Goal: Task Accomplishment & Management: Manage account settings

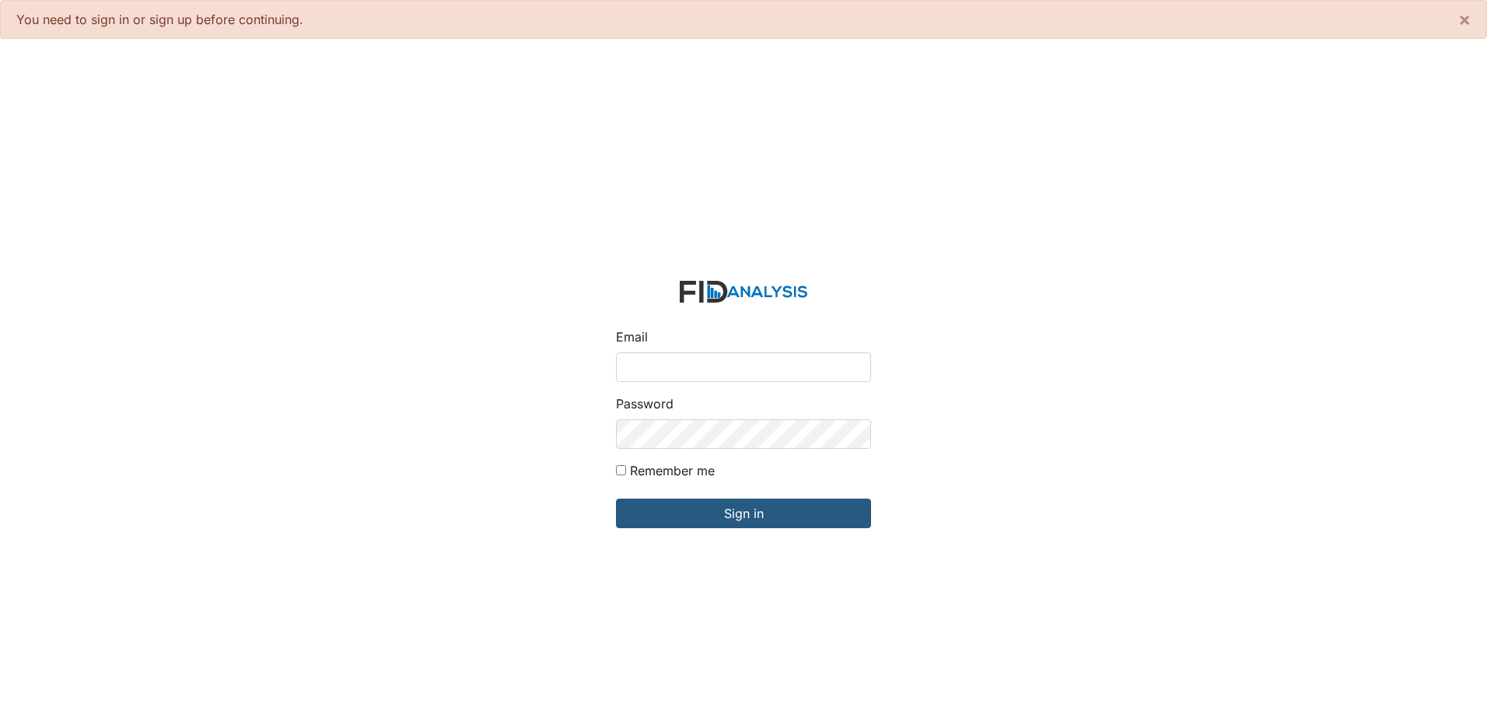
type input "[EMAIL_ADDRESS][DOMAIN_NAME]"
click at [618, 470] on input "Remember me" at bounding box center [621, 470] width 10 height 10
checkbox input "true"
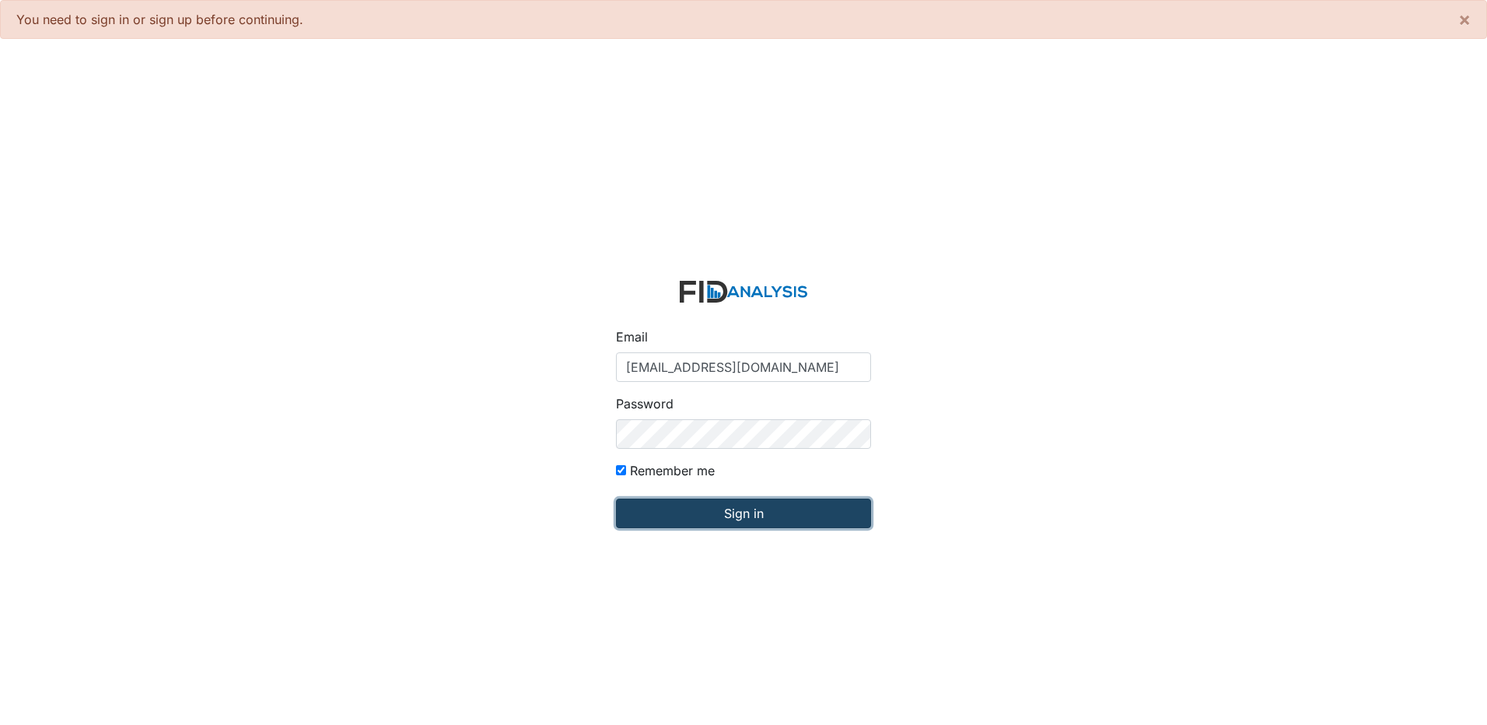
click at [636, 504] on input "Sign in" at bounding box center [743, 514] width 255 height 30
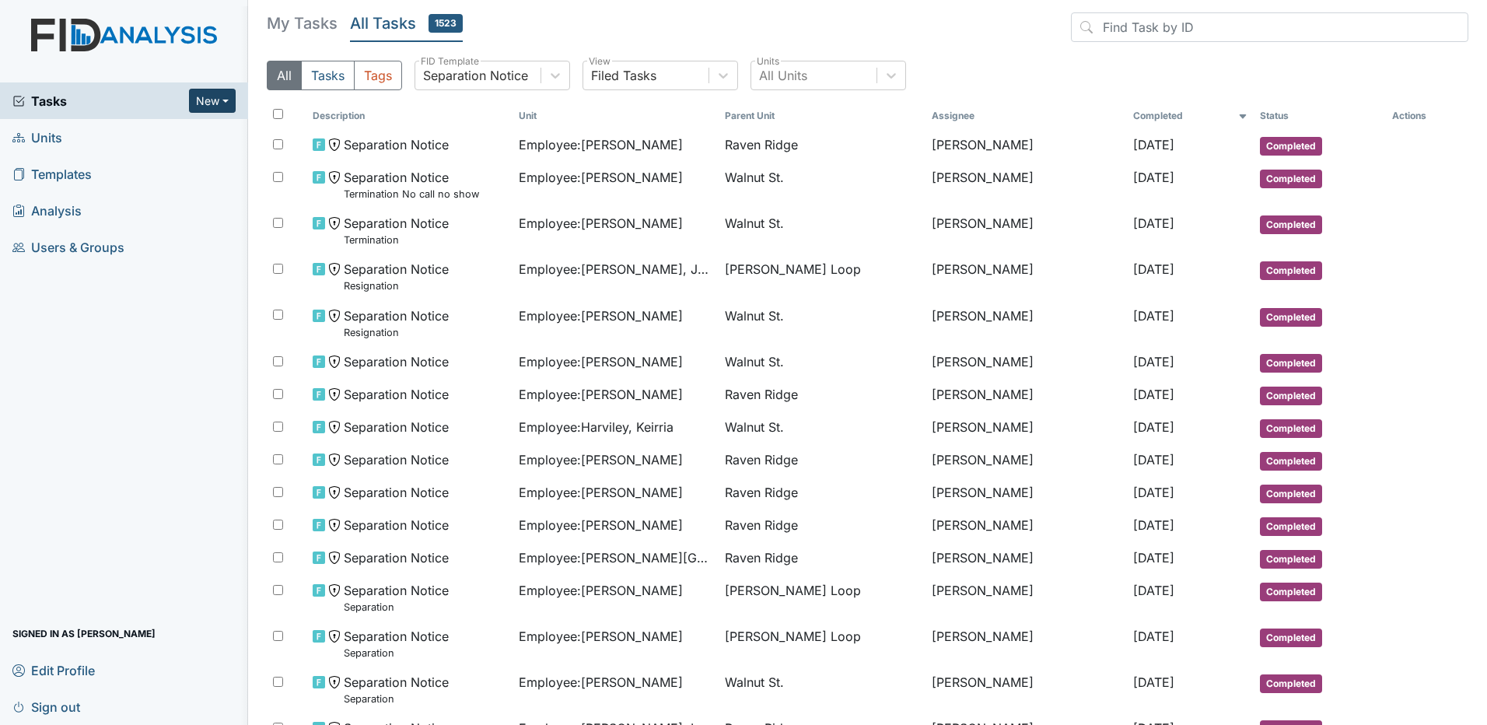
click at [215, 99] on button "New" at bounding box center [212, 101] width 47 height 24
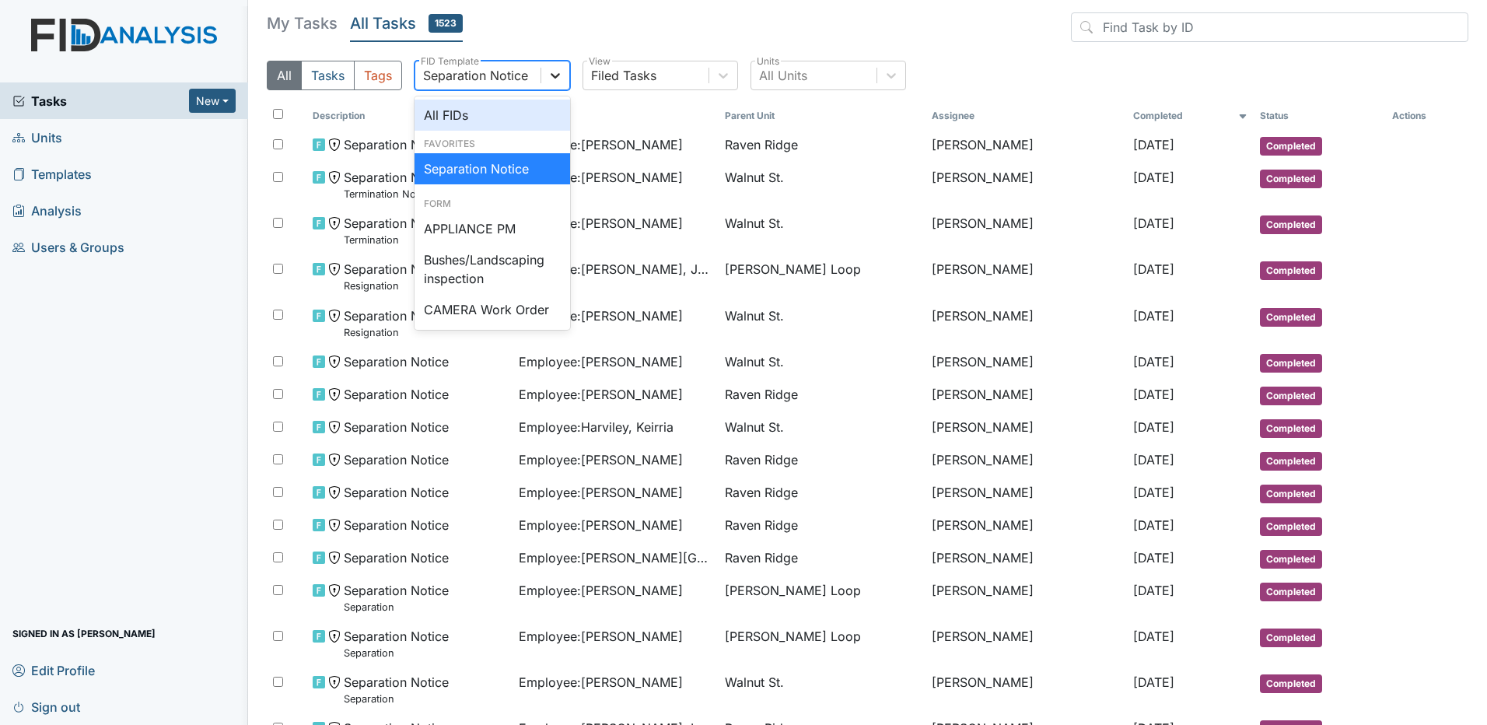
click at [545, 70] on div at bounding box center [555, 75] width 28 height 28
click at [957, 42] on header "My Tasks All Tasks 1523" at bounding box center [868, 30] width 1202 height 36
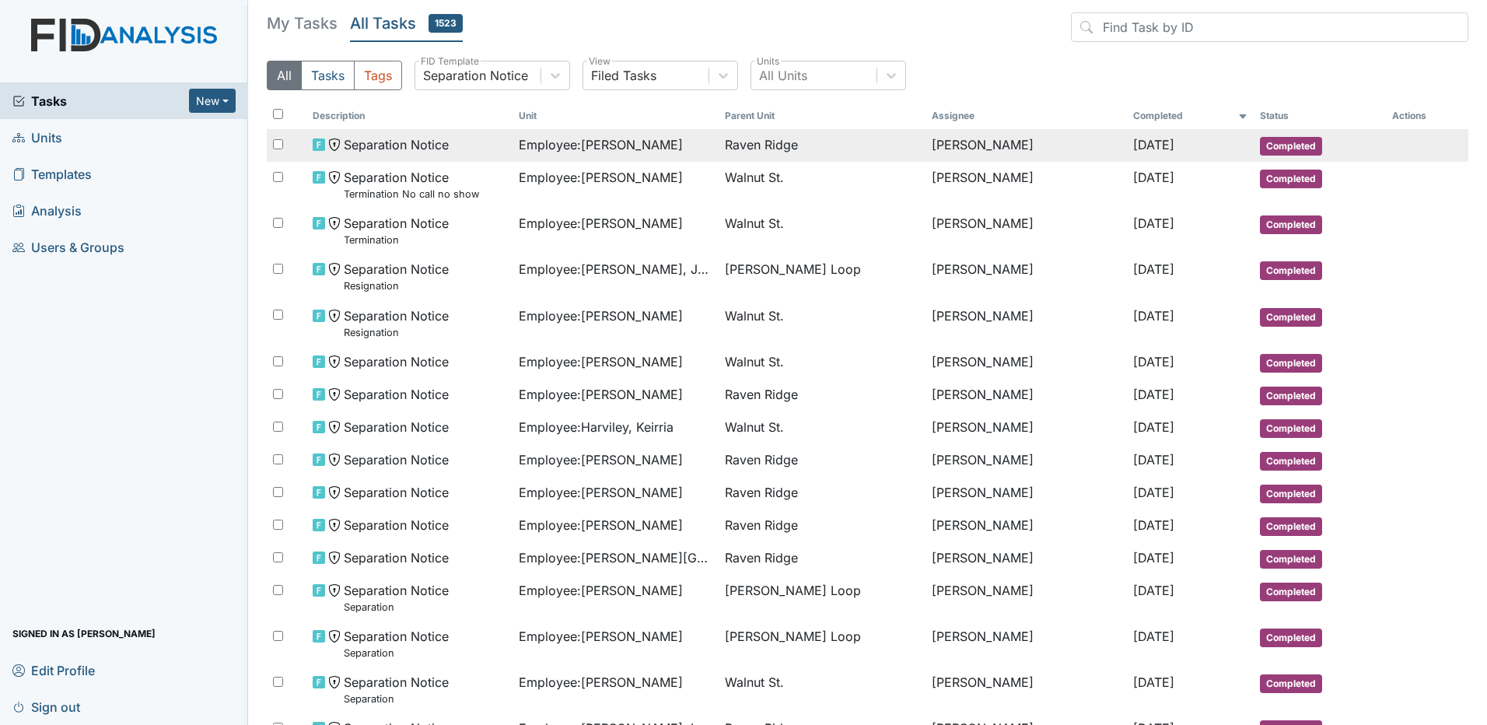
click at [948, 140] on td "[PERSON_NAME]" at bounding box center [1027, 145] width 202 height 33
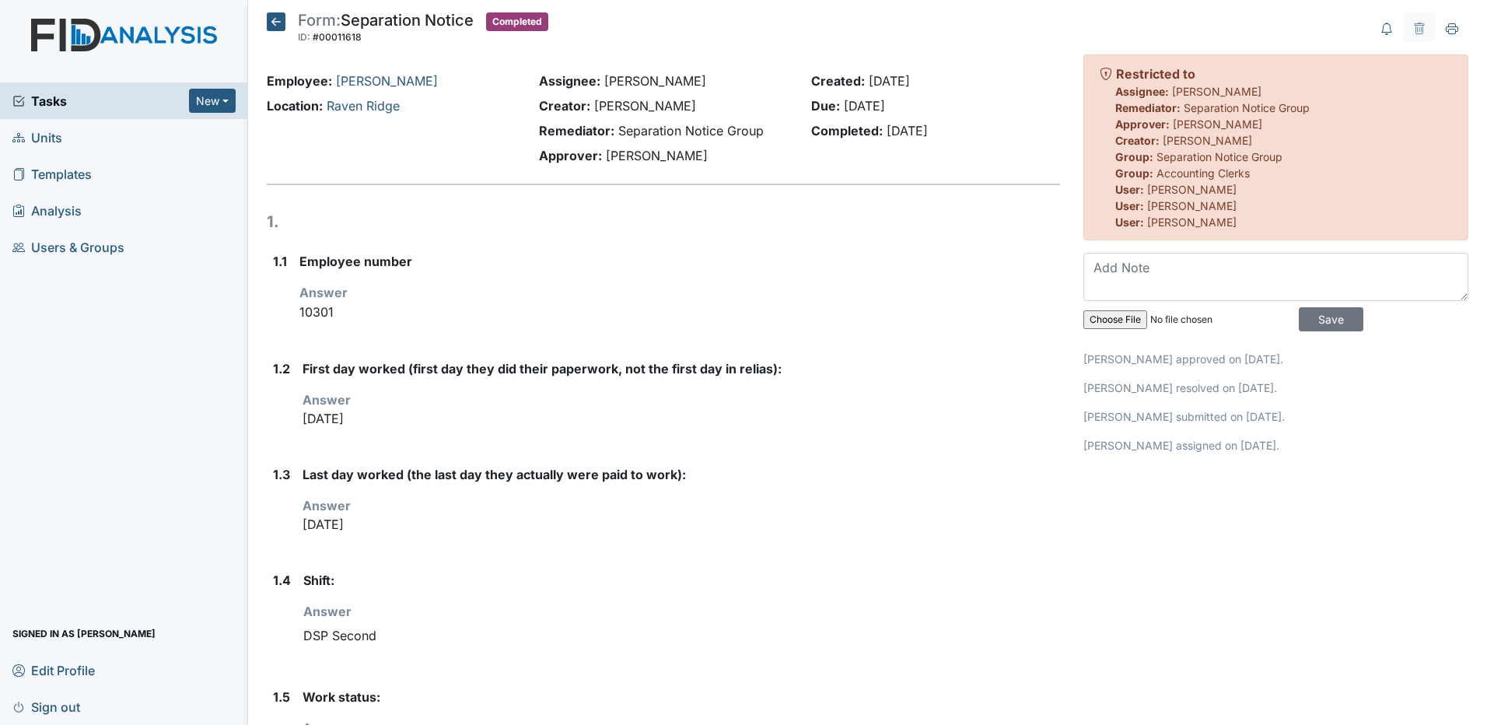
click at [282, 26] on icon at bounding box center [276, 21] width 19 height 19
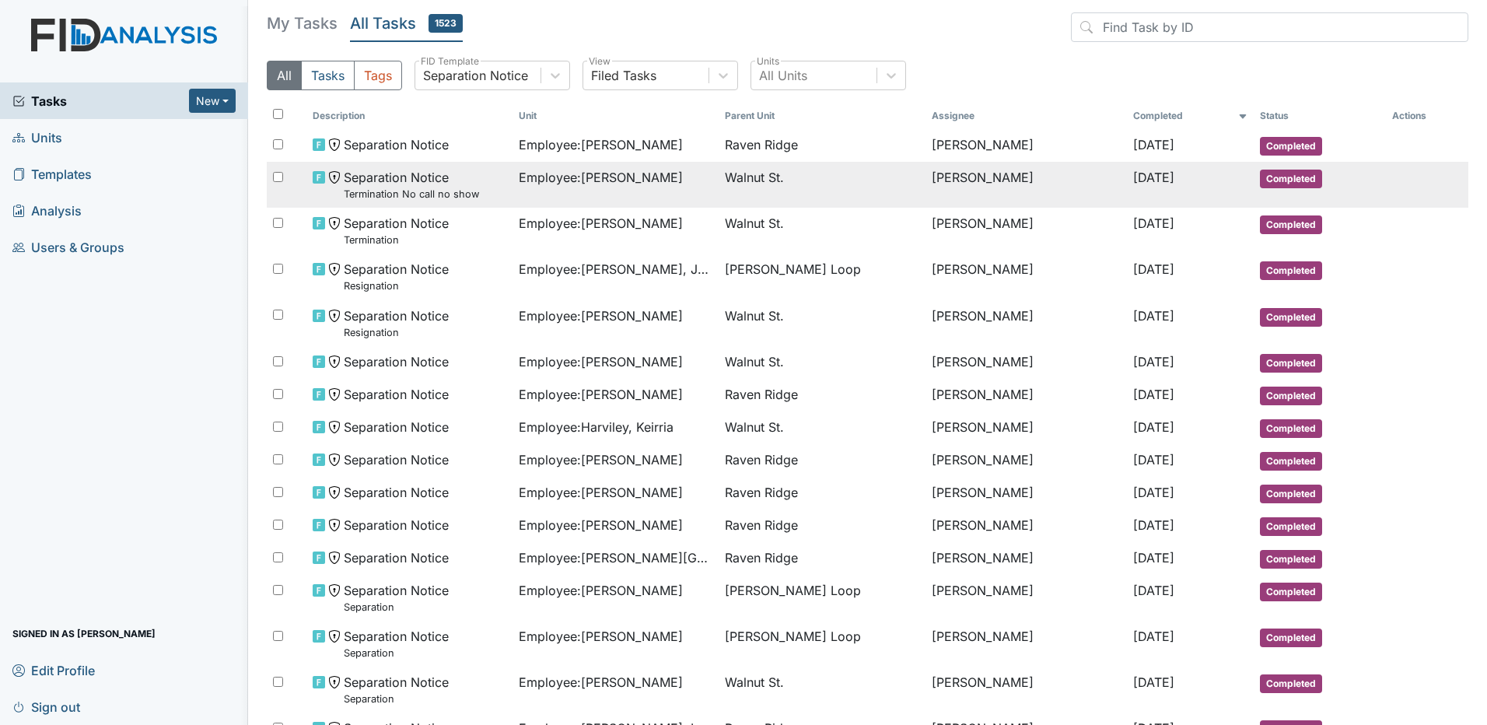
click at [775, 174] on span "Walnut St." at bounding box center [754, 177] width 59 height 19
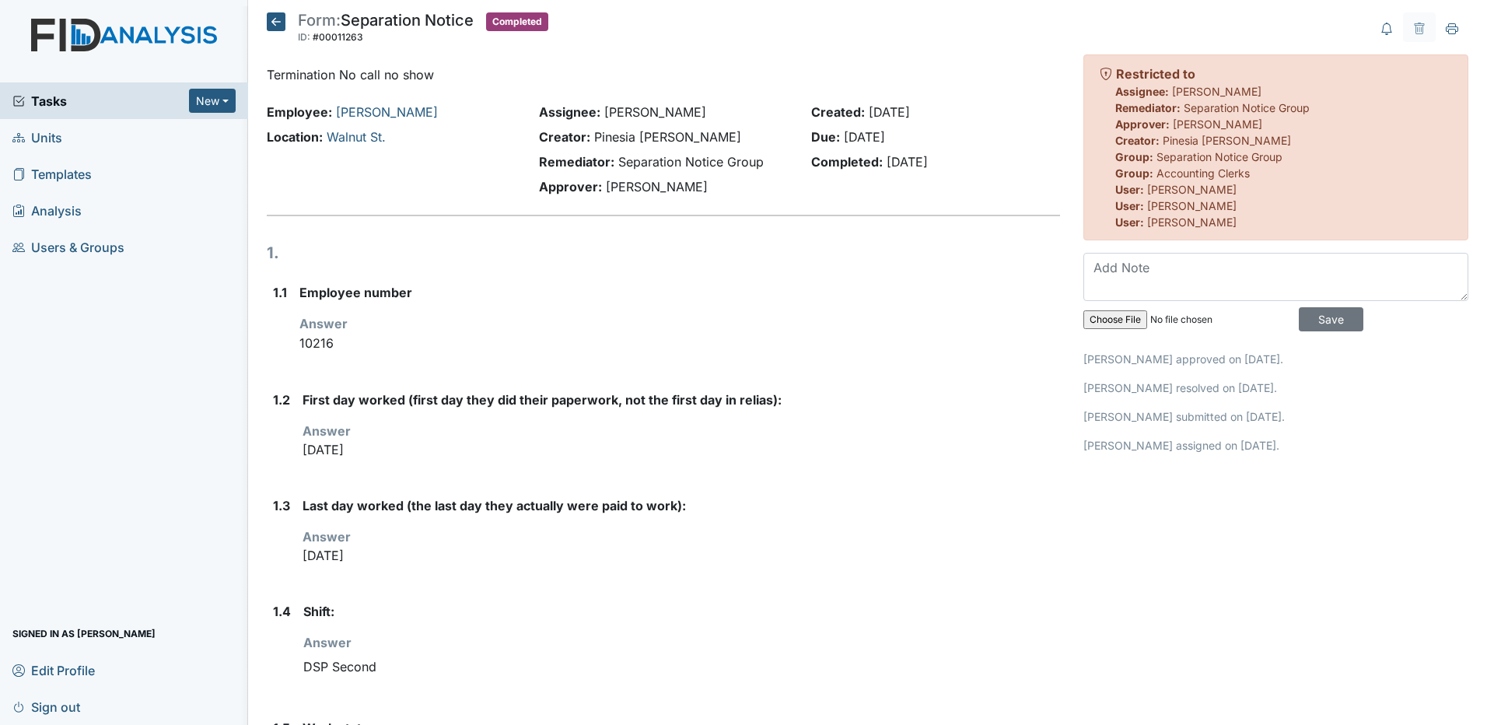
click at [280, 19] on icon at bounding box center [276, 21] width 19 height 19
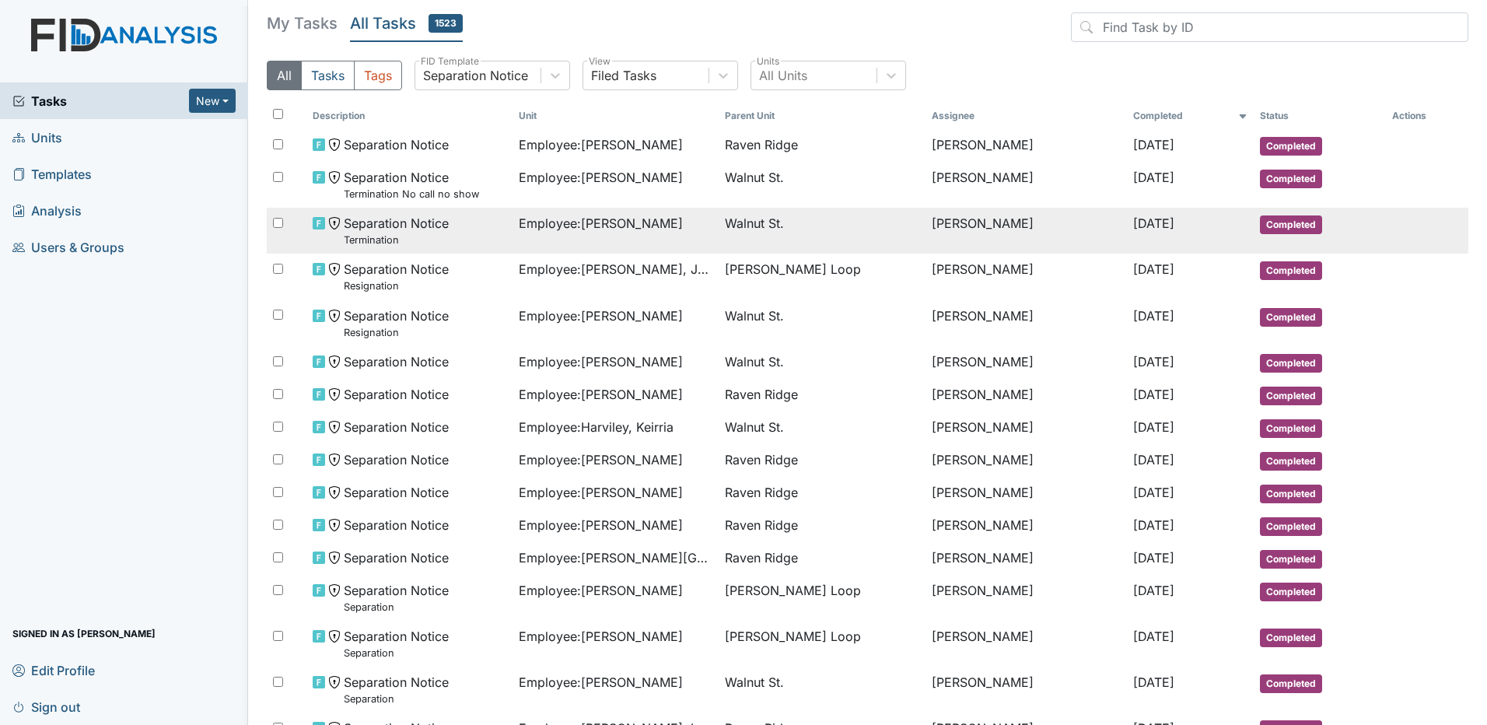
click at [663, 247] on td "Employee : [PERSON_NAME]" at bounding box center [616, 231] width 206 height 46
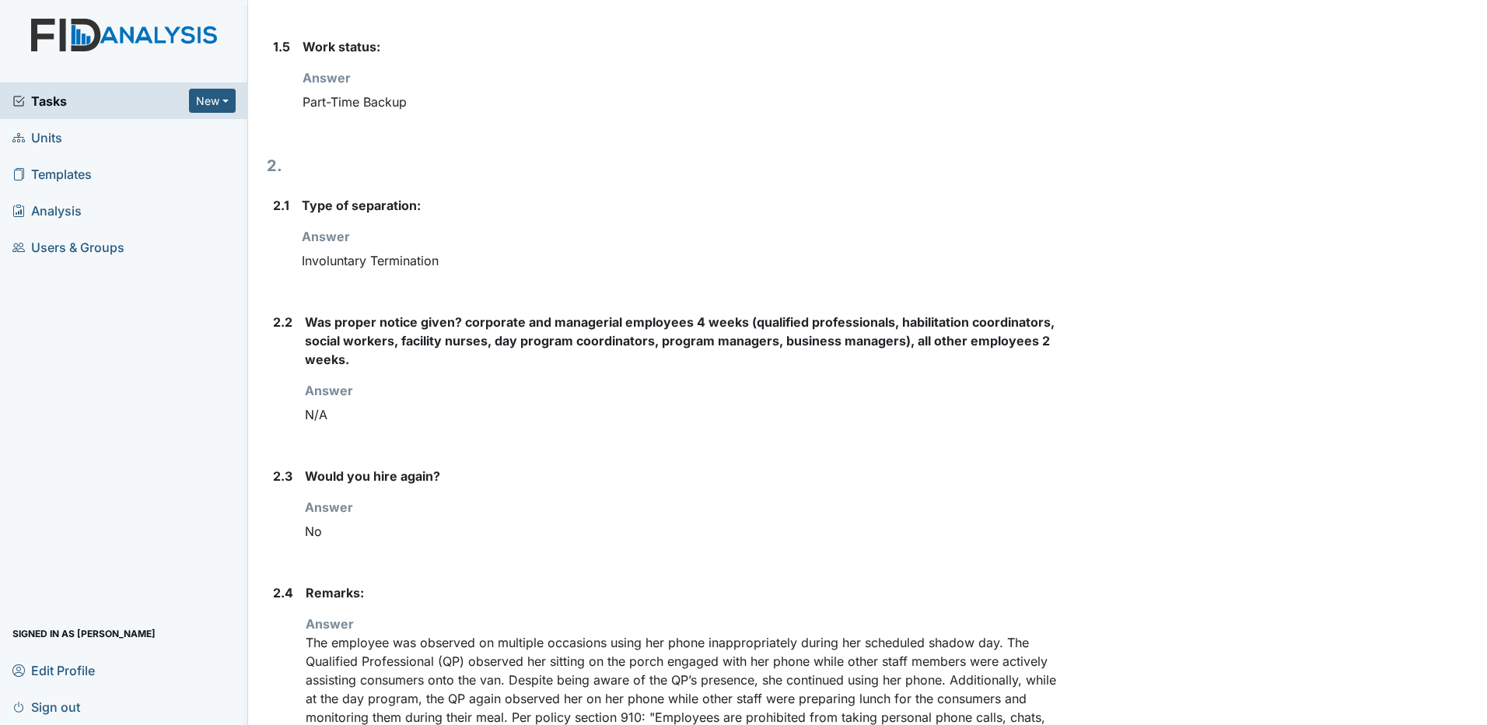
scroll to position [770, 0]
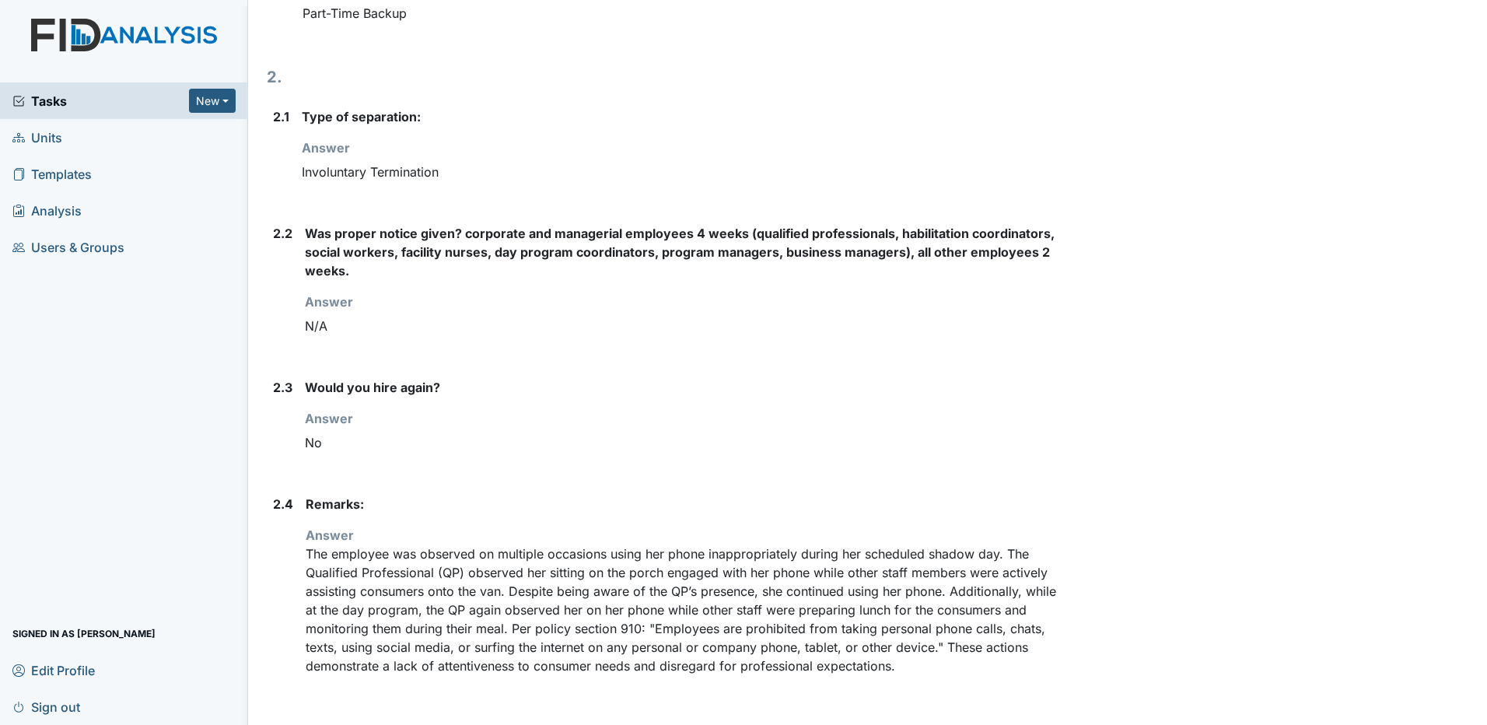
click at [562, 386] on strong "Would you hire again?" at bounding box center [682, 387] width 755 height 19
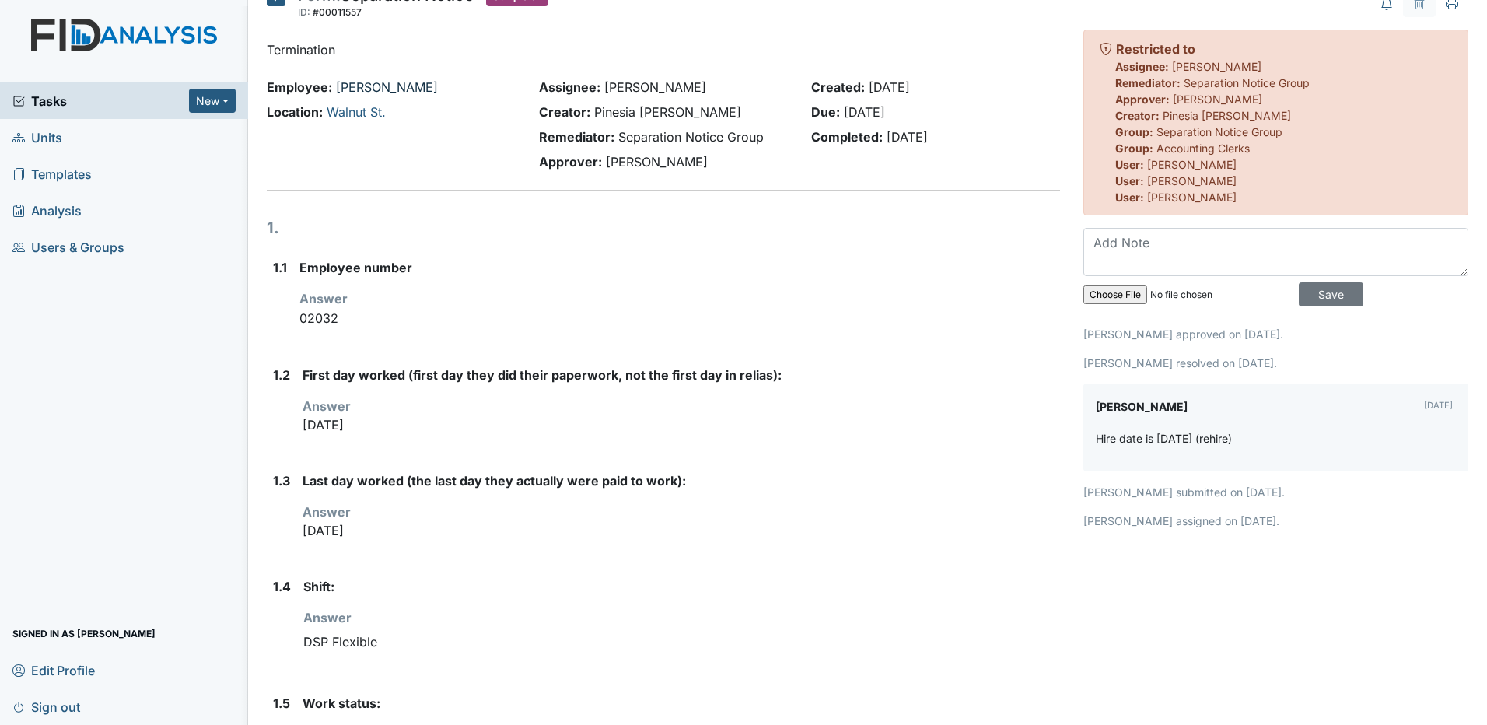
scroll to position [0, 0]
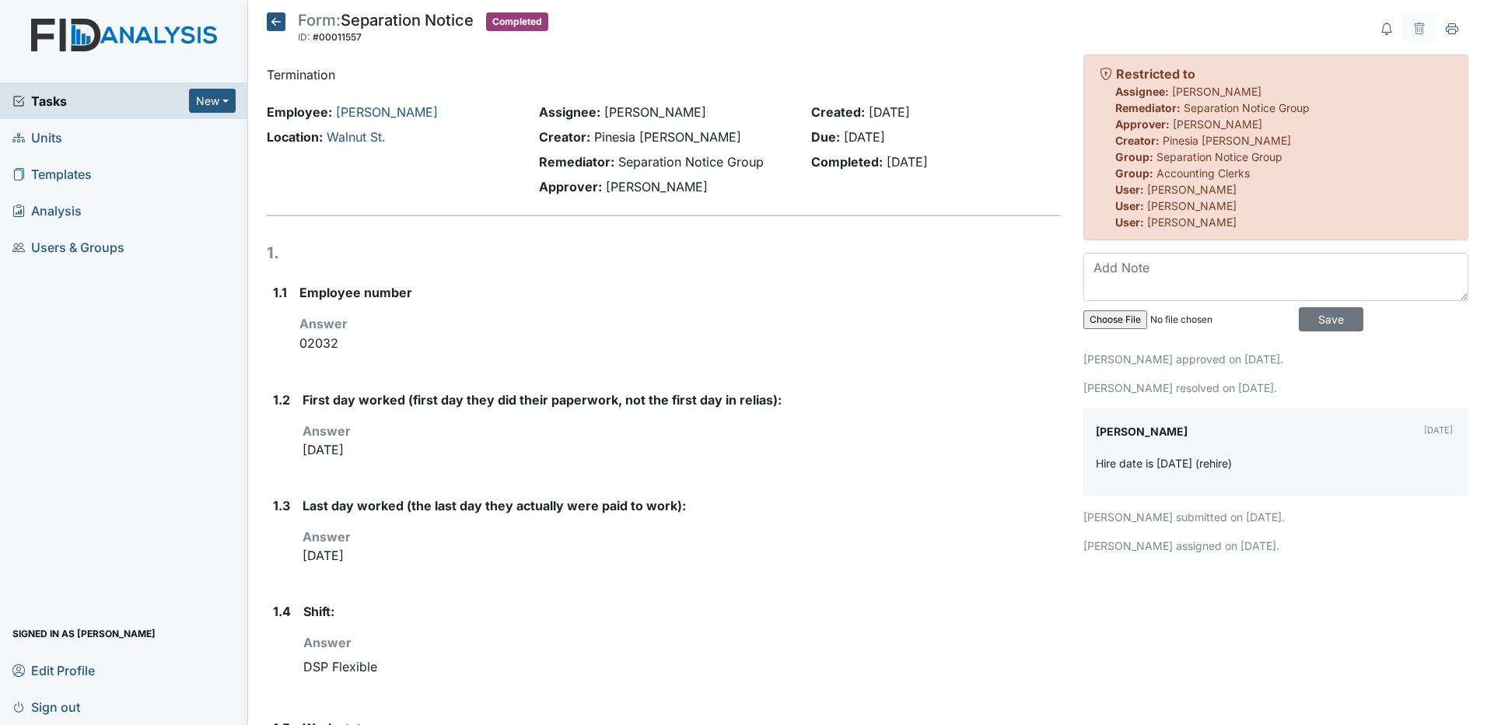
click at [269, 16] on icon at bounding box center [276, 21] width 19 height 19
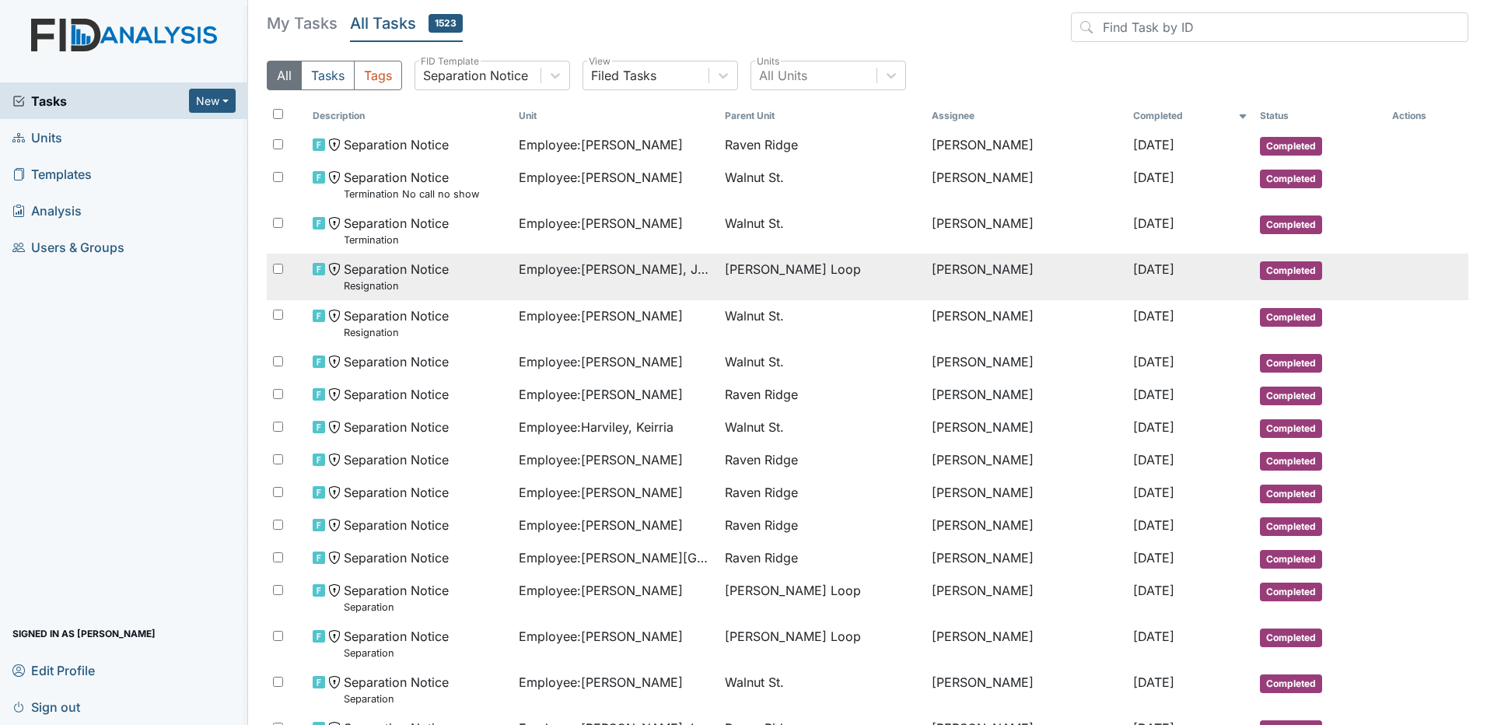
click at [672, 275] on span "Employee : Johnson, Jyqeshula" at bounding box center [616, 269] width 194 height 19
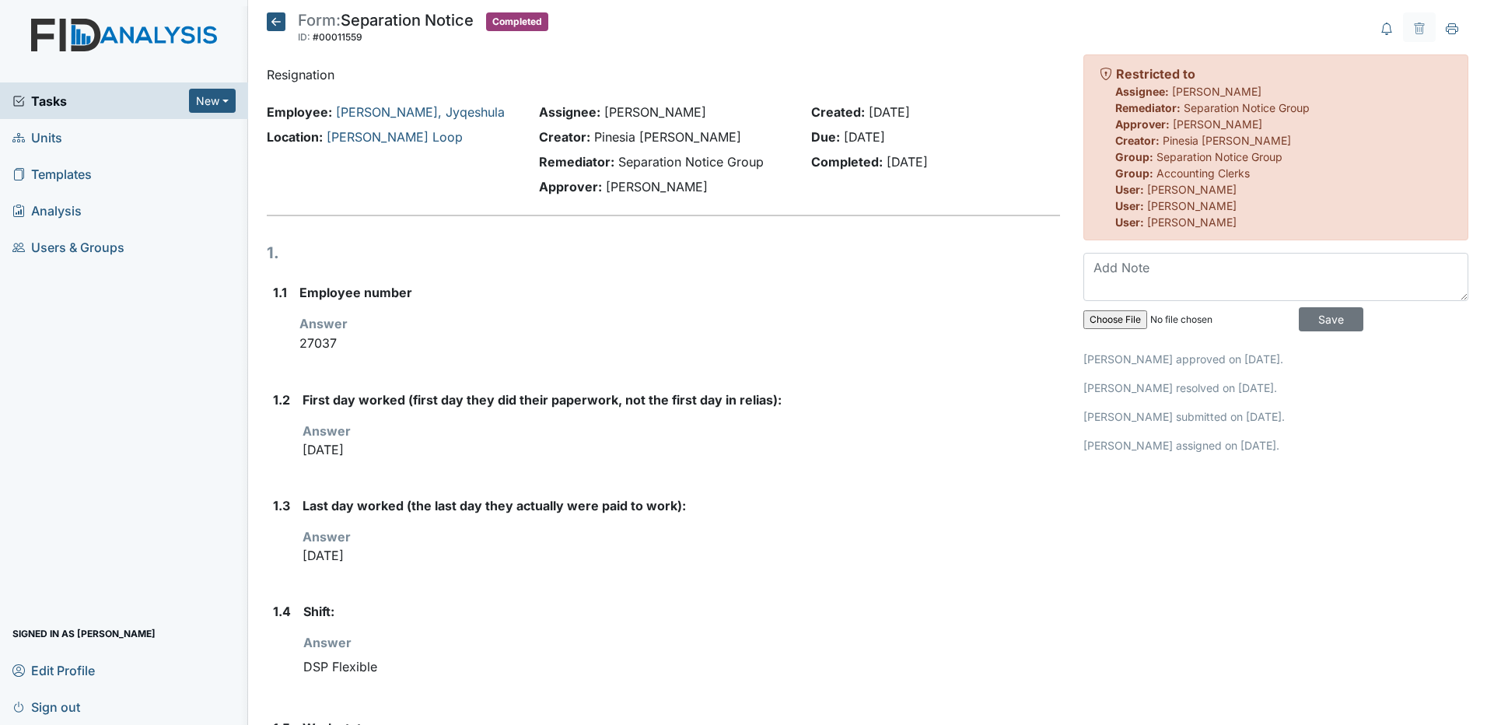
click at [279, 13] on icon at bounding box center [276, 21] width 19 height 19
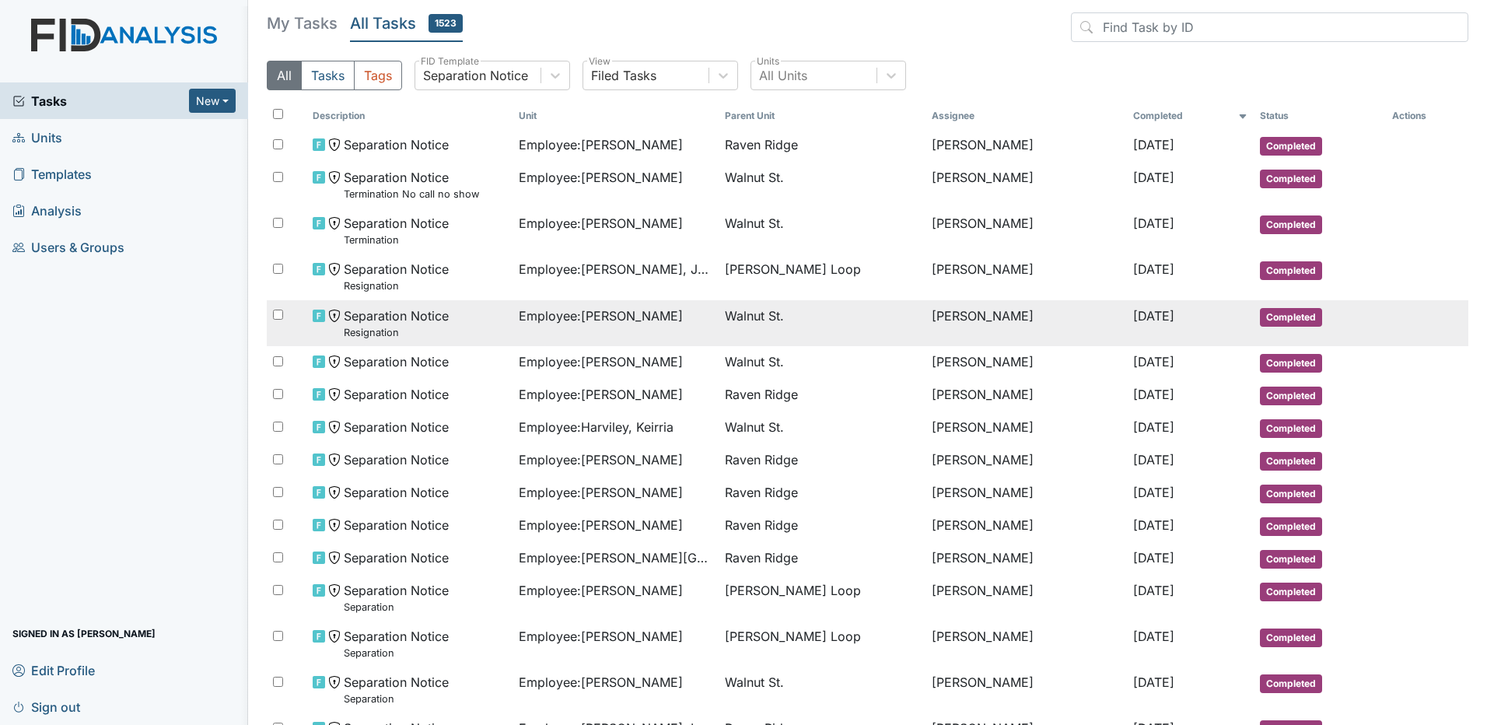
click at [811, 343] on td "Walnut St." at bounding box center [822, 323] width 206 height 46
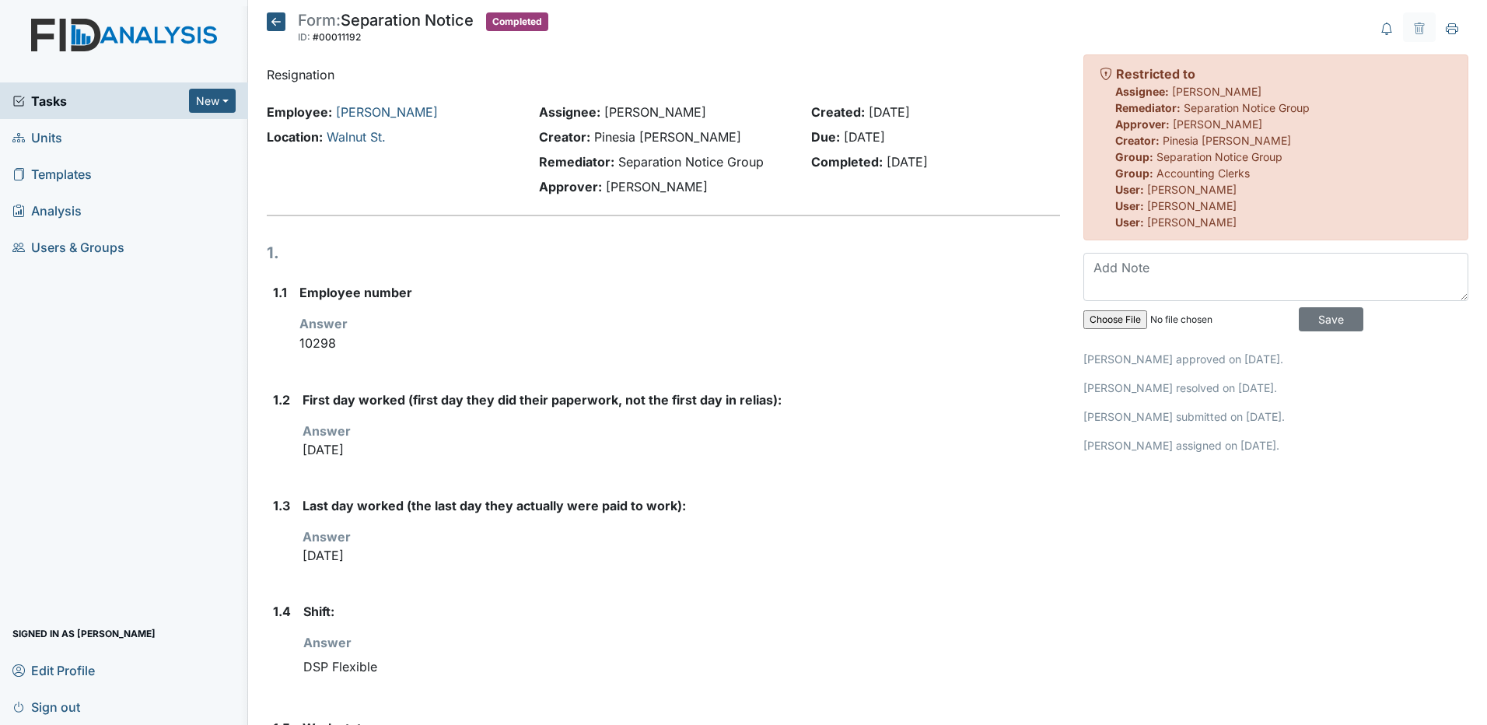
click at [272, 22] on icon at bounding box center [276, 21] width 19 height 19
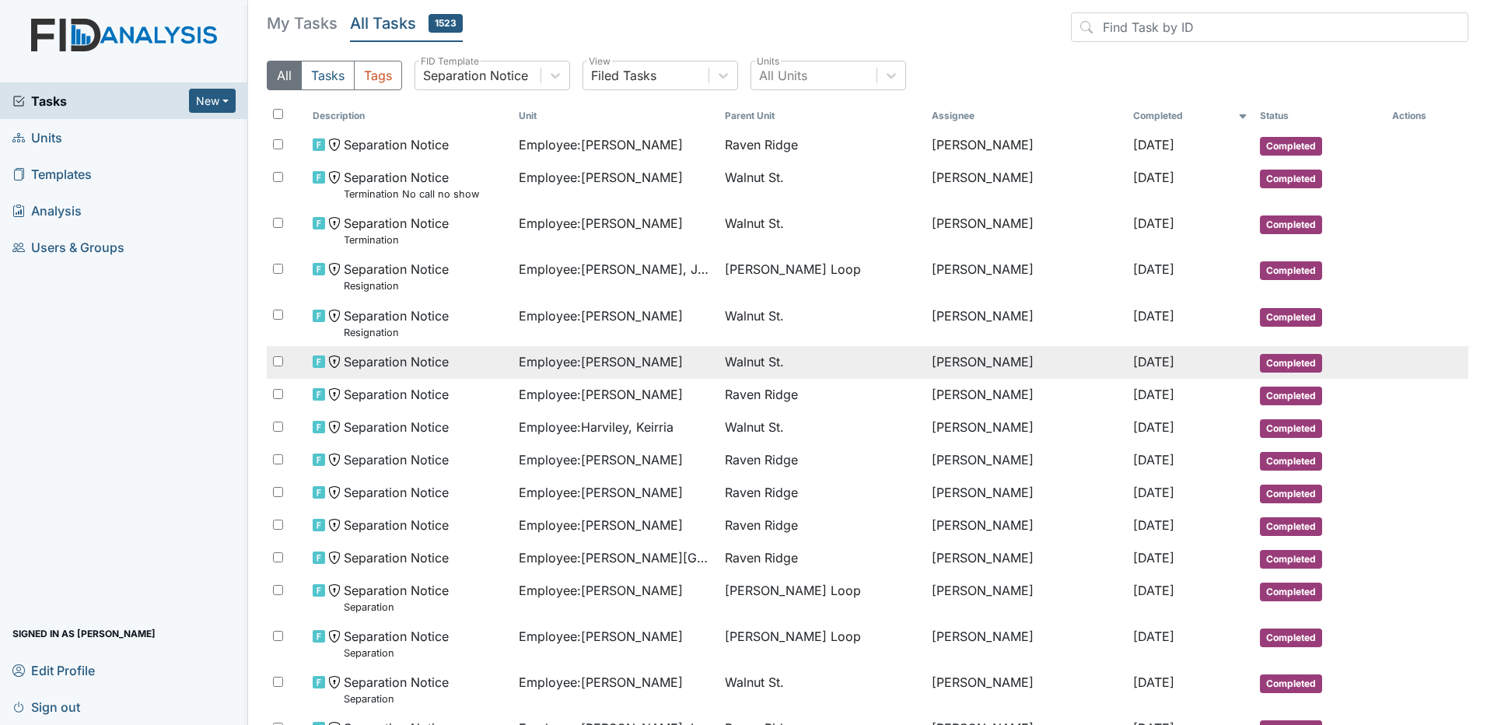
click at [483, 361] on div "Separation Notice" at bounding box center [410, 361] width 194 height 19
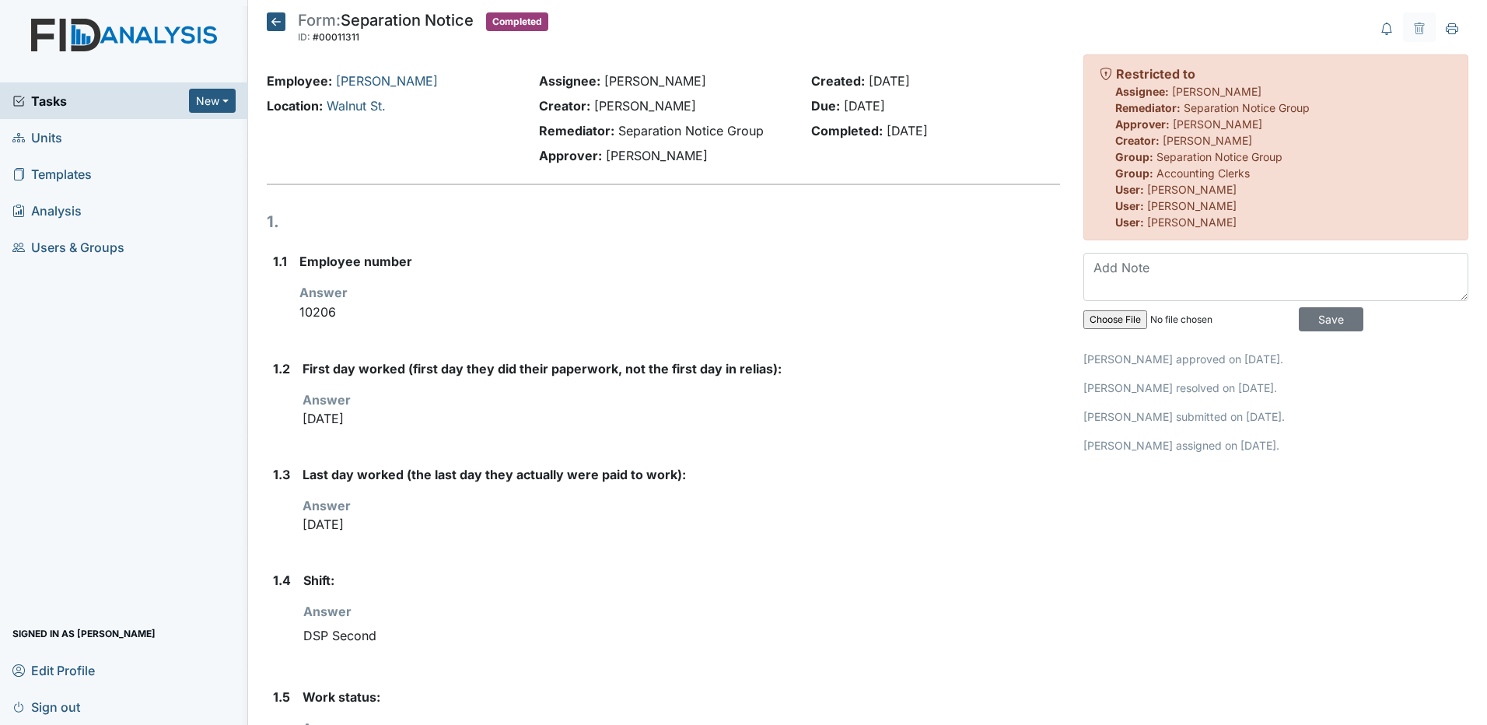
click at [283, 21] on icon at bounding box center [276, 21] width 19 height 19
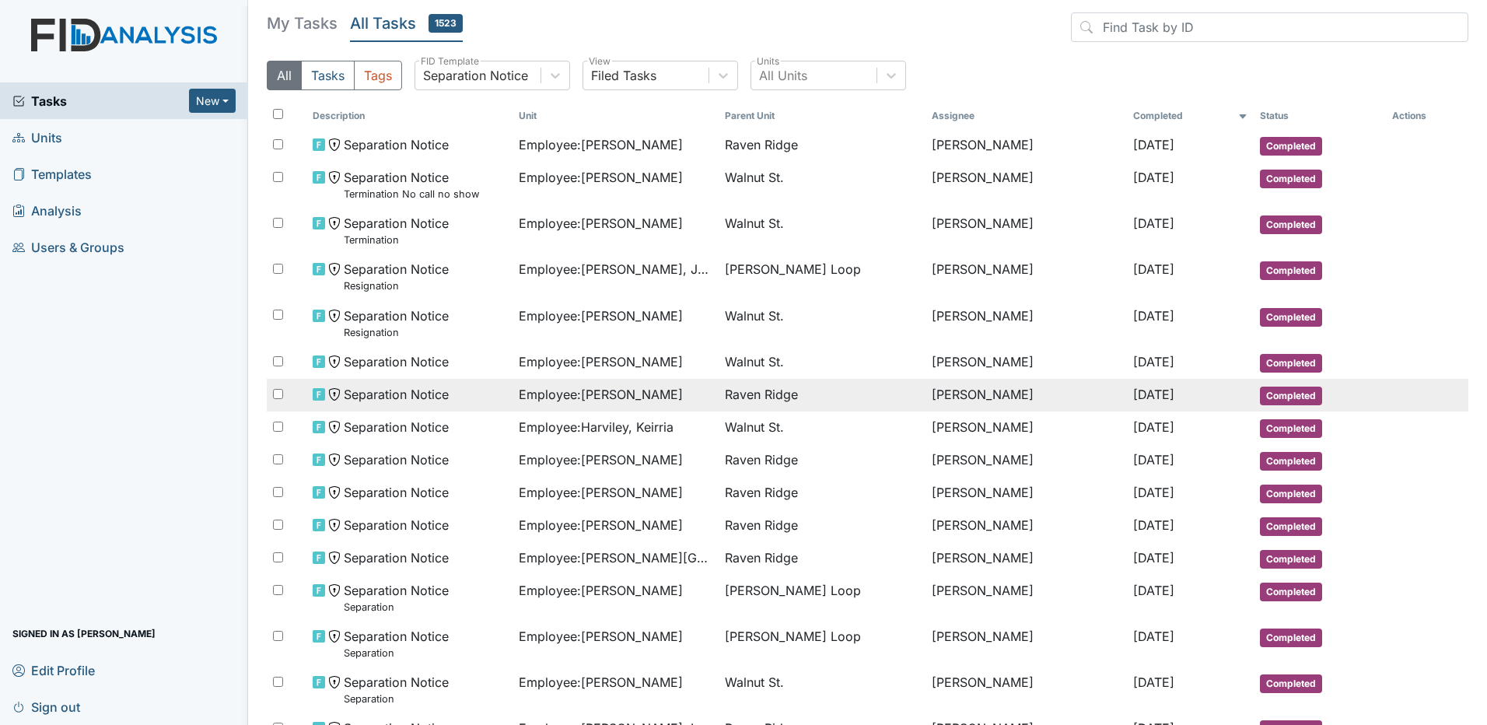
click at [769, 385] on span "Raven Ridge" at bounding box center [761, 394] width 73 height 19
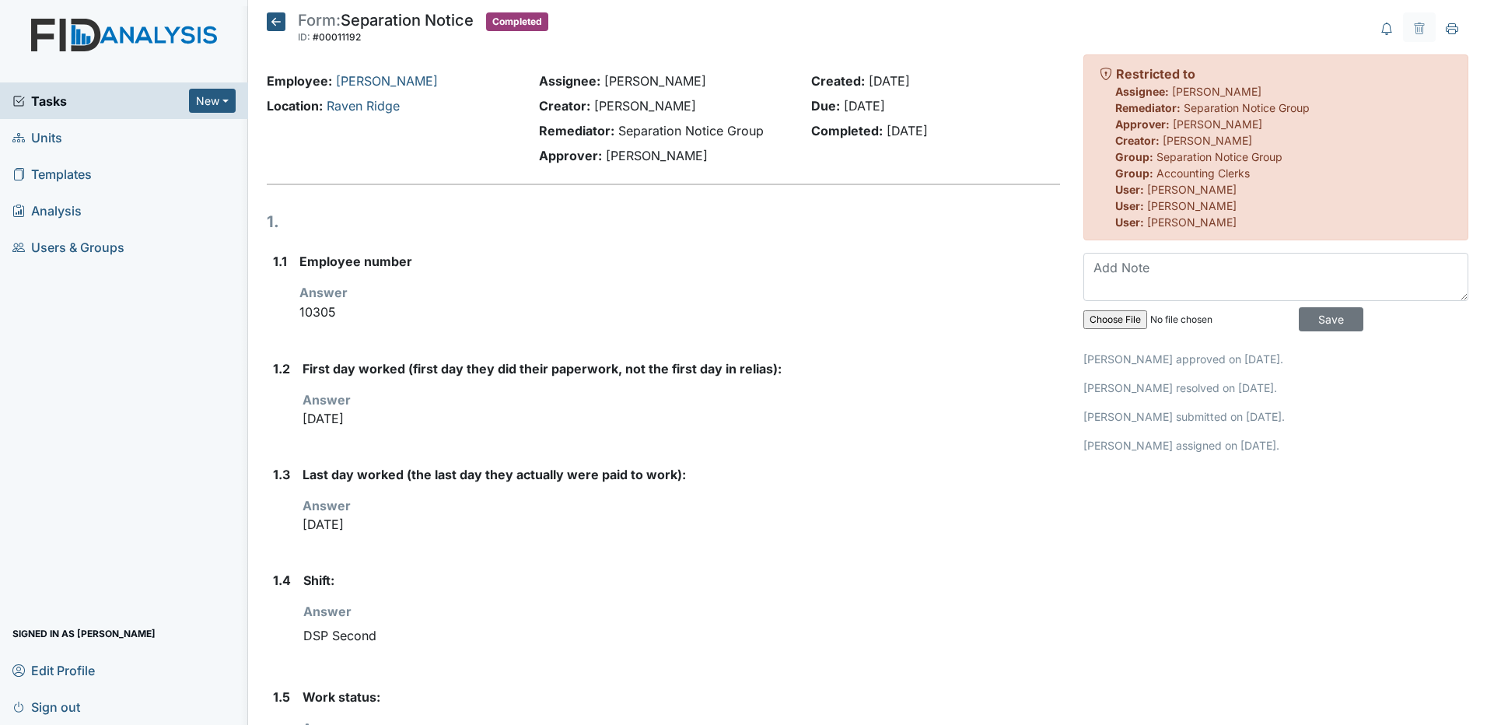
click at [270, 19] on icon at bounding box center [276, 21] width 19 height 19
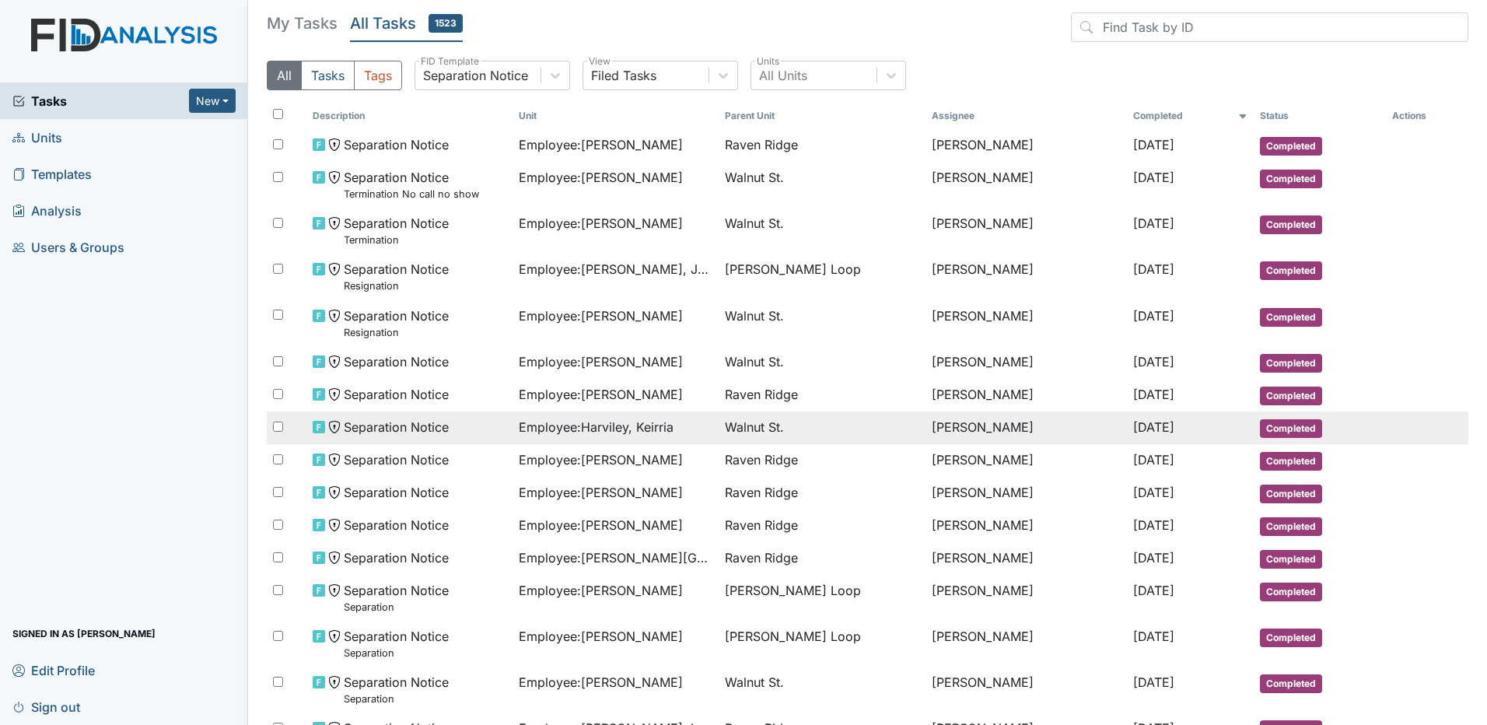
click at [426, 423] on span "Separation Notice" at bounding box center [396, 427] width 105 height 19
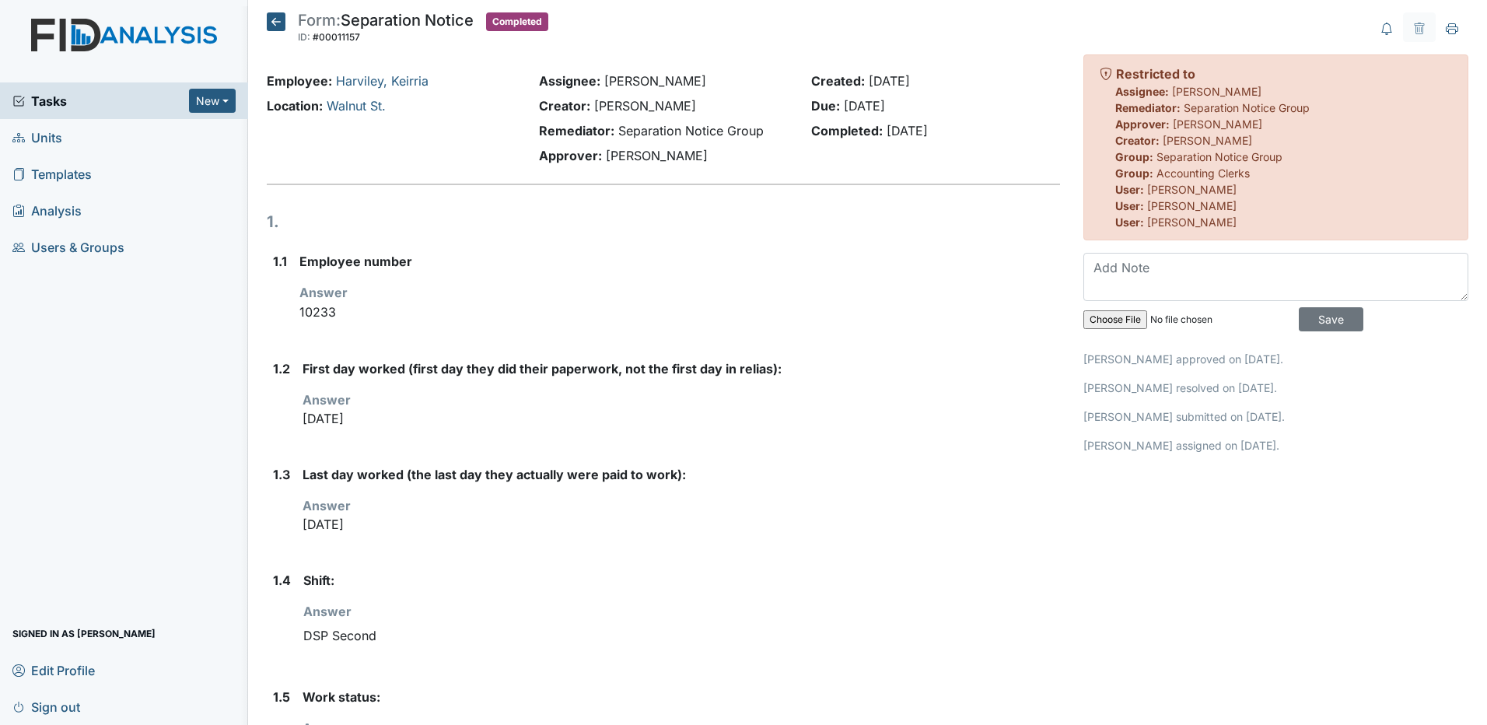
click at [279, 19] on icon at bounding box center [276, 21] width 19 height 19
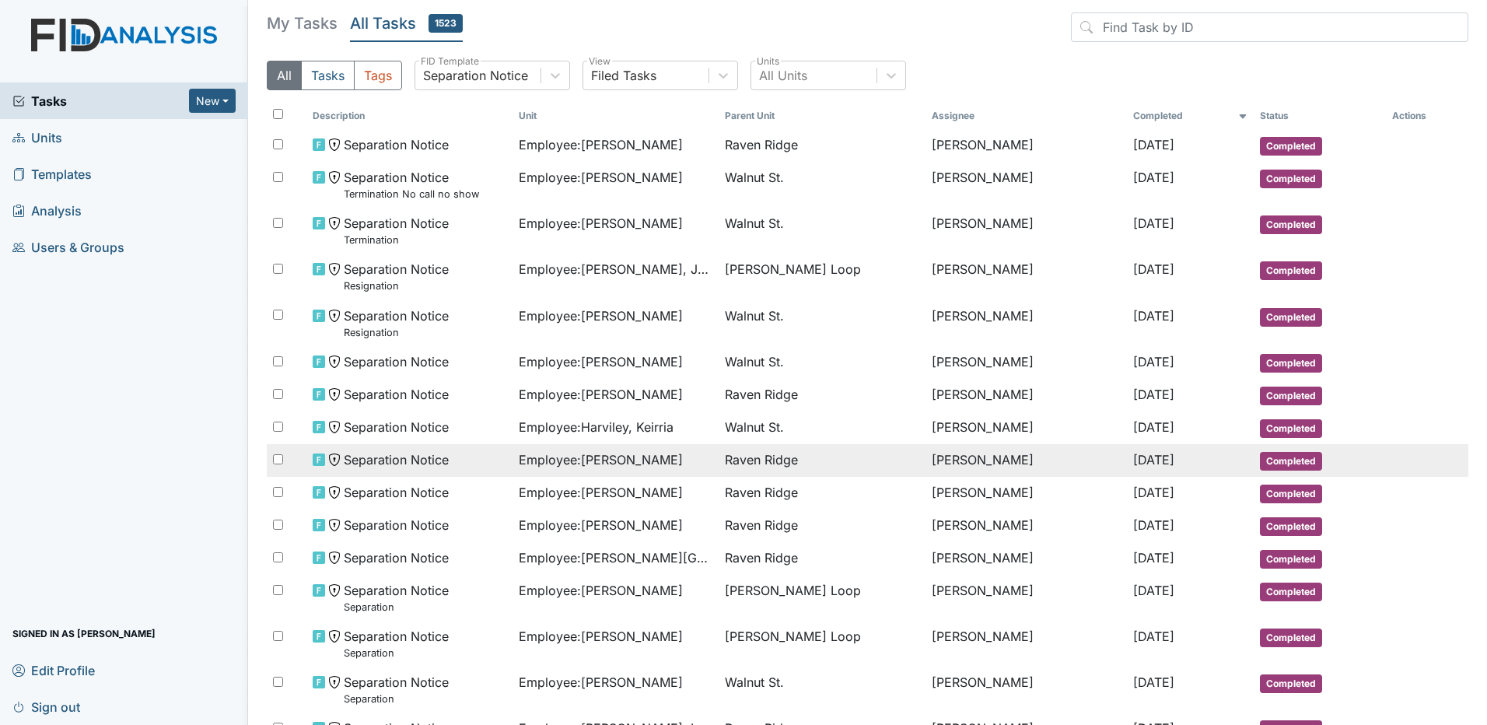
click at [618, 461] on span "Employee : [PERSON_NAME]" at bounding box center [601, 459] width 164 height 19
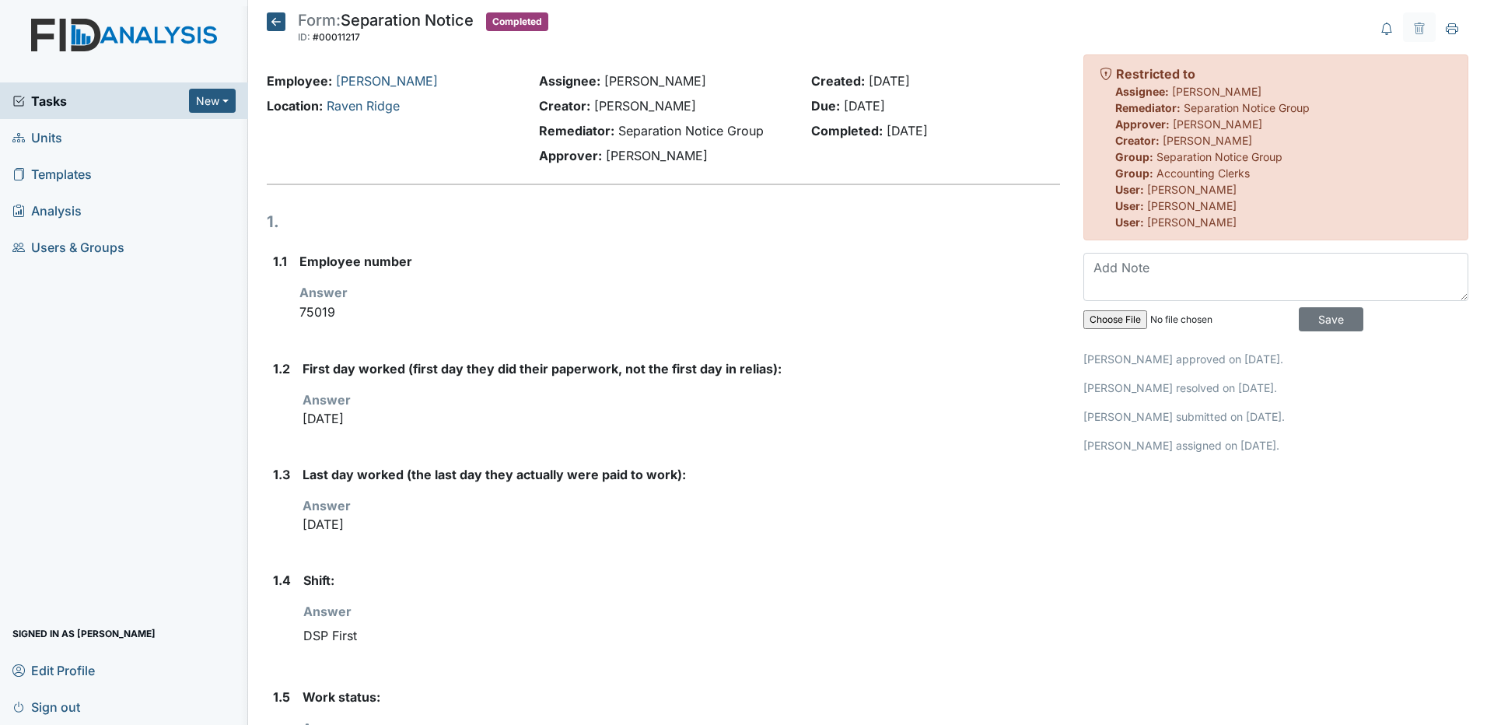
click at [279, 30] on icon at bounding box center [276, 21] width 19 height 19
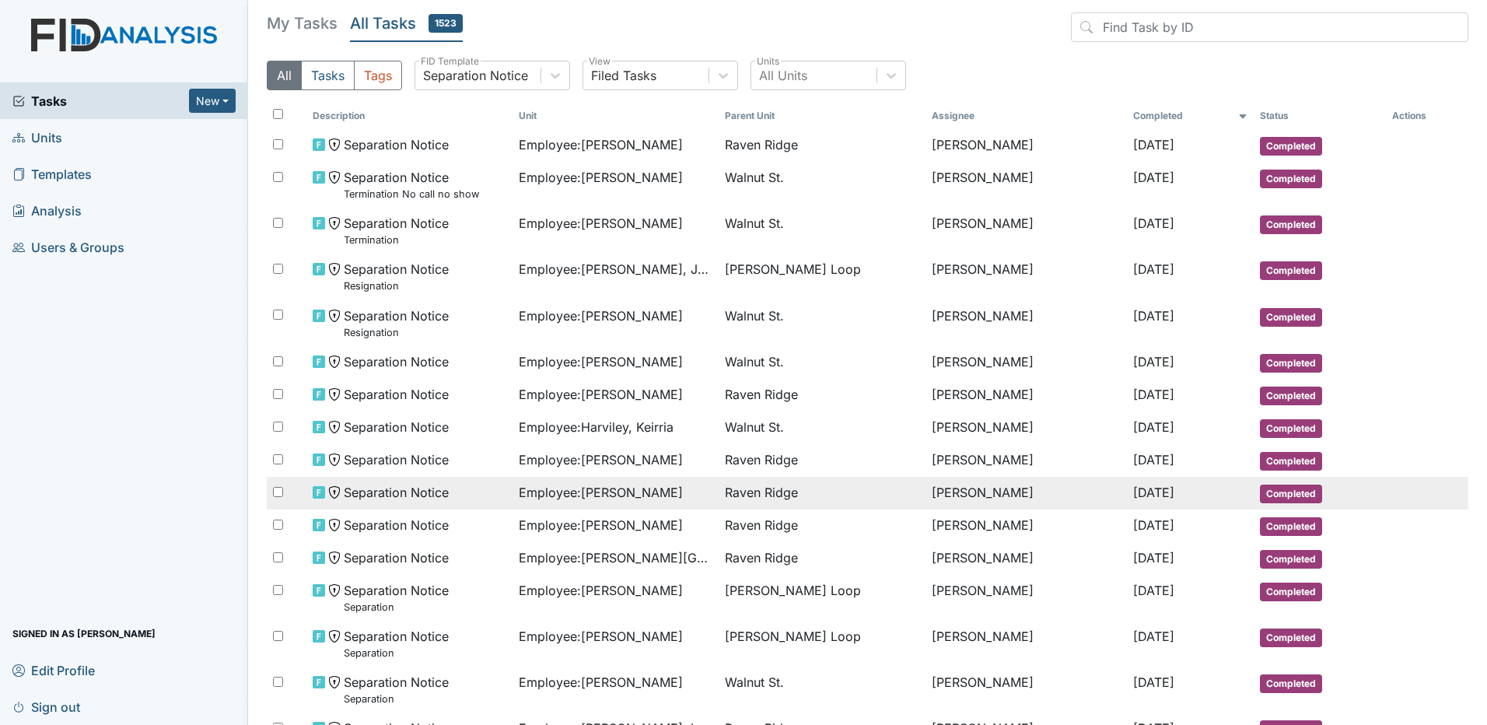
click at [731, 492] on td "Raven Ridge" at bounding box center [822, 493] width 206 height 33
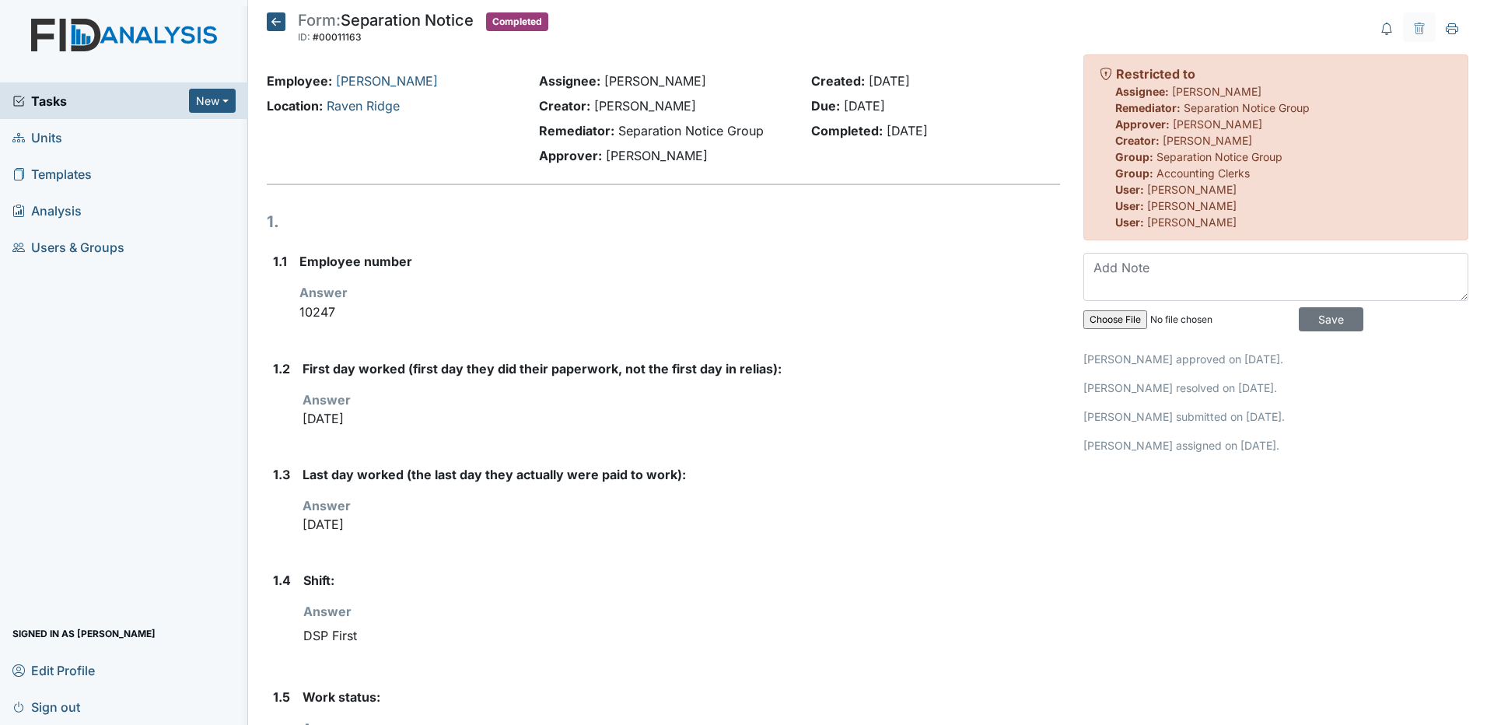
click at [276, 26] on icon at bounding box center [276, 21] width 19 height 19
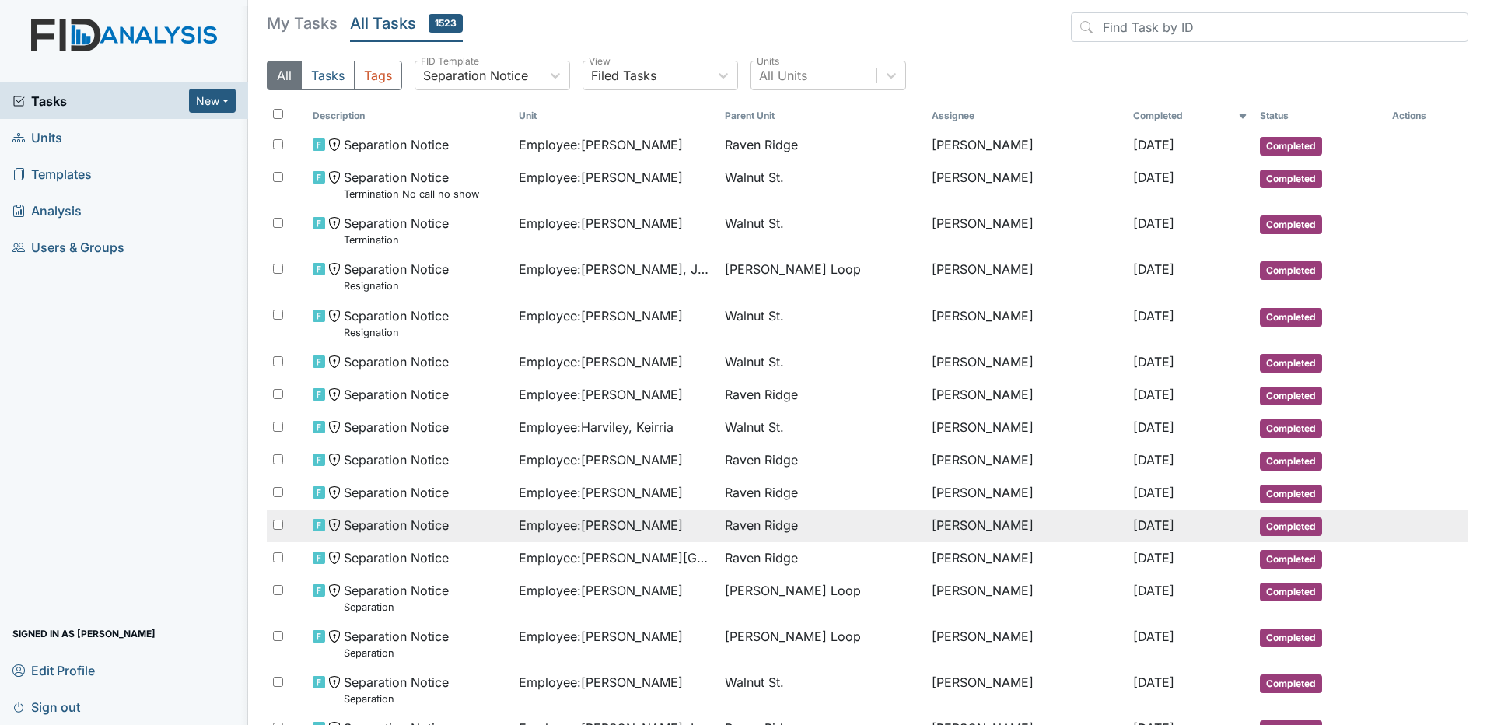
click at [752, 541] on td "Raven Ridge" at bounding box center [822, 526] width 206 height 33
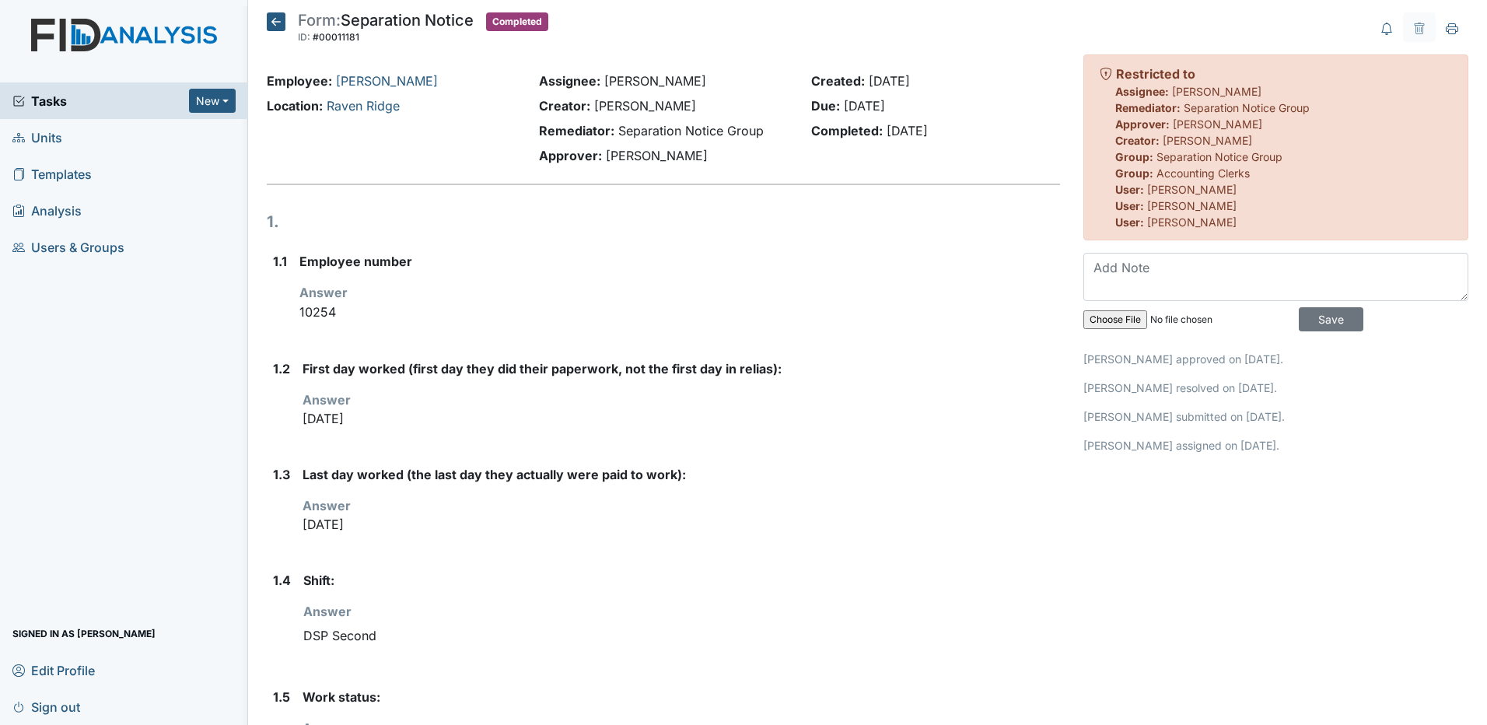
click at [278, 26] on icon at bounding box center [276, 21] width 19 height 19
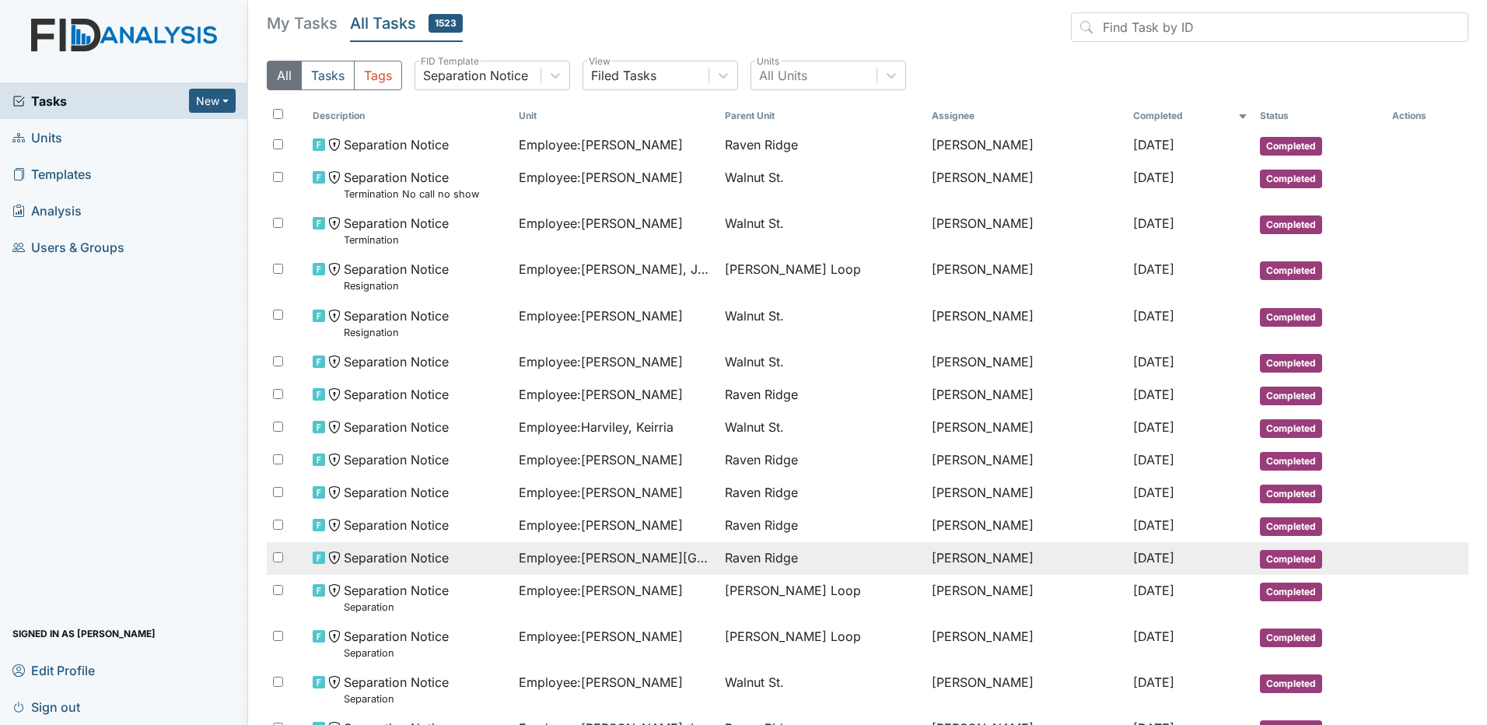
click at [760, 560] on span "Raven Ridge" at bounding box center [761, 557] width 73 height 19
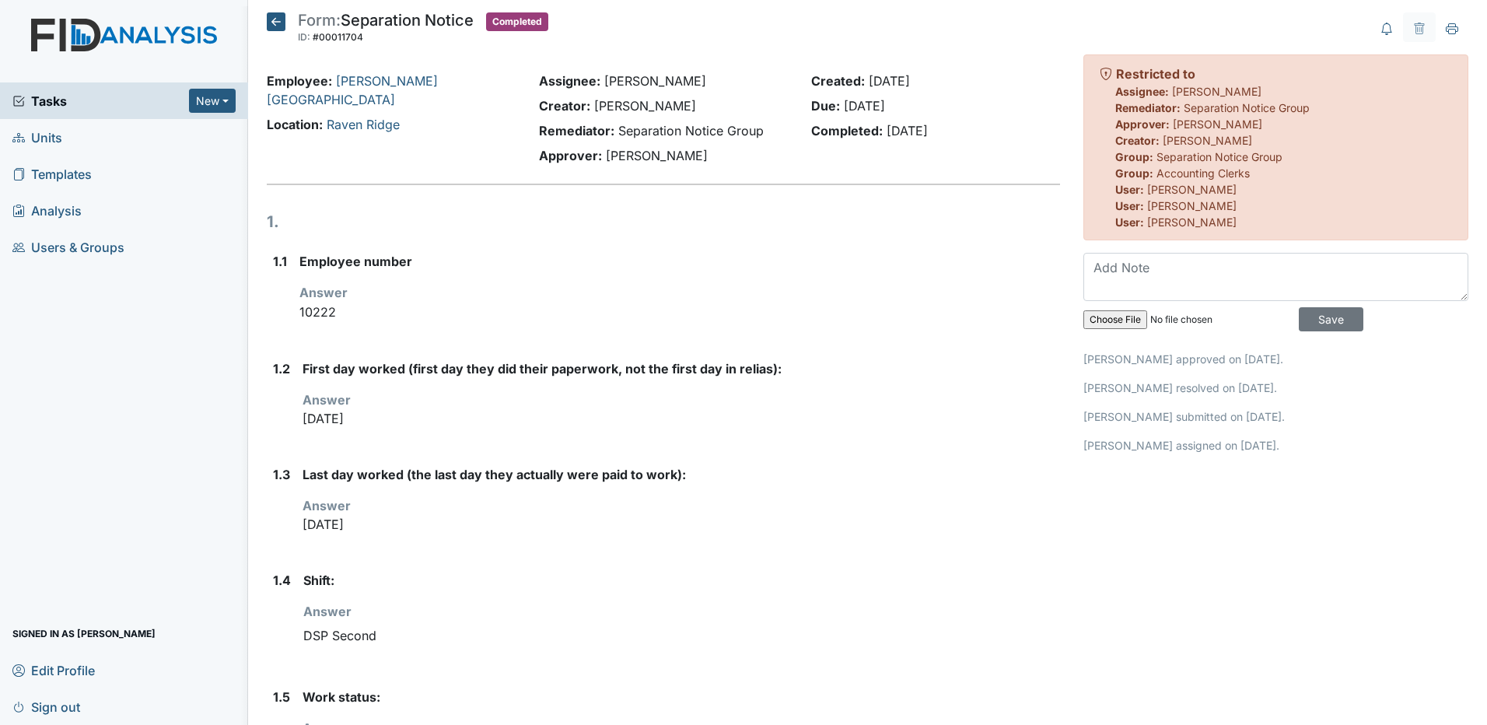
click at [279, 19] on icon at bounding box center [276, 21] width 19 height 19
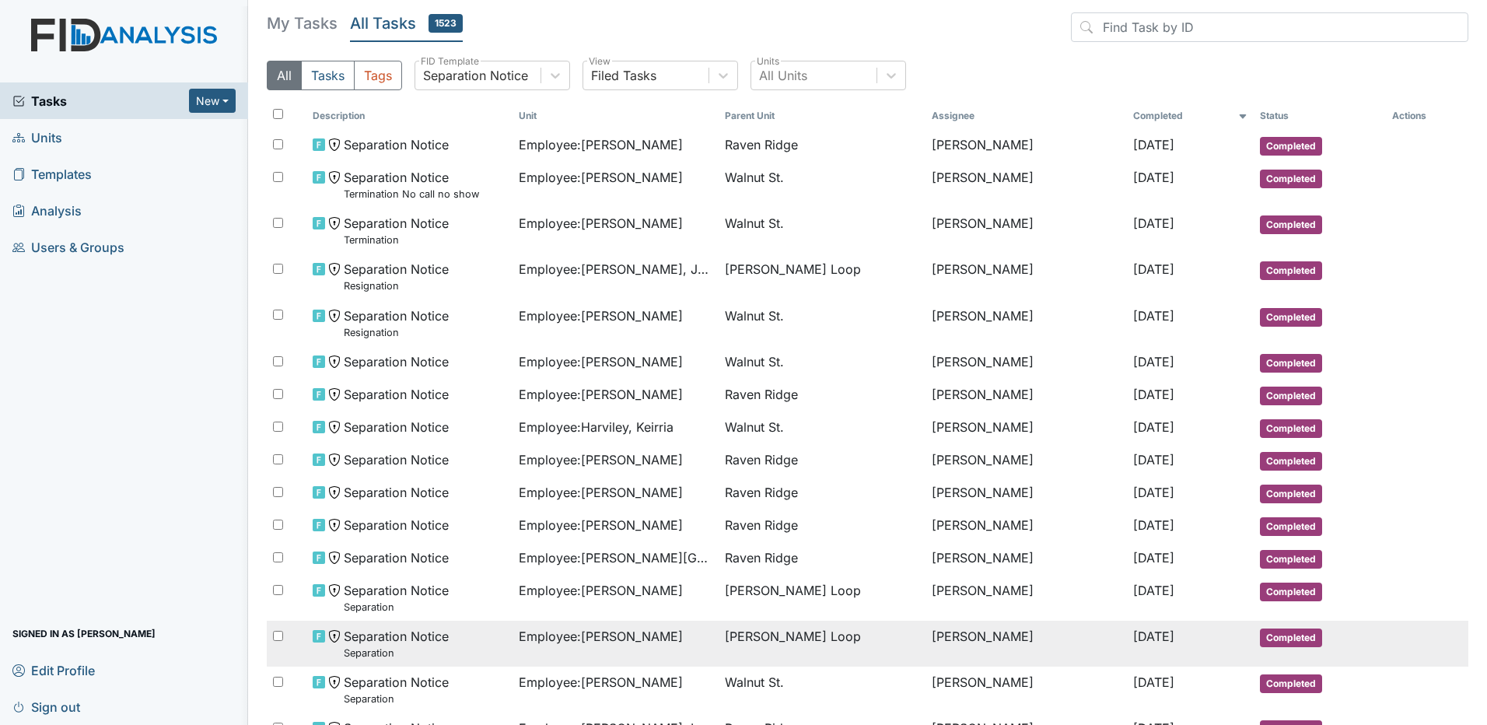
click at [533, 634] on span "Employee : Martin, Maryrose" at bounding box center [601, 636] width 164 height 19
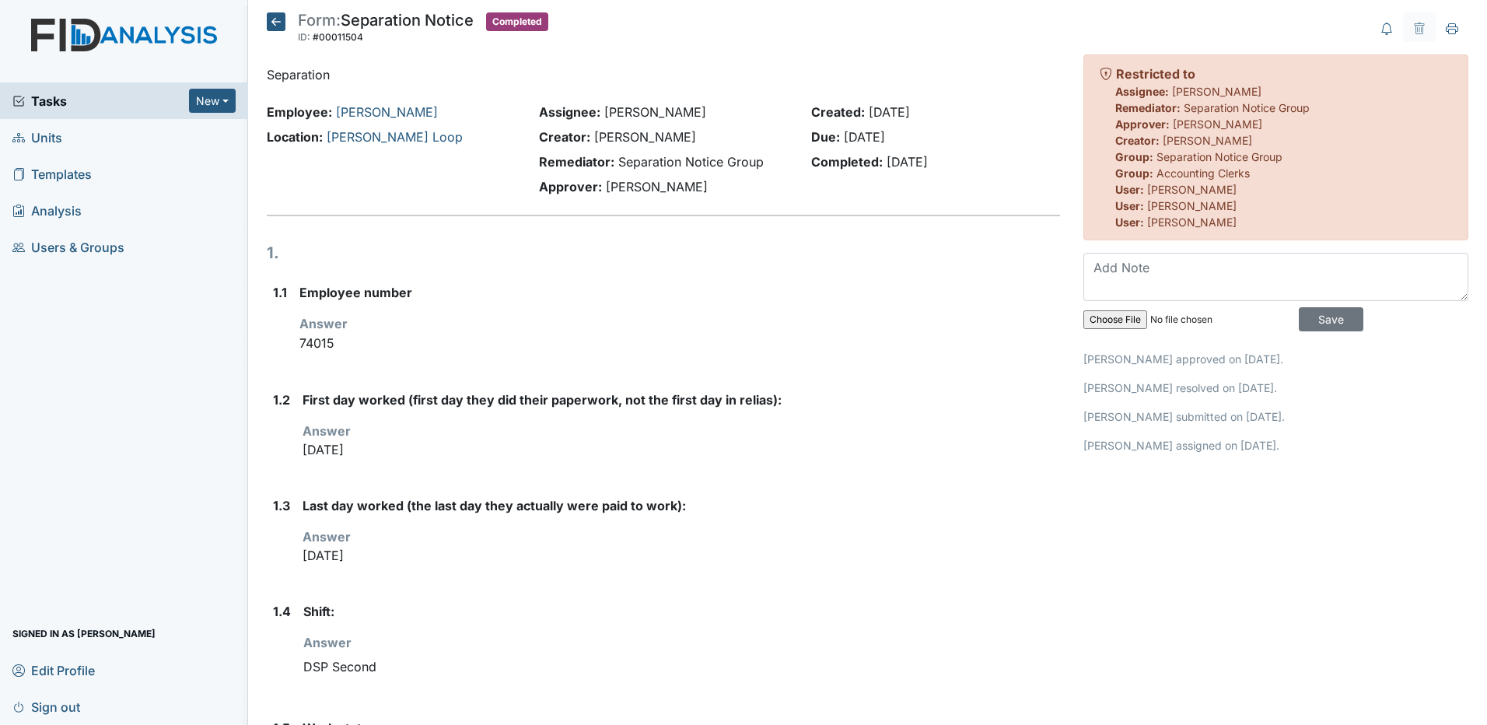
click at [282, 30] on icon at bounding box center [276, 21] width 19 height 19
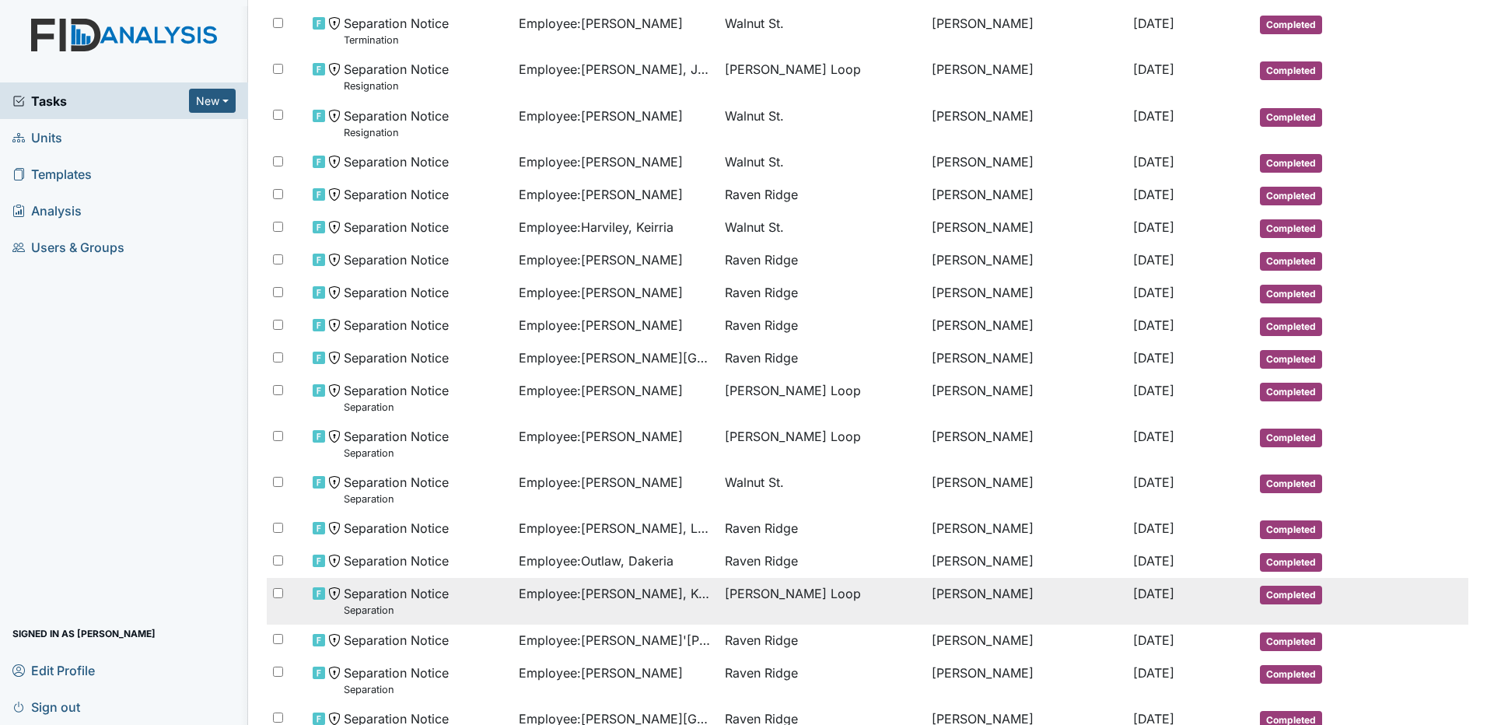
scroll to position [233, 0]
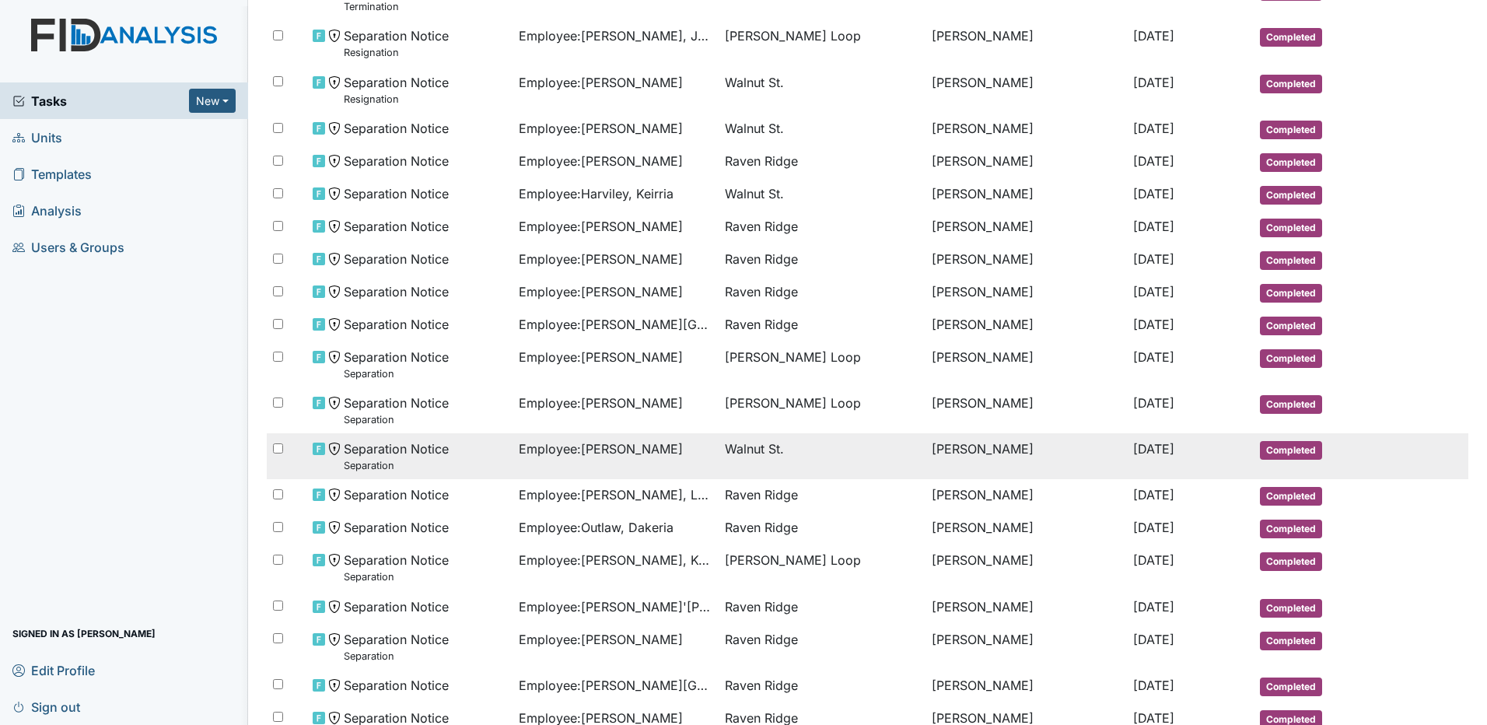
click at [678, 459] on td "Employee : Durham, Dana" at bounding box center [616, 456] width 206 height 46
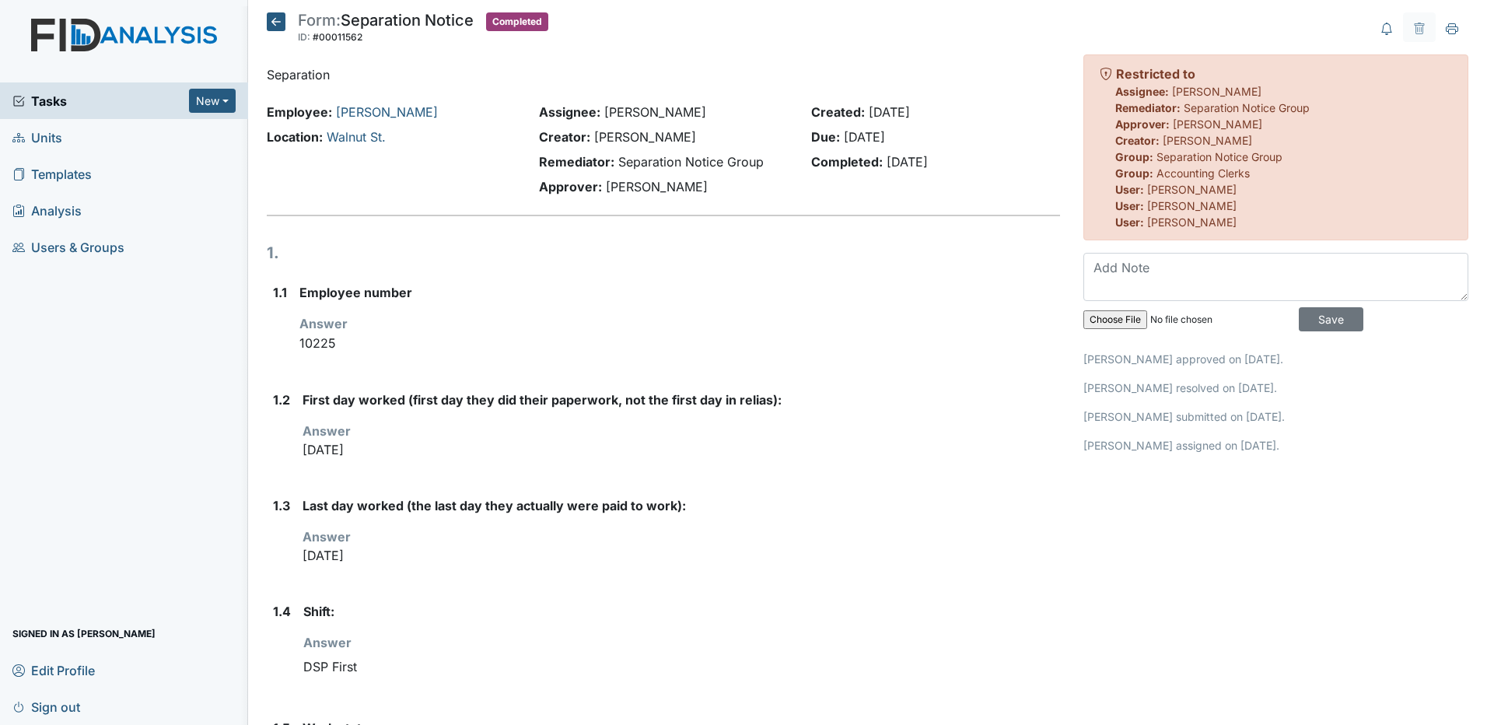
click at [284, 19] on icon at bounding box center [276, 21] width 19 height 19
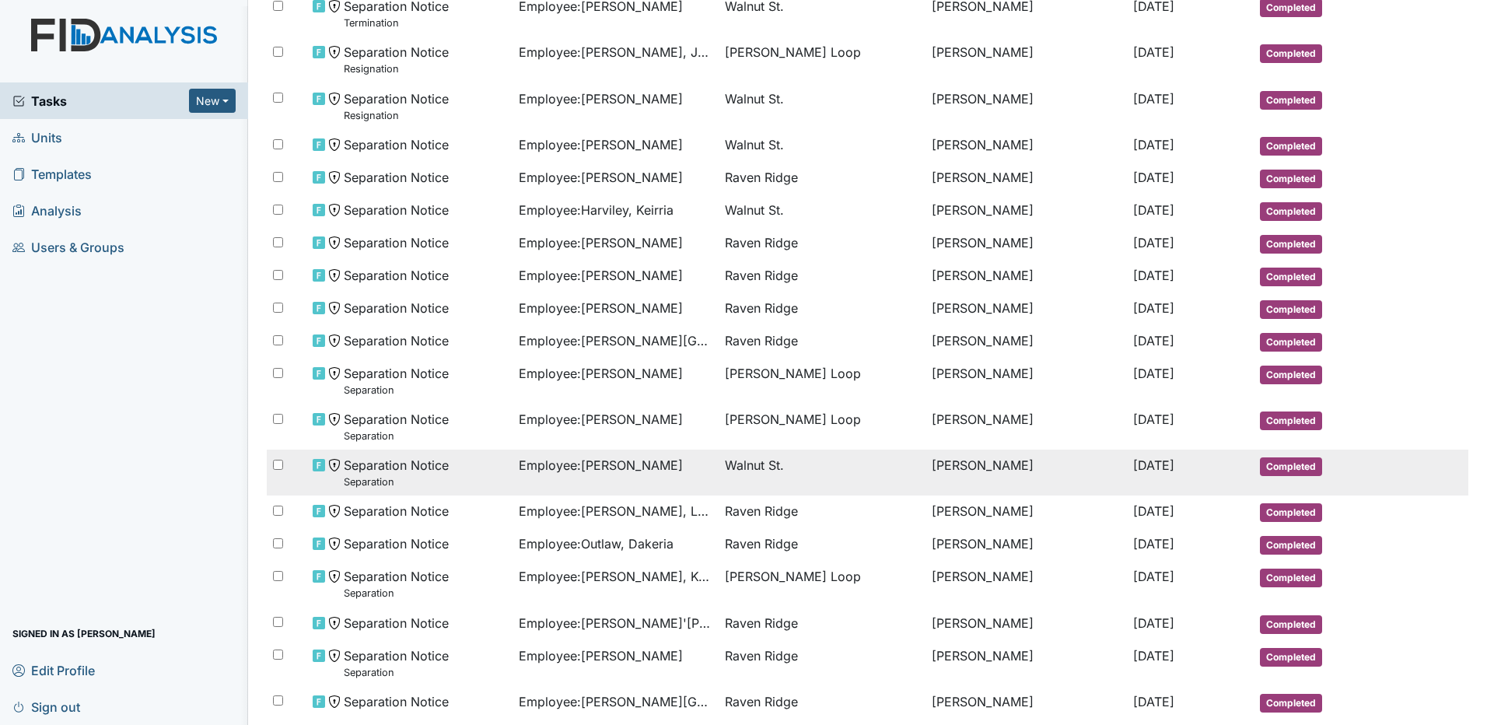
scroll to position [233, 0]
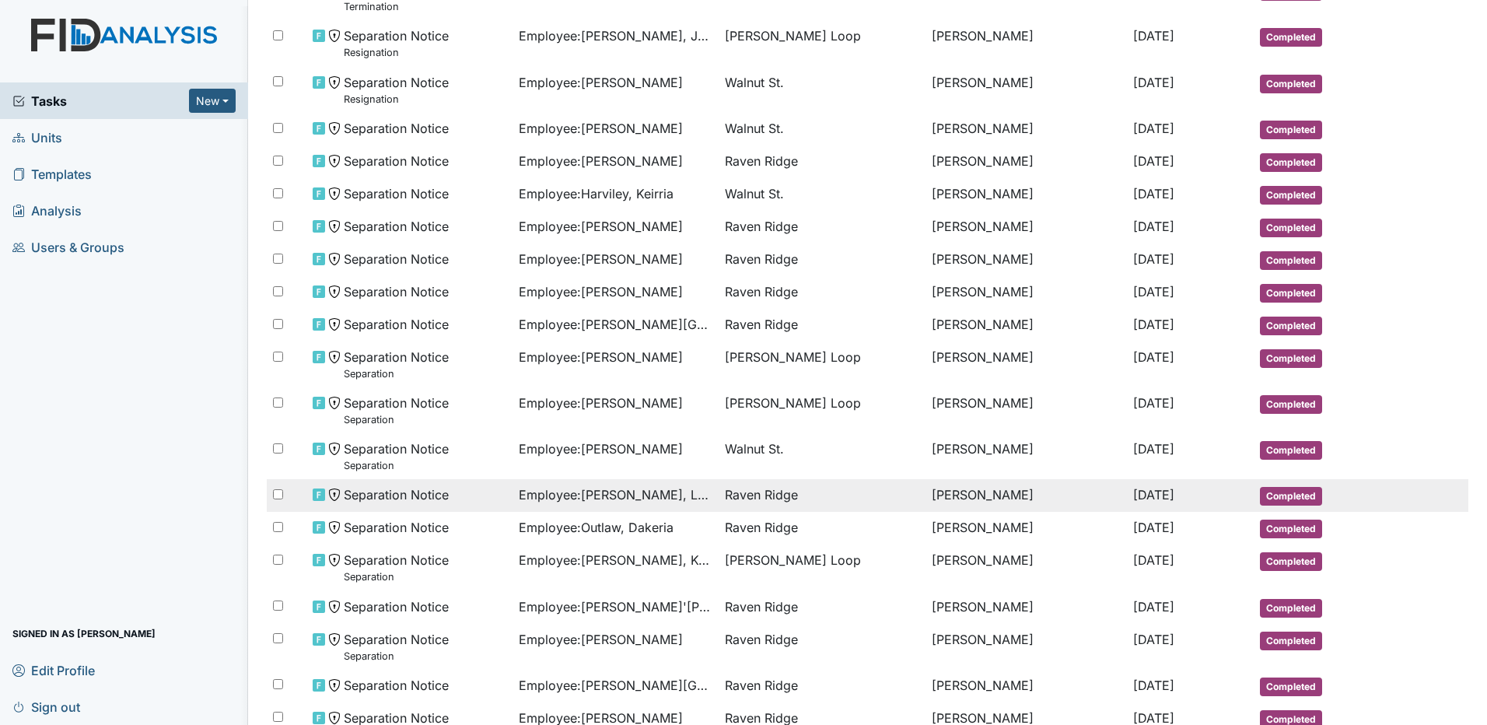
click at [735, 500] on span "Raven Ridge" at bounding box center [761, 494] width 73 height 19
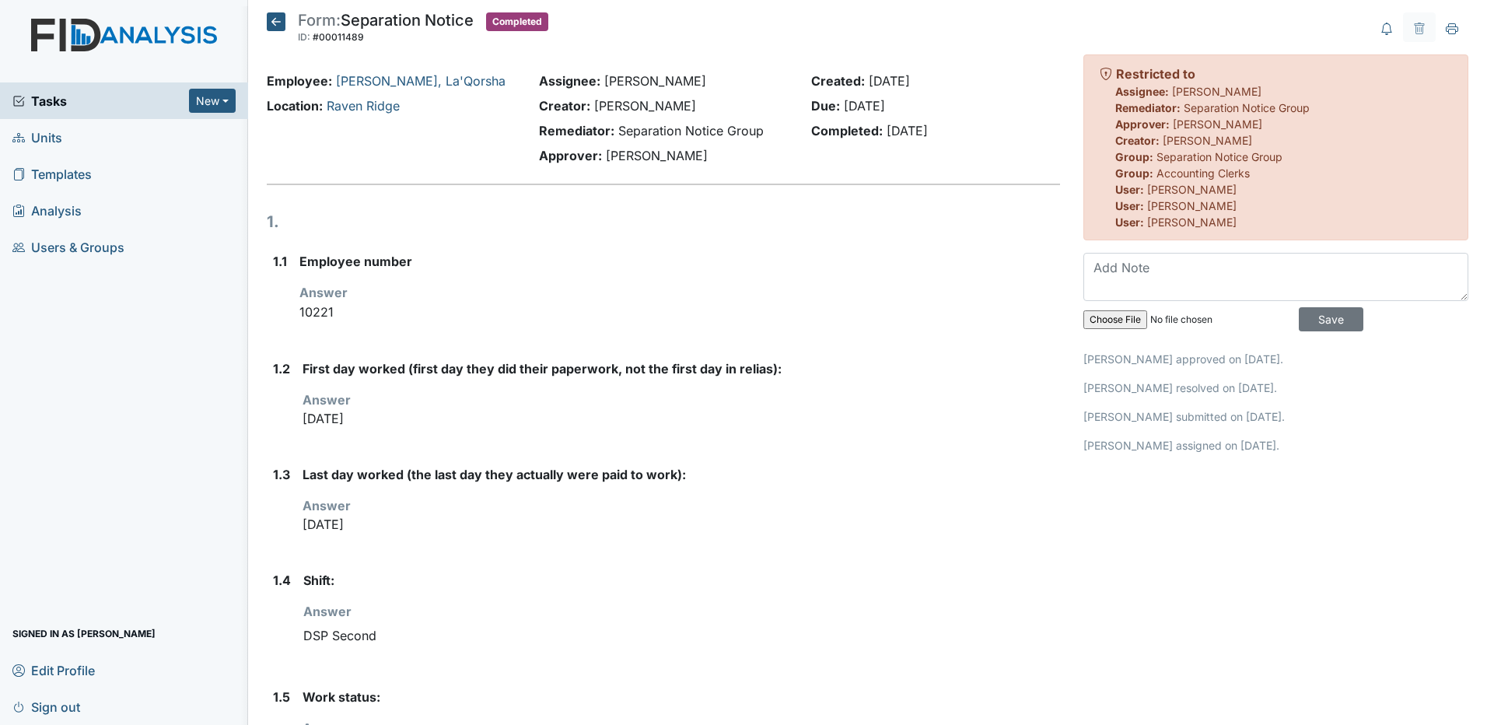
click at [278, 18] on icon at bounding box center [276, 21] width 19 height 19
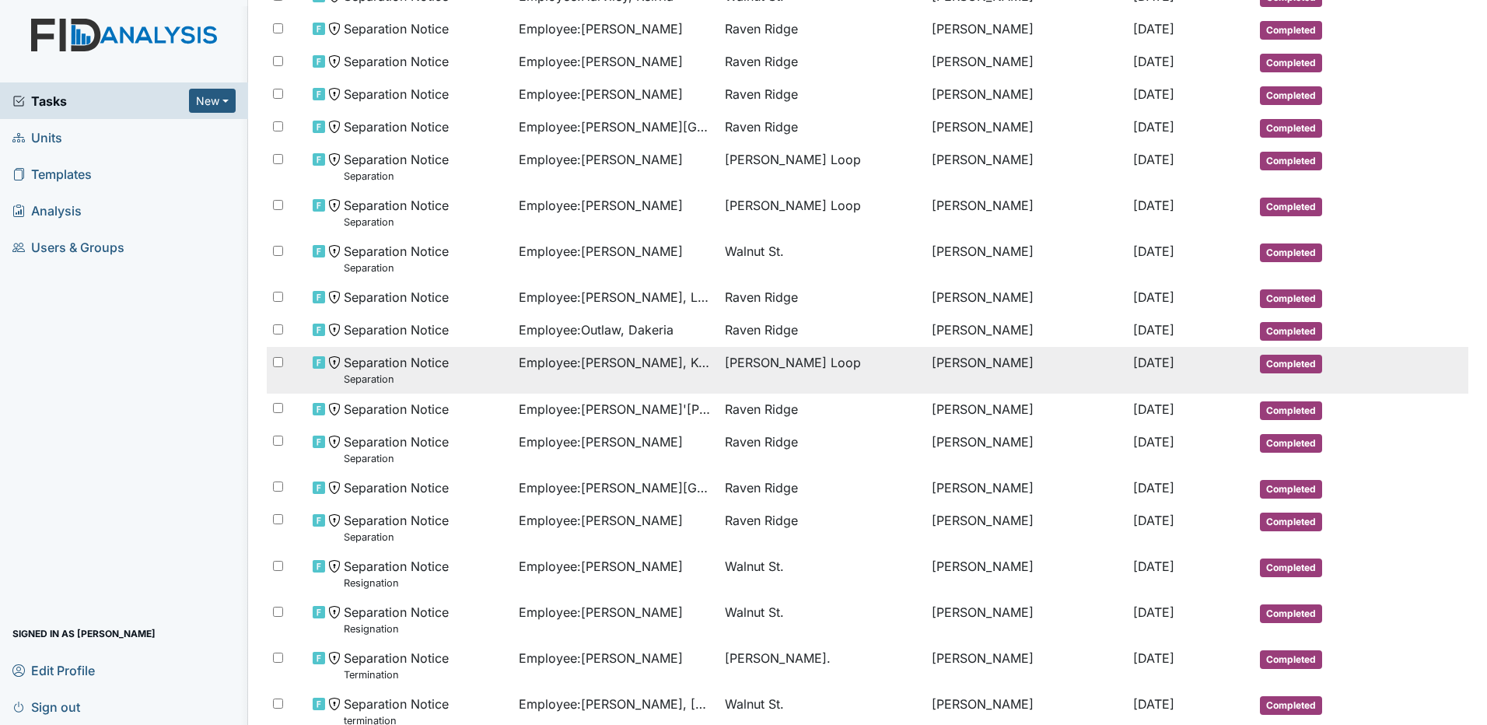
scroll to position [445, 0]
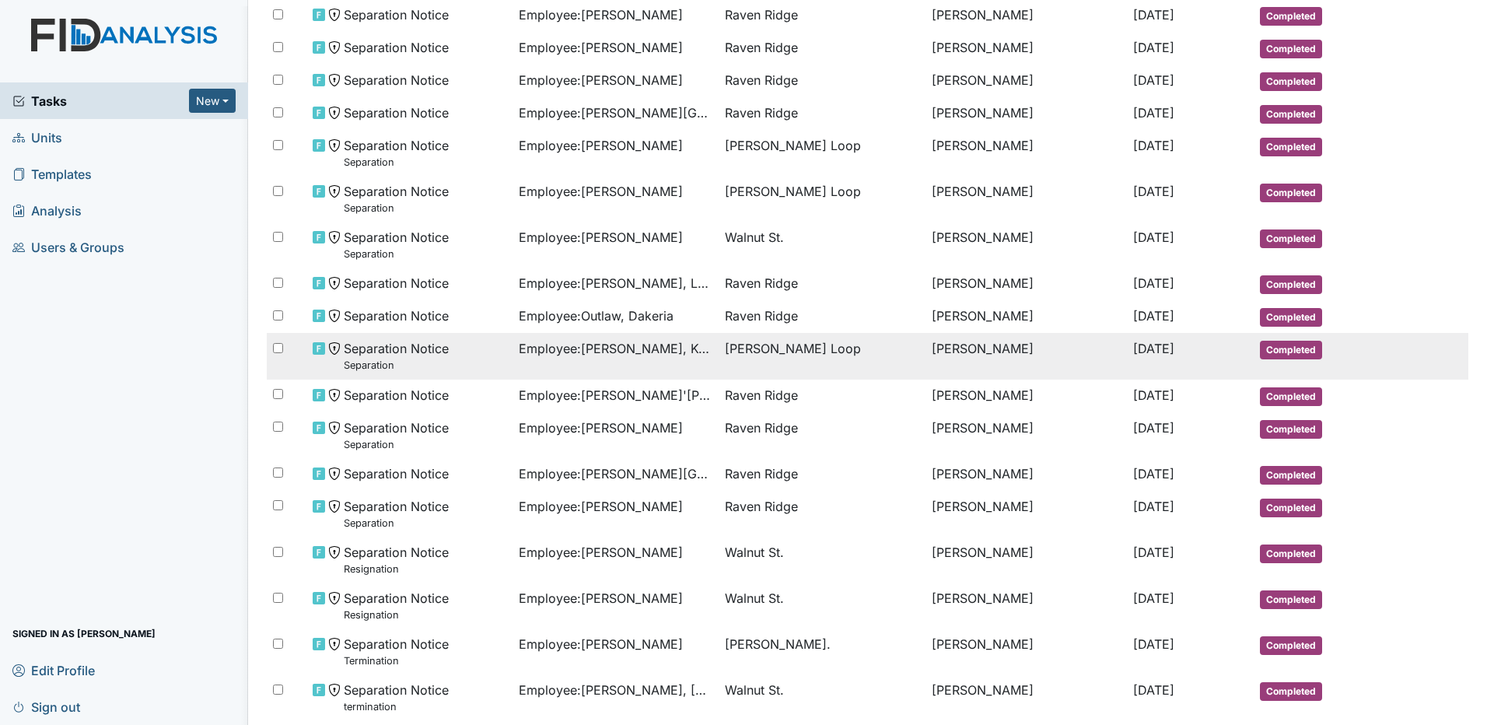
click at [708, 524] on td "Employee : Matson, Carrie" at bounding box center [616, 514] width 206 height 46
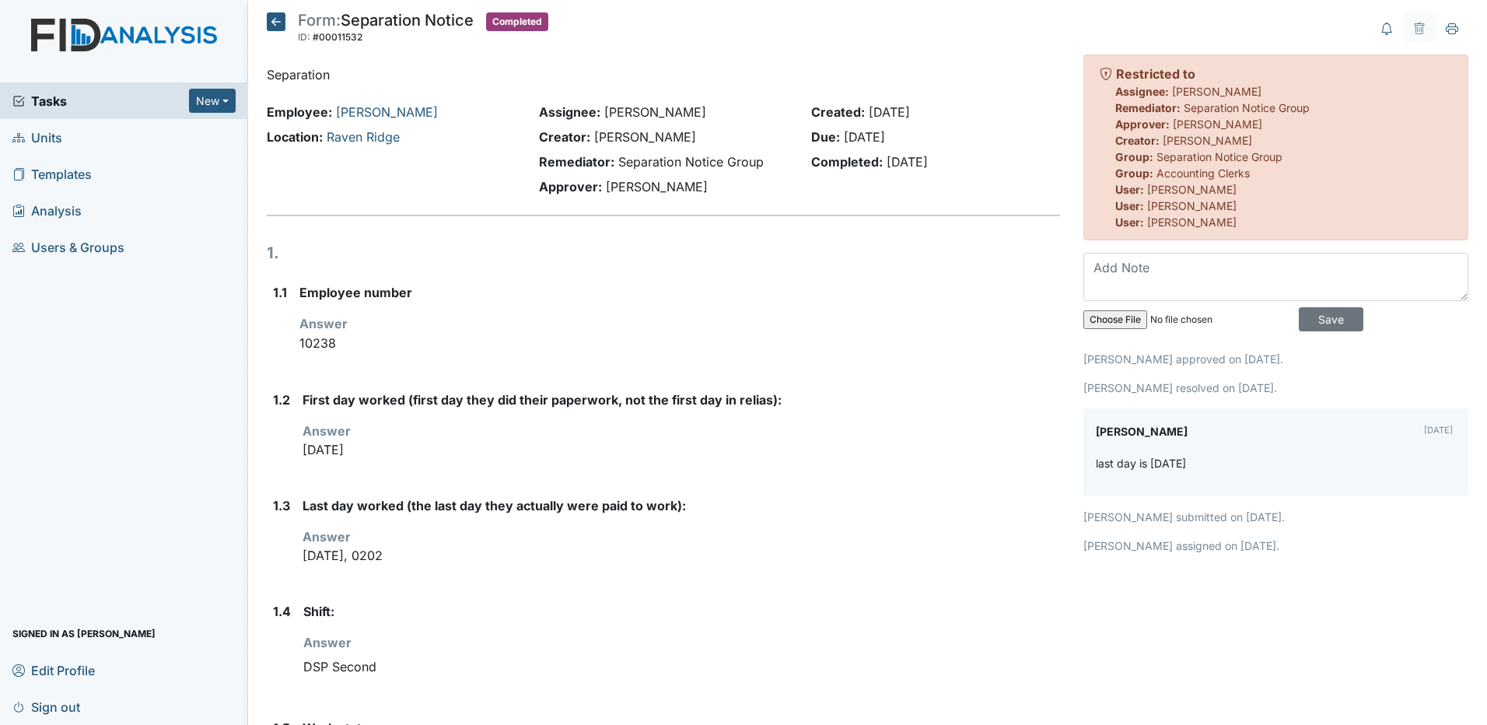
click at [280, 23] on icon at bounding box center [276, 21] width 19 height 19
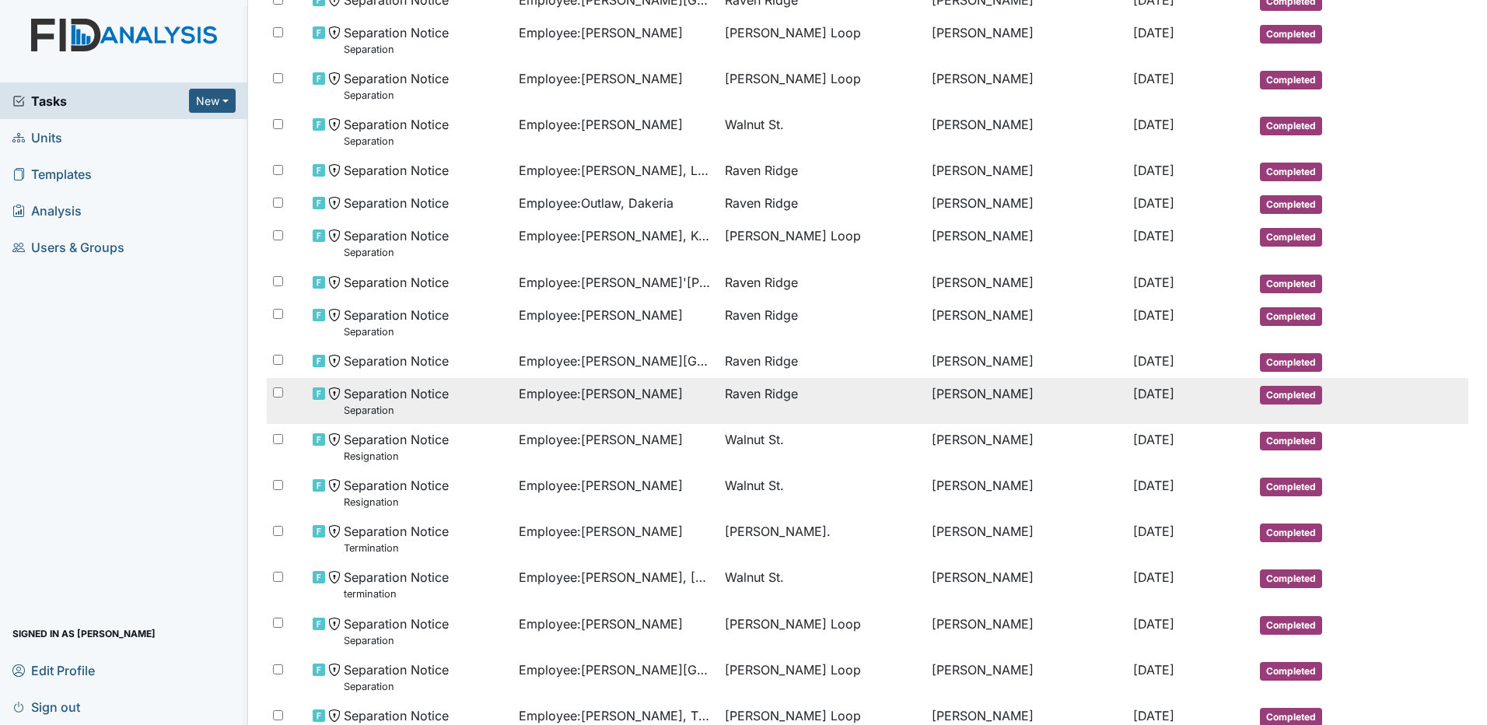
scroll to position [678, 0]
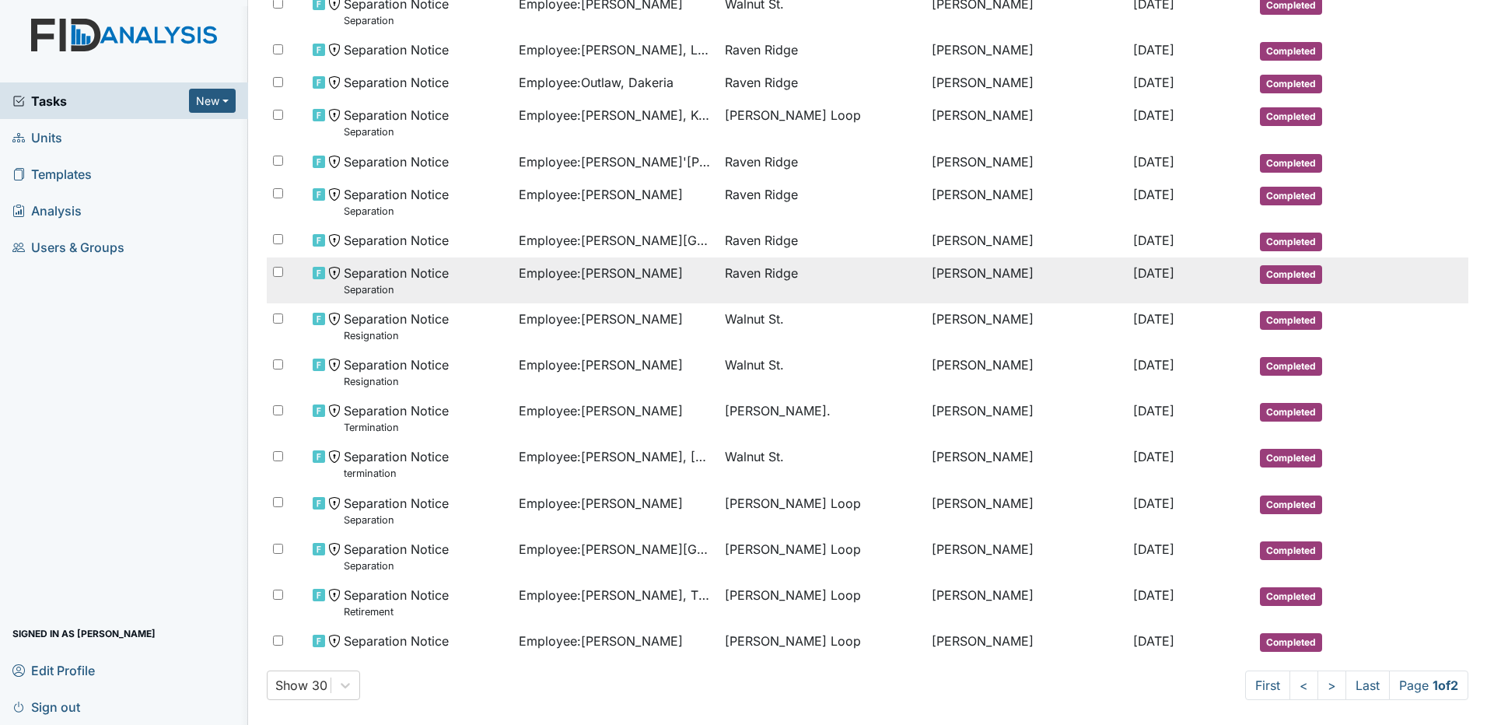
click at [656, 478] on td "Employee : [PERSON_NAME], [PERSON_NAME]" at bounding box center [616, 464] width 206 height 46
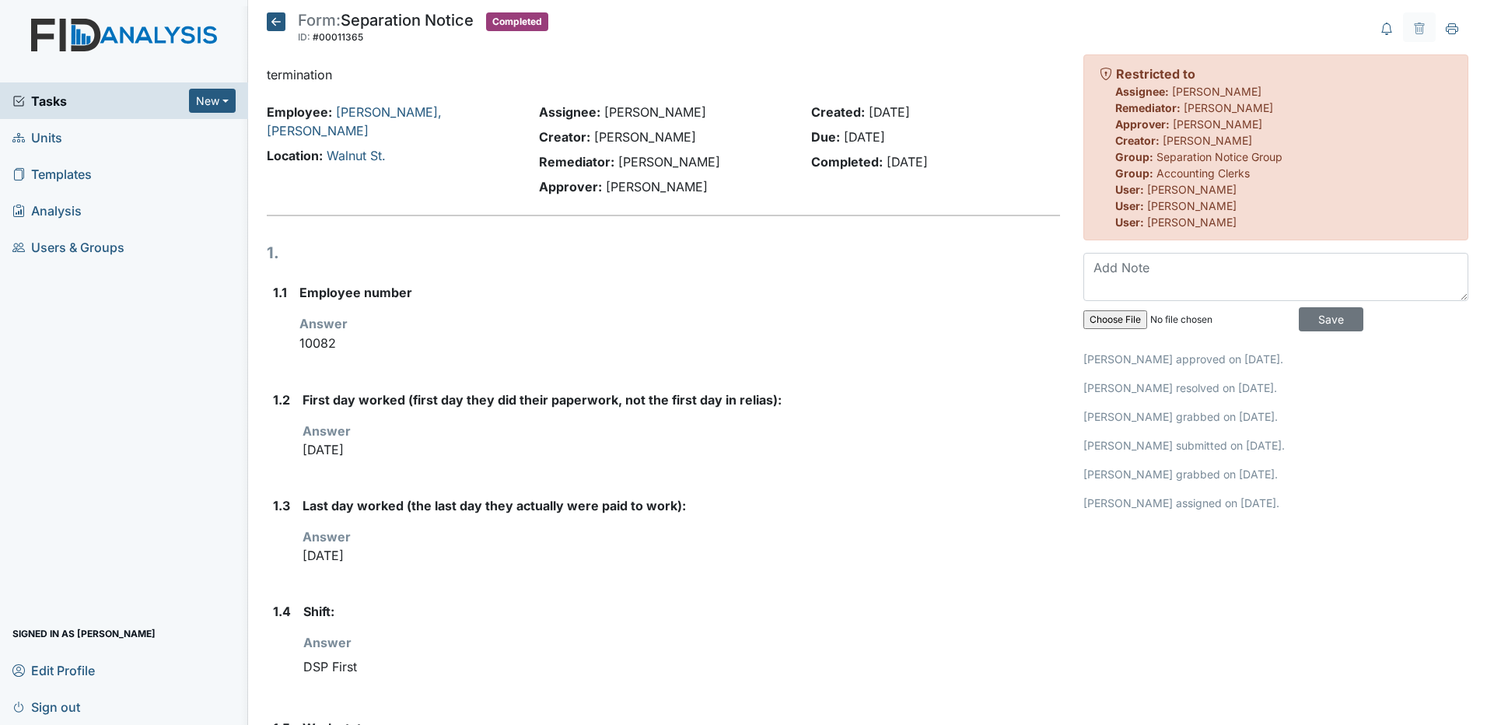
click at [282, 16] on icon at bounding box center [276, 21] width 19 height 19
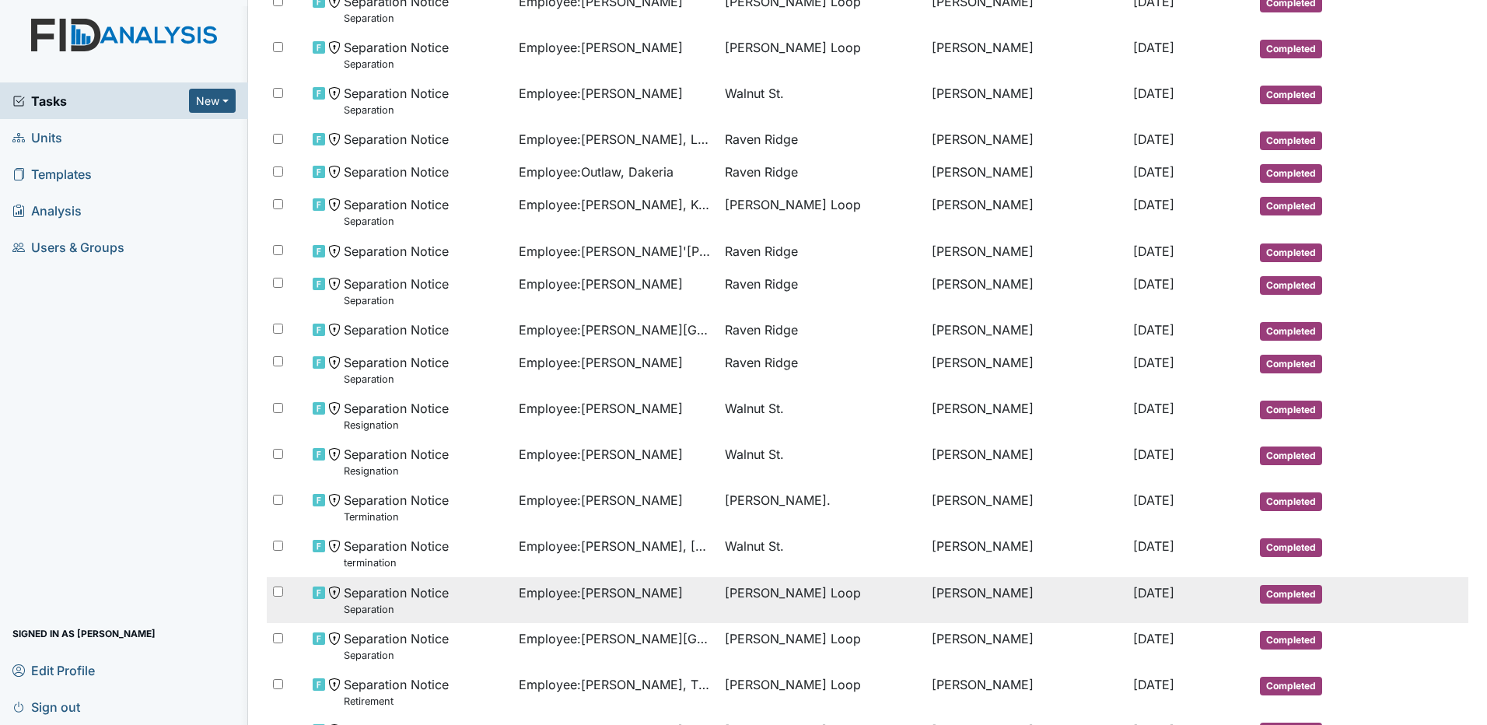
scroll to position [678, 0]
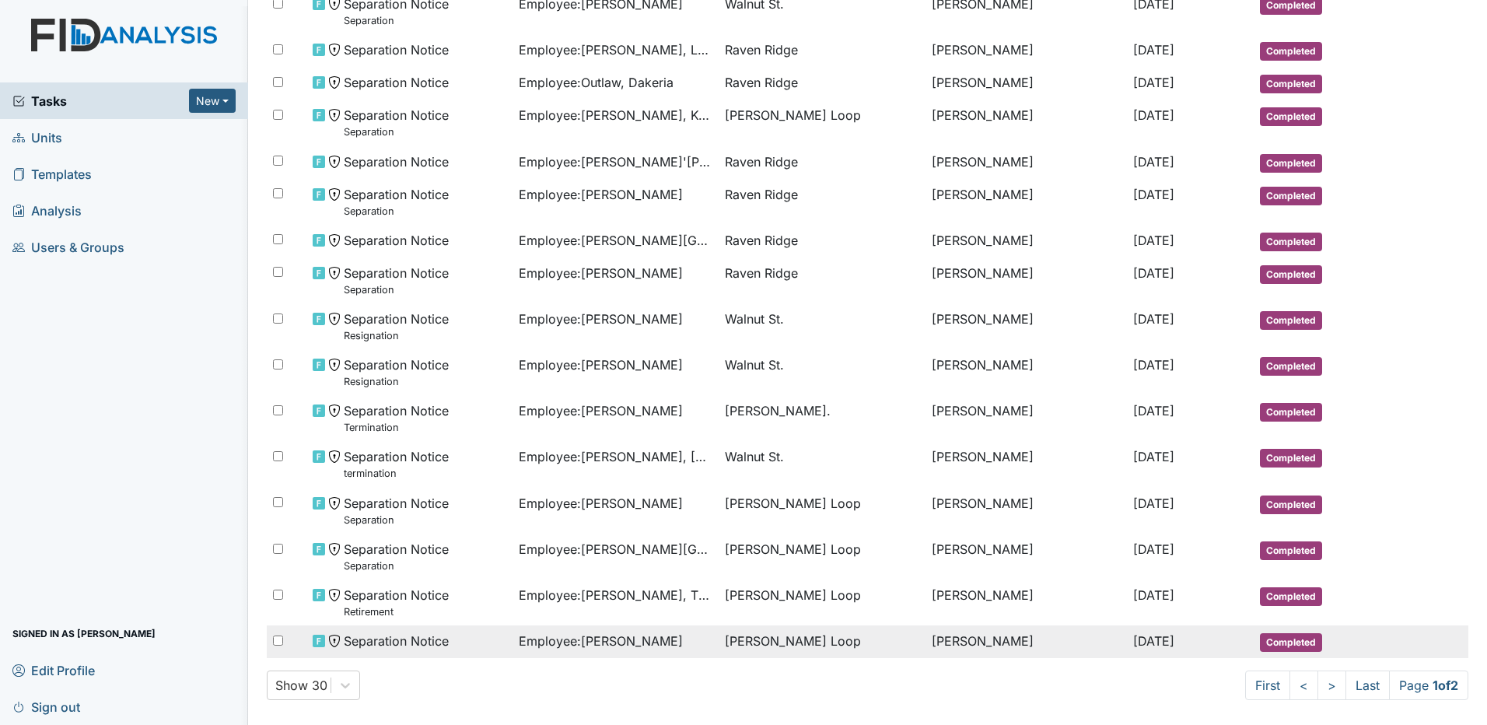
click at [641, 625] on td "Employee : Hunt, Diane" at bounding box center [616, 641] width 206 height 33
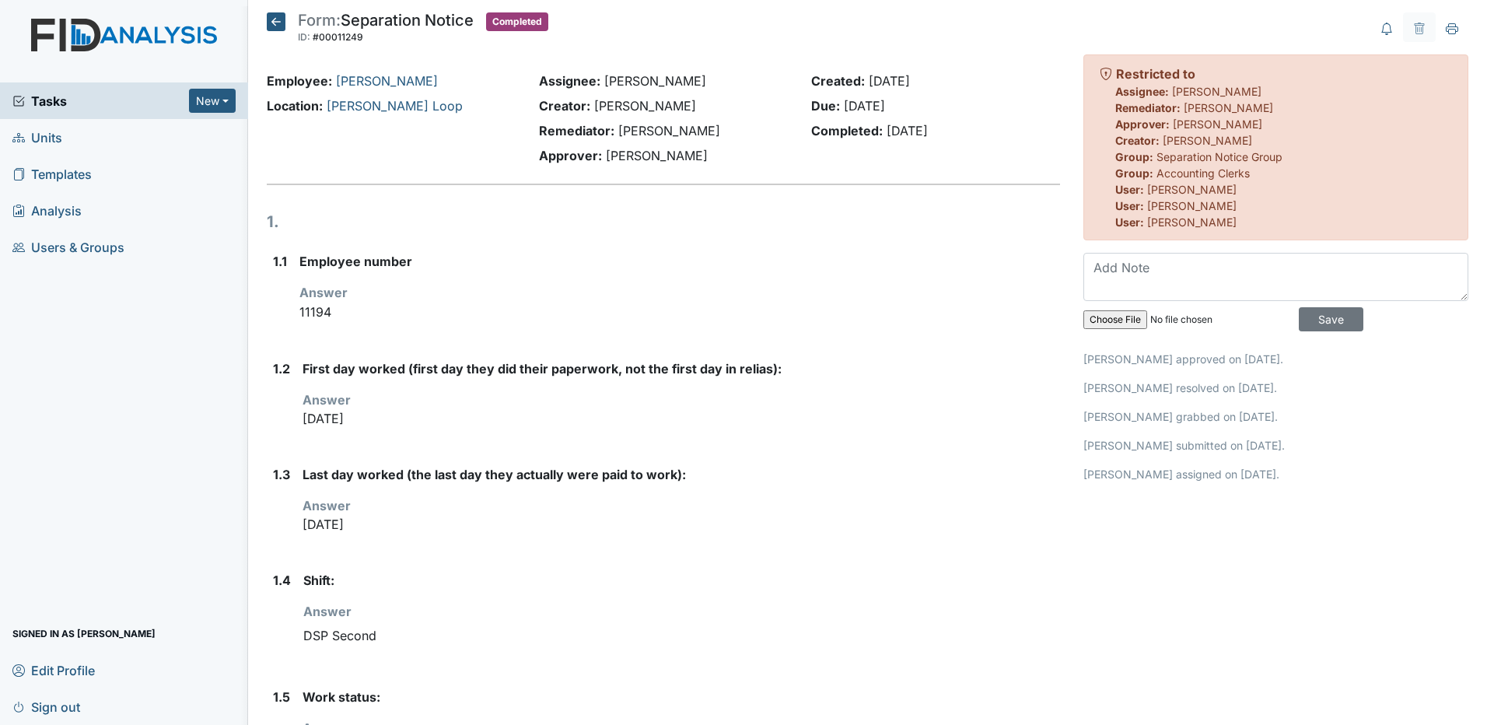
click at [272, 17] on icon at bounding box center [276, 21] width 19 height 19
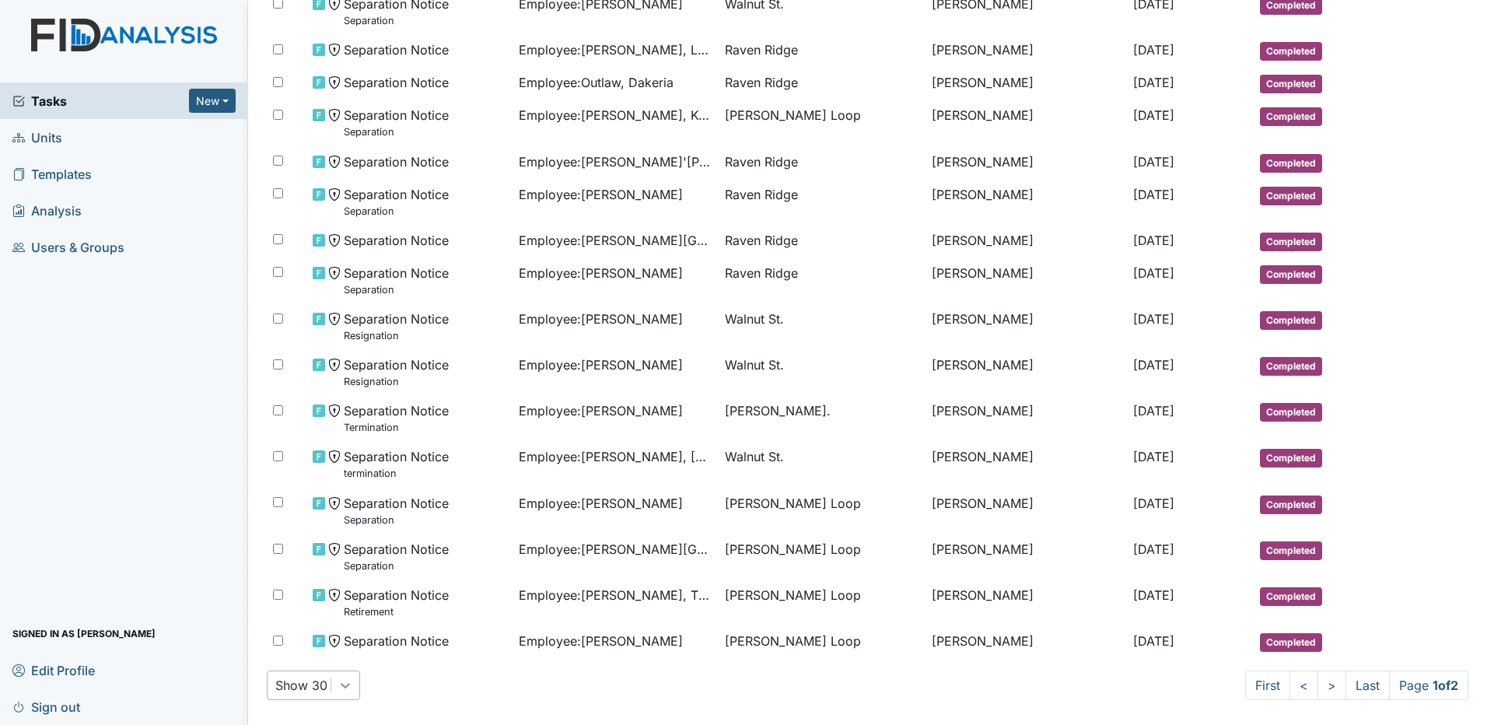
click at [338, 684] on div "Show 30" at bounding box center [313, 686] width 93 height 30
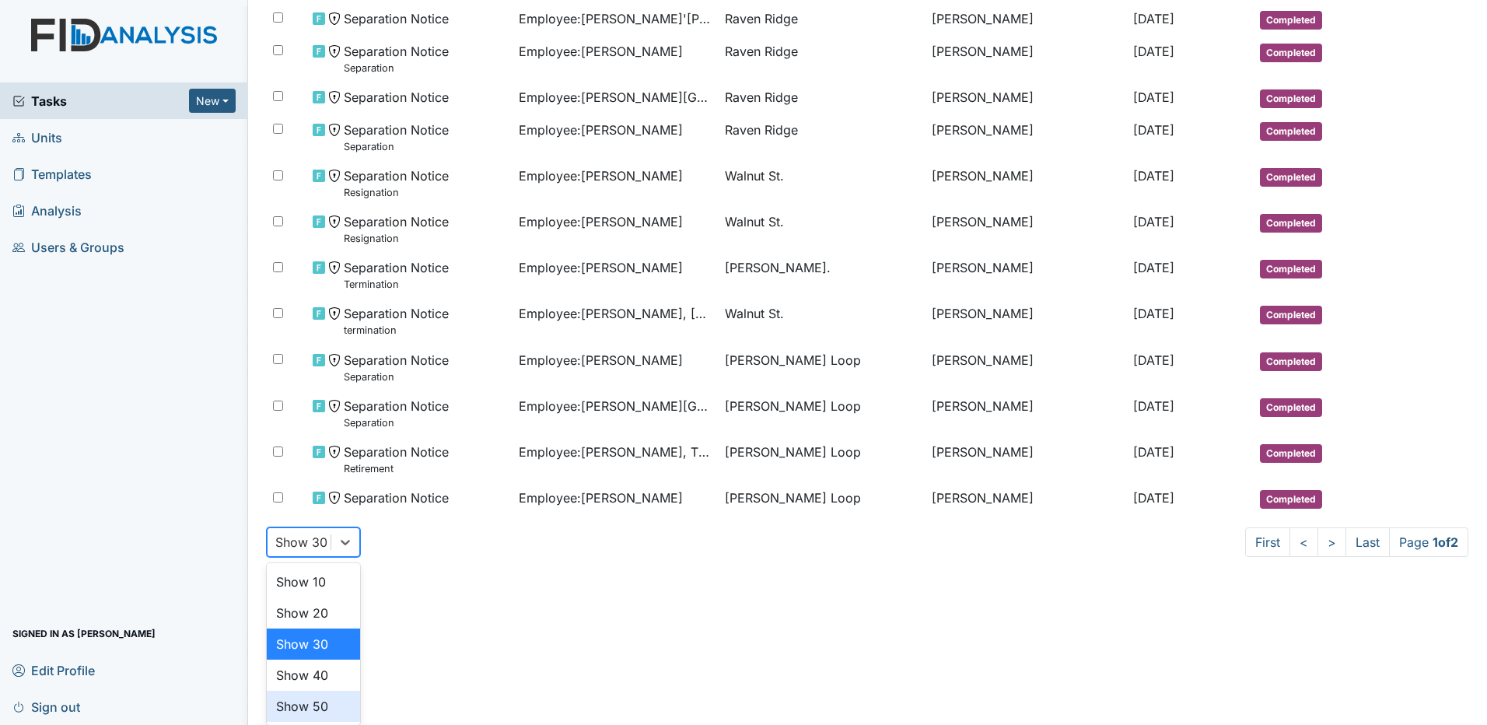
click at [335, 717] on div "Show 50" at bounding box center [313, 706] width 93 height 31
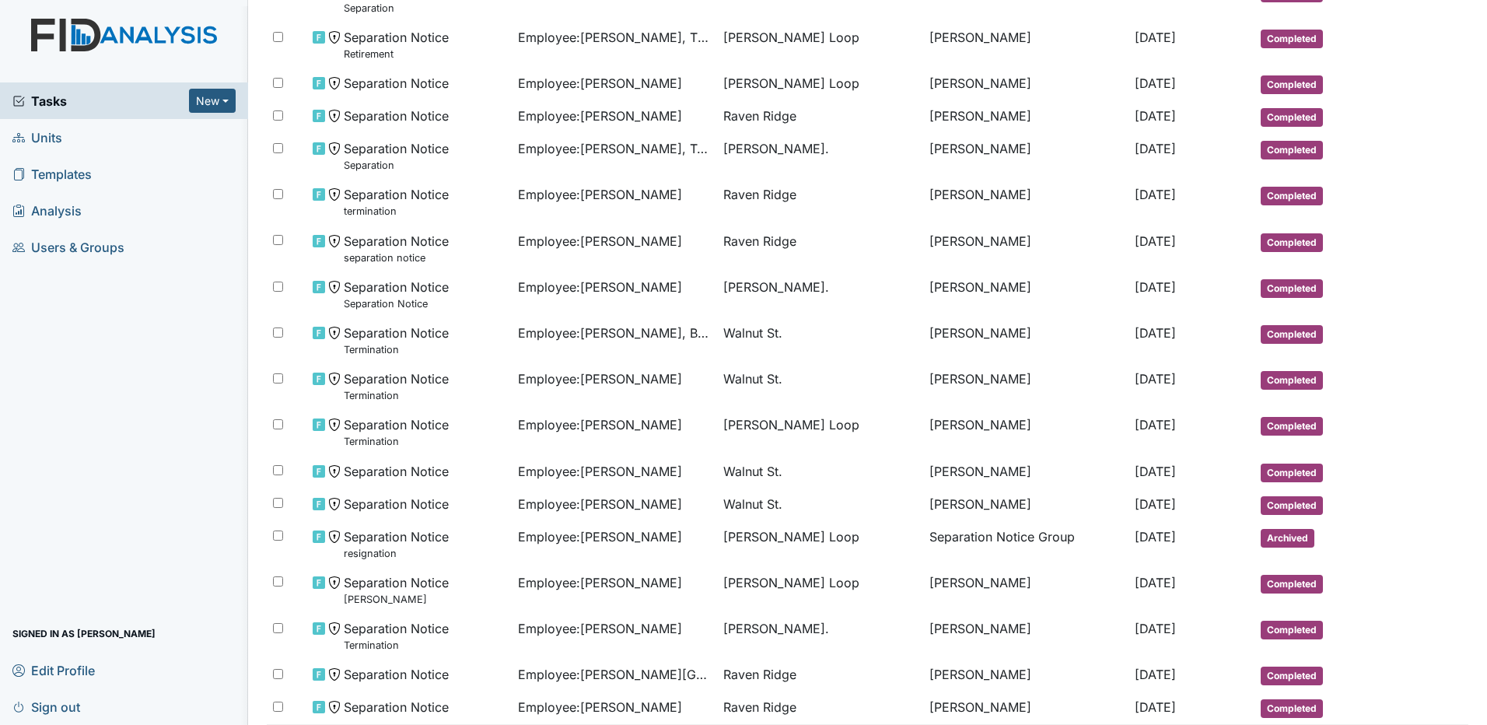
scroll to position [1180, 0]
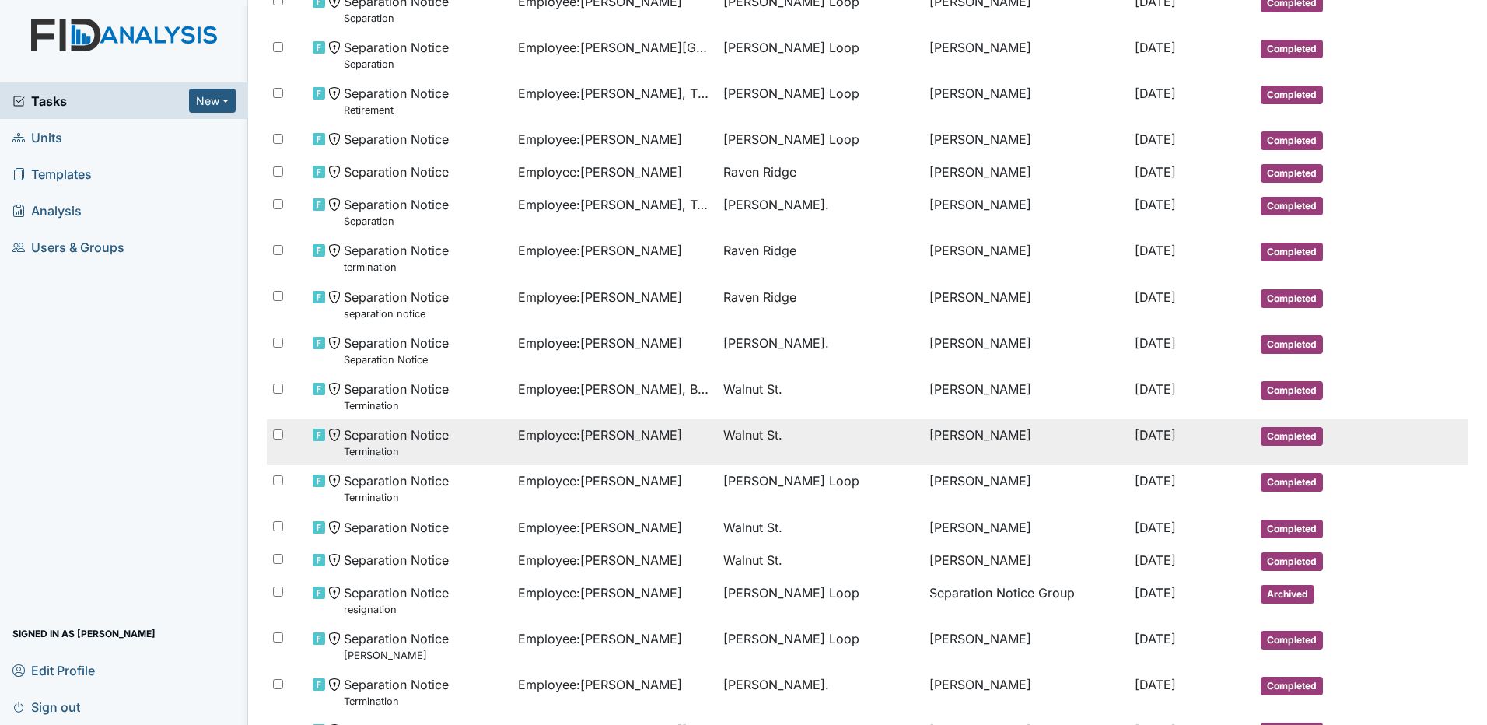
click at [546, 449] on td "Employee : Tripp, Megan" at bounding box center [614, 442] width 205 height 46
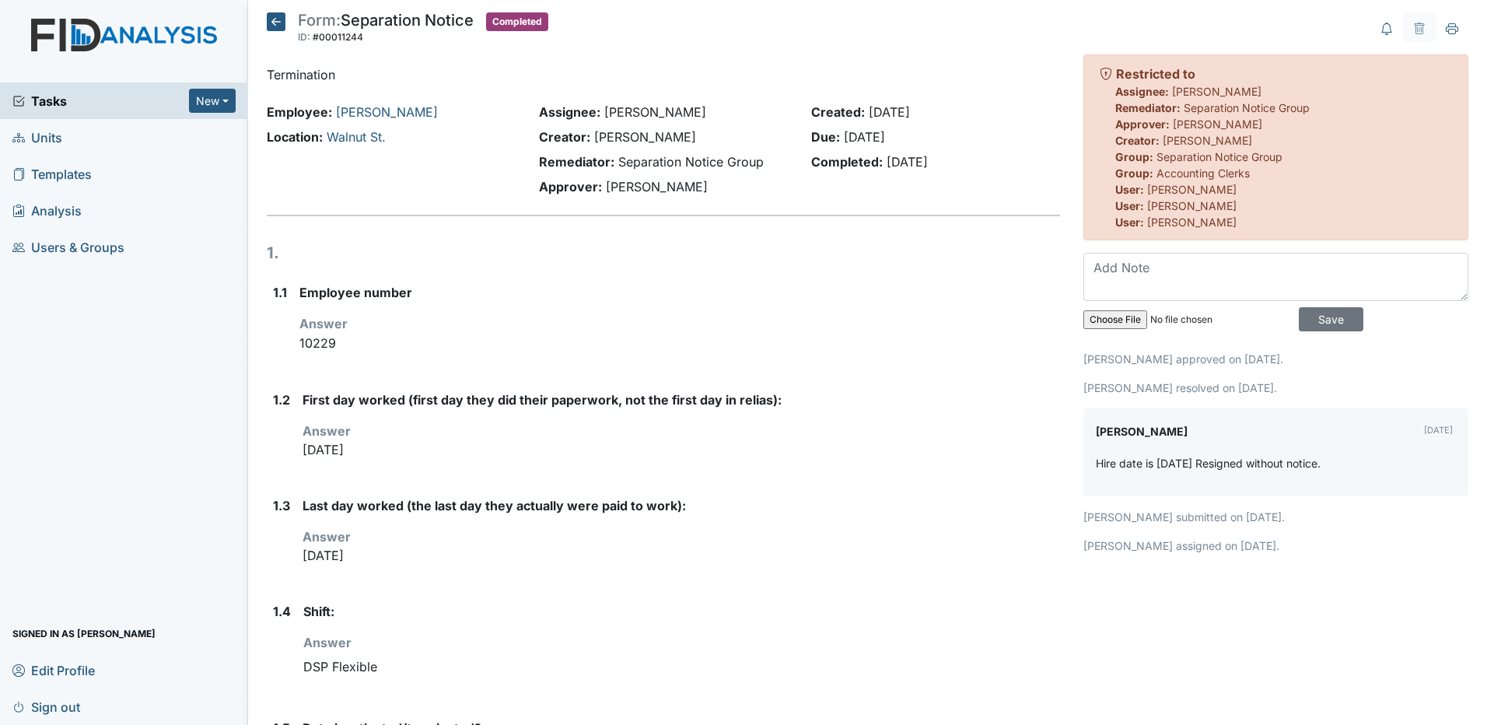
click at [282, 19] on icon at bounding box center [276, 21] width 19 height 19
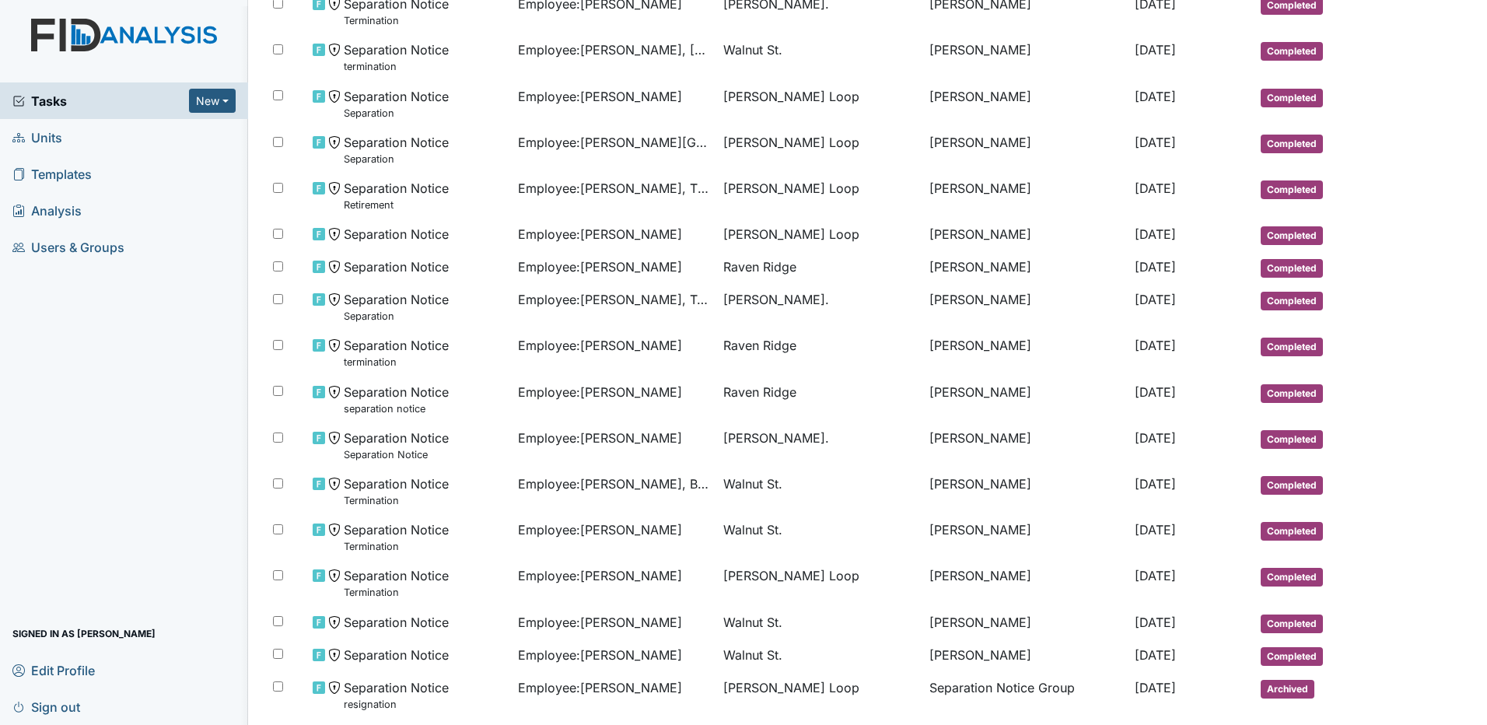
scroll to position [1167, 0]
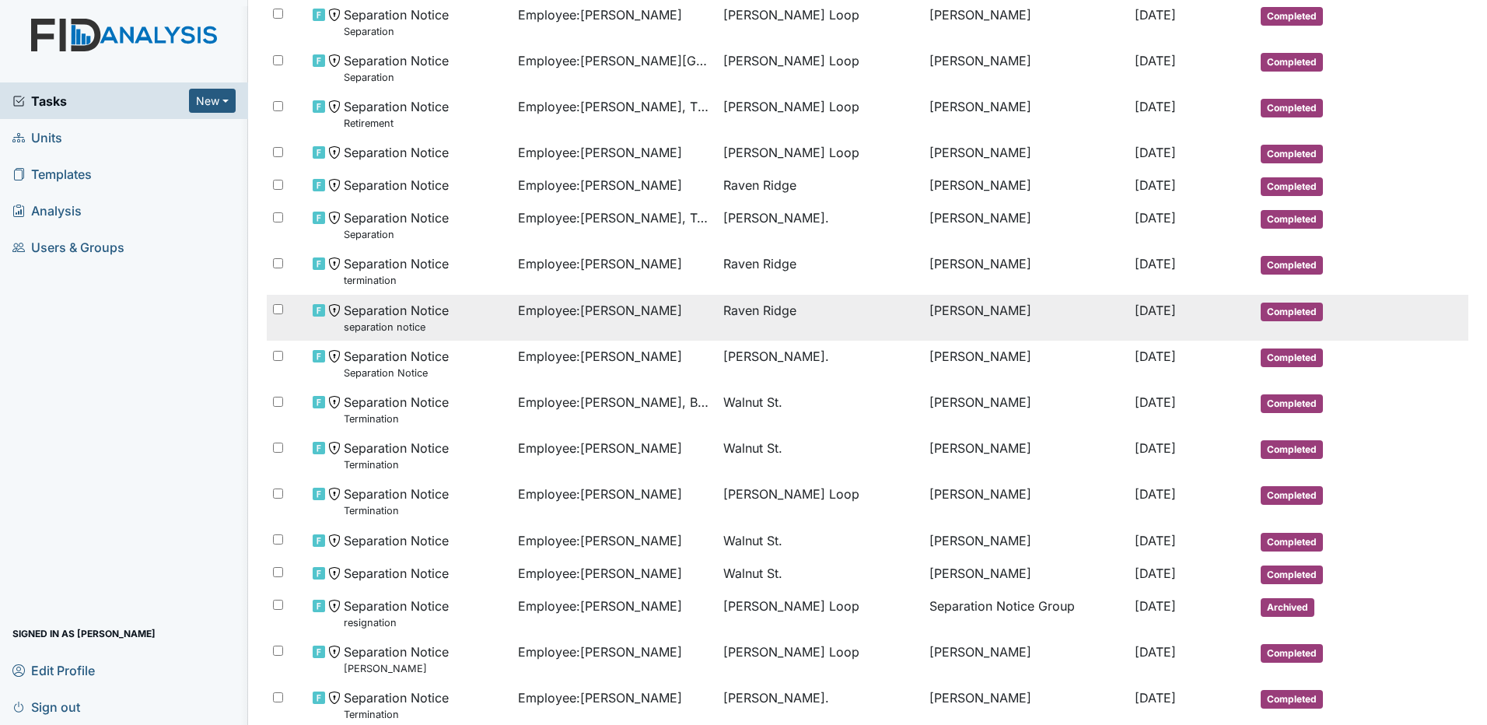
click at [580, 326] on td "Employee : Wilsher, Antonio" at bounding box center [614, 318] width 205 height 46
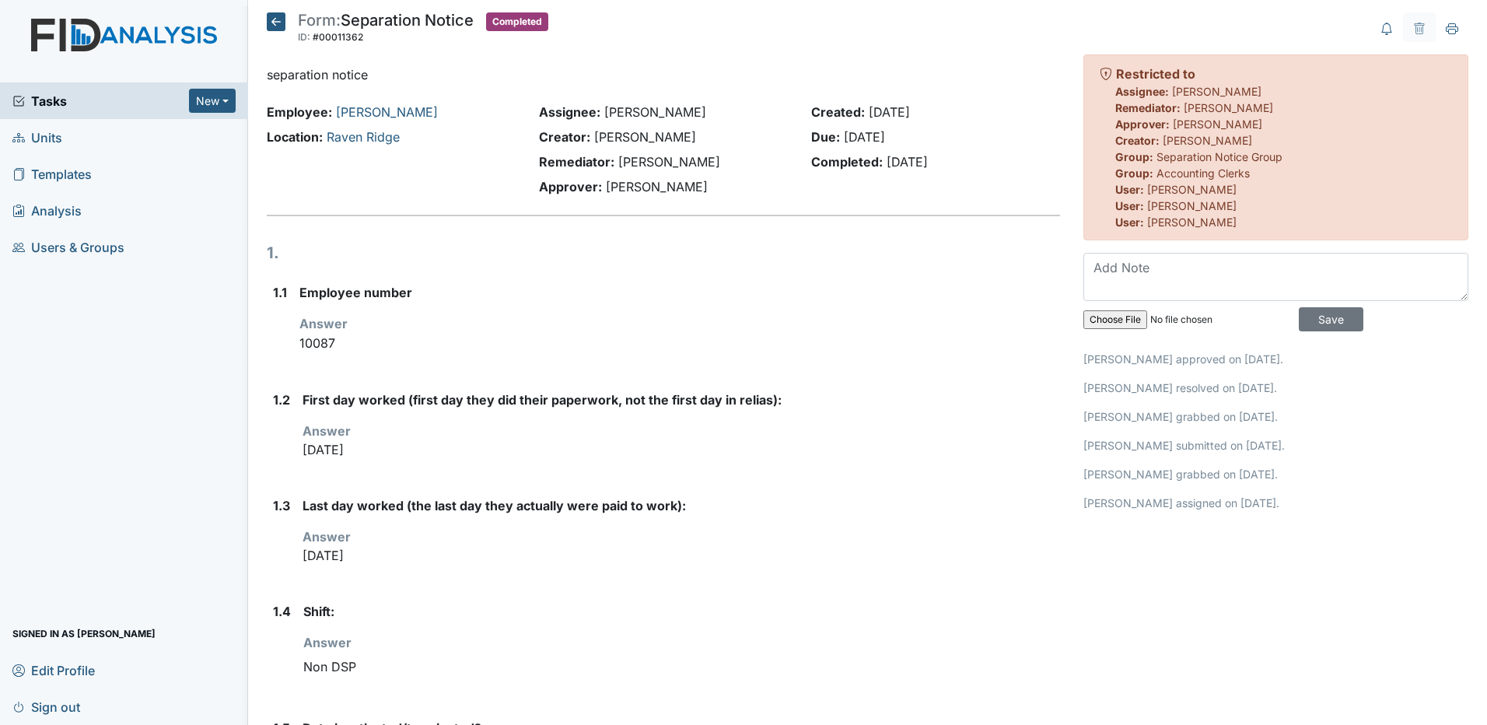
click at [275, 25] on icon at bounding box center [276, 21] width 19 height 19
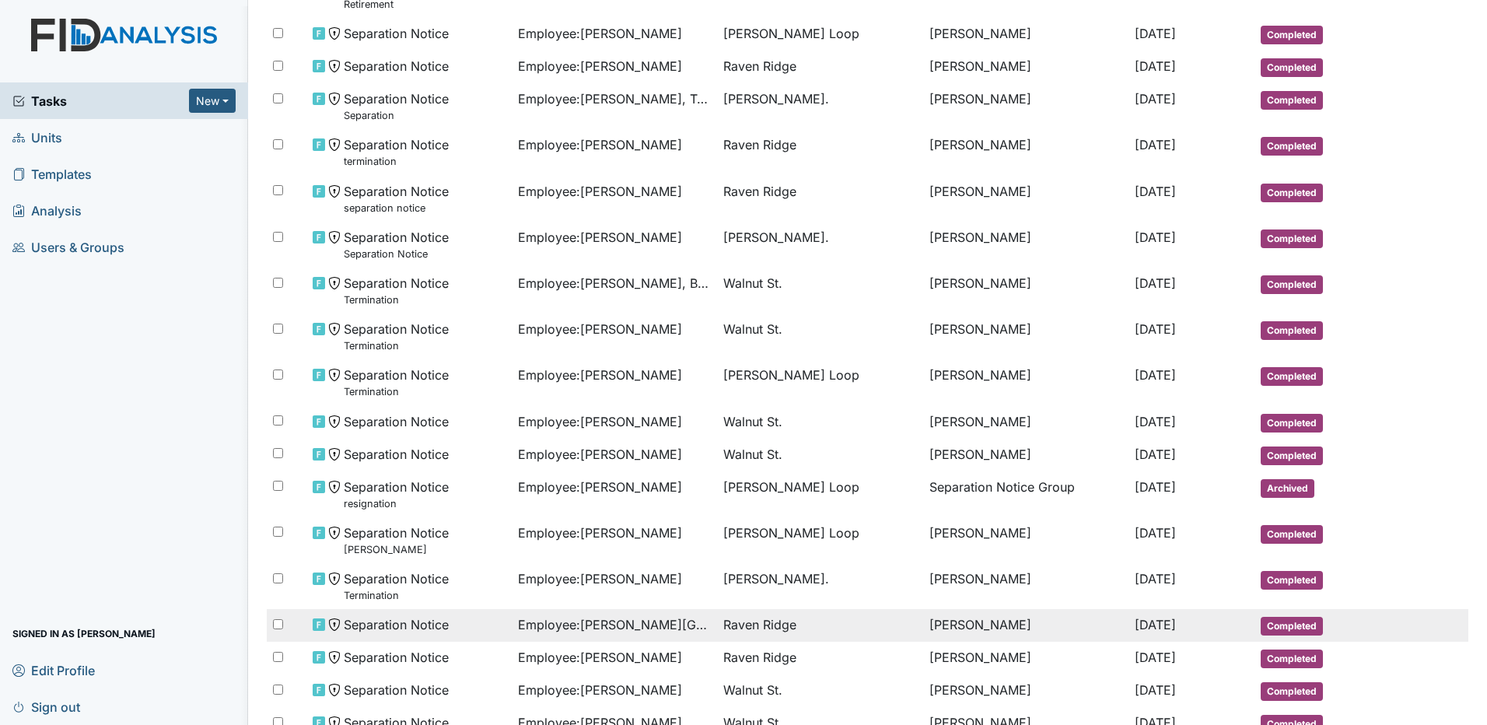
scroll to position [1258, 0]
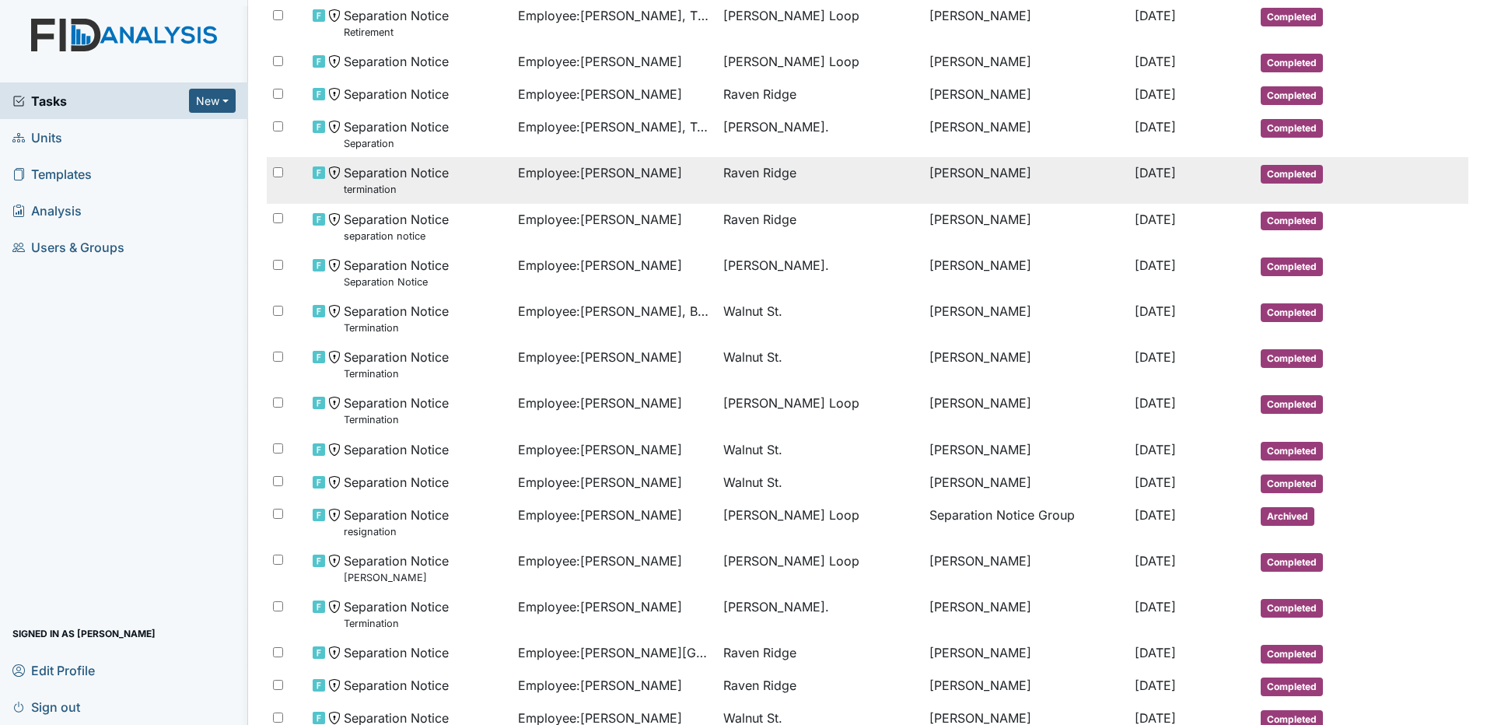
click at [745, 188] on td "Raven Ridge" at bounding box center [819, 180] width 205 height 46
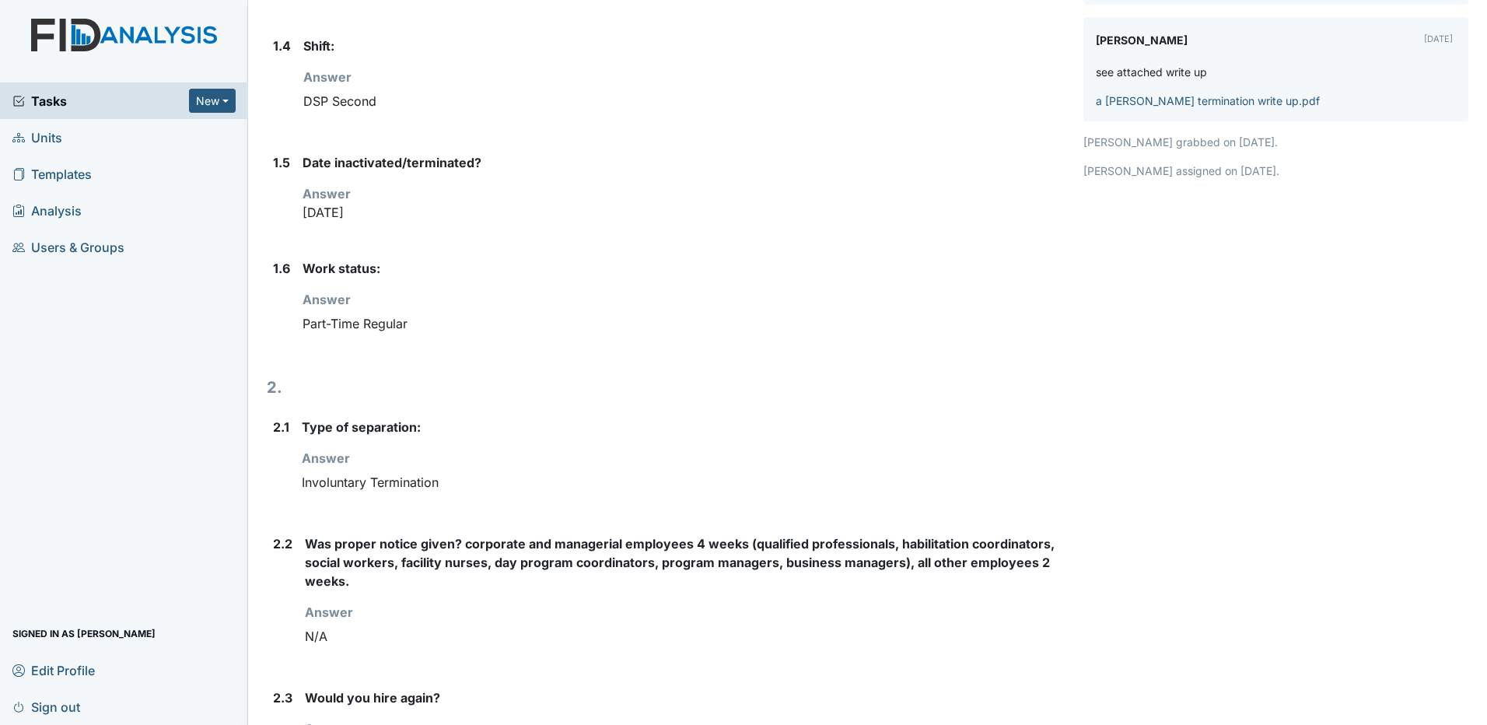
scroll to position [764, 0]
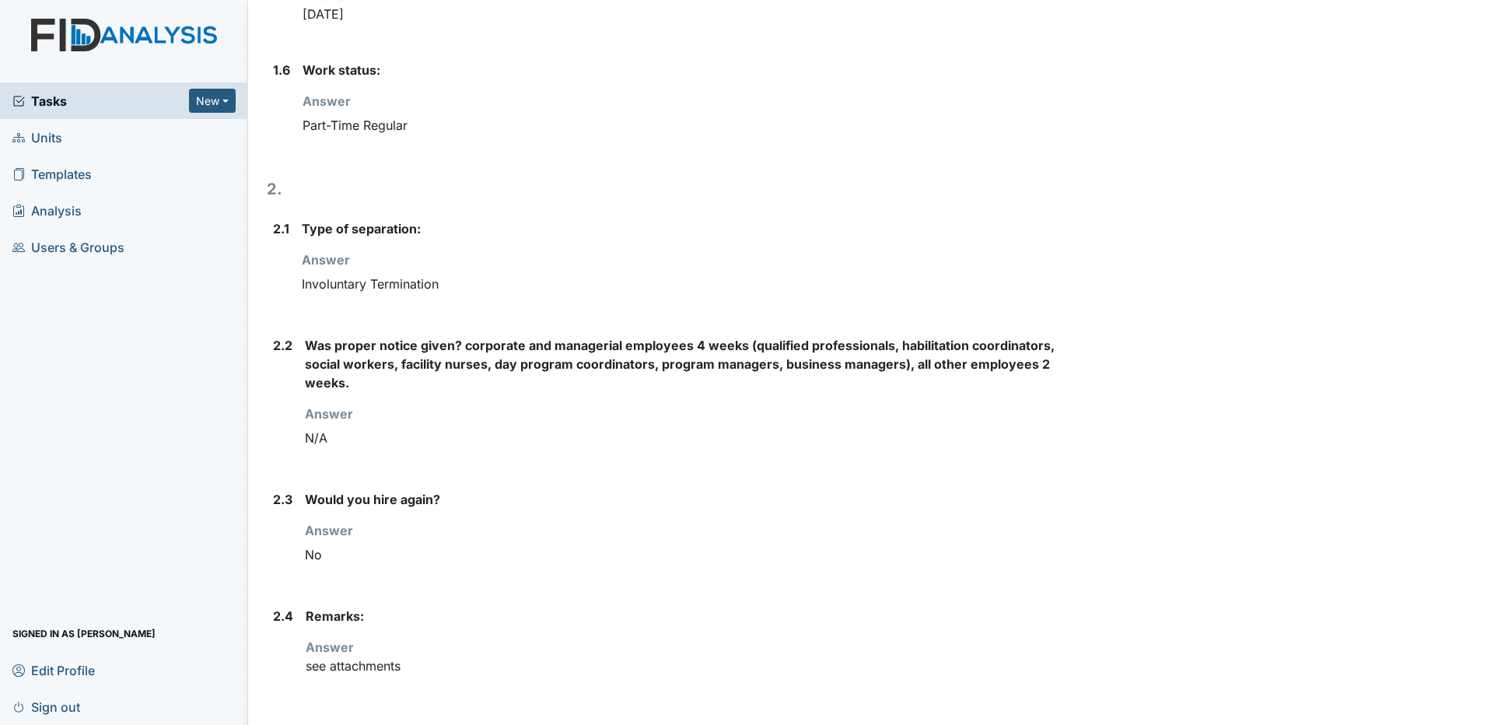
click at [330, 668] on p "see attachments" at bounding box center [683, 666] width 755 height 19
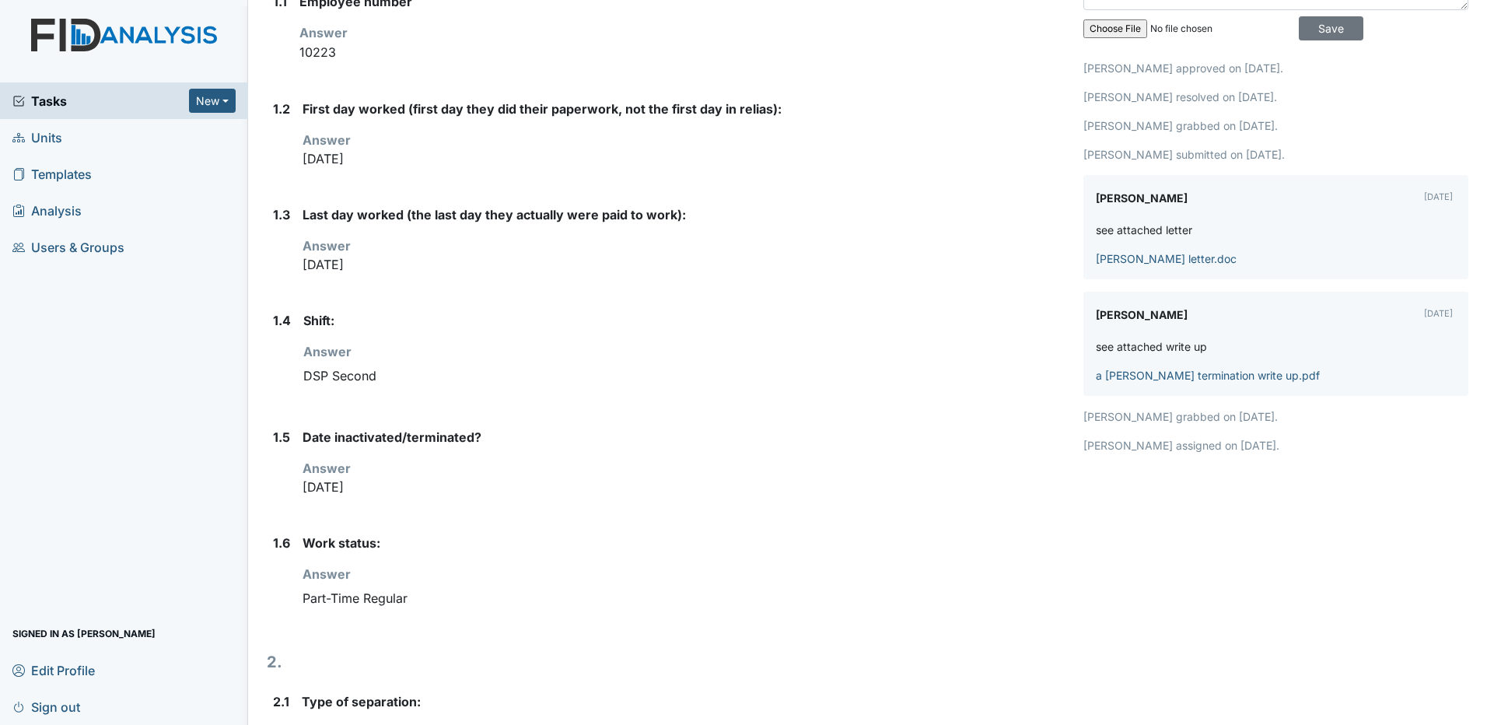
scroll to position [0, 0]
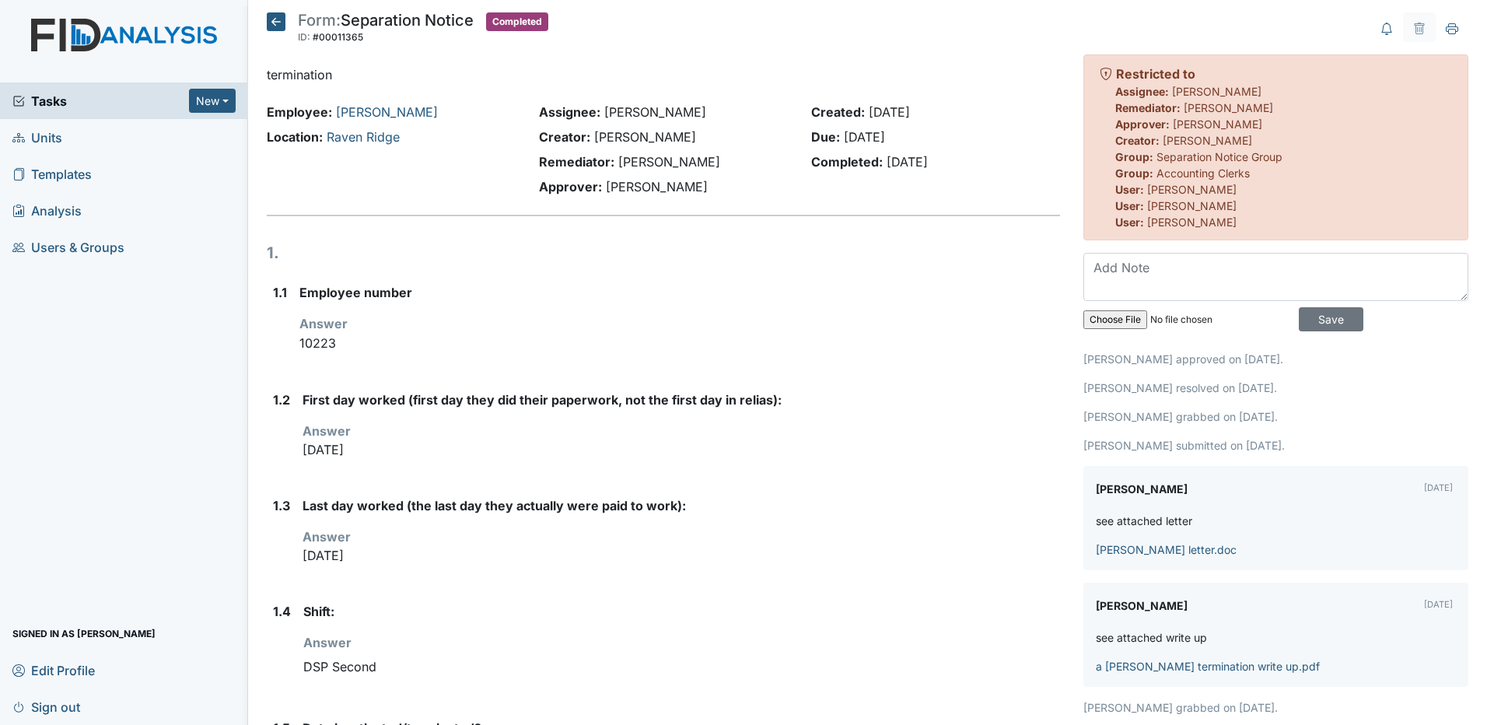
click at [272, 20] on icon at bounding box center [276, 21] width 19 height 19
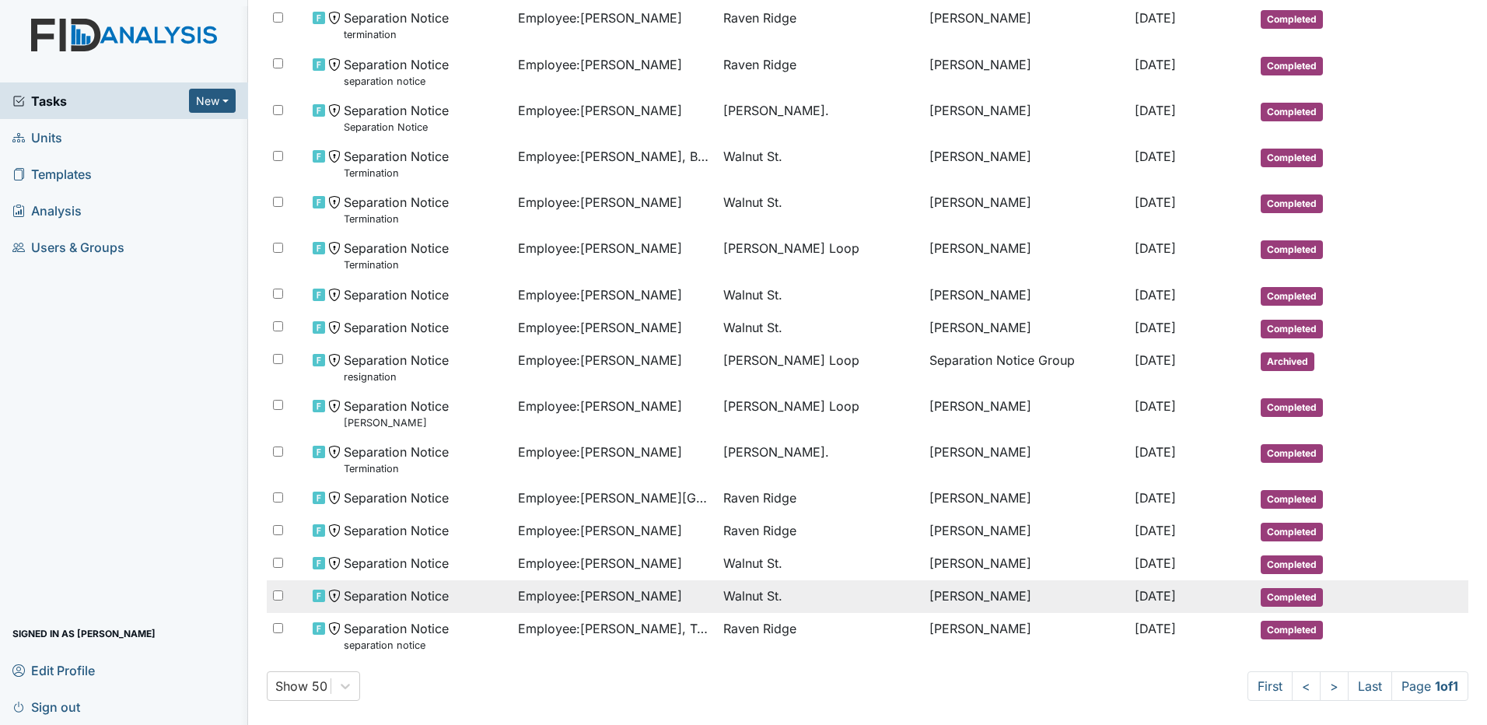
scroll to position [1414, 0]
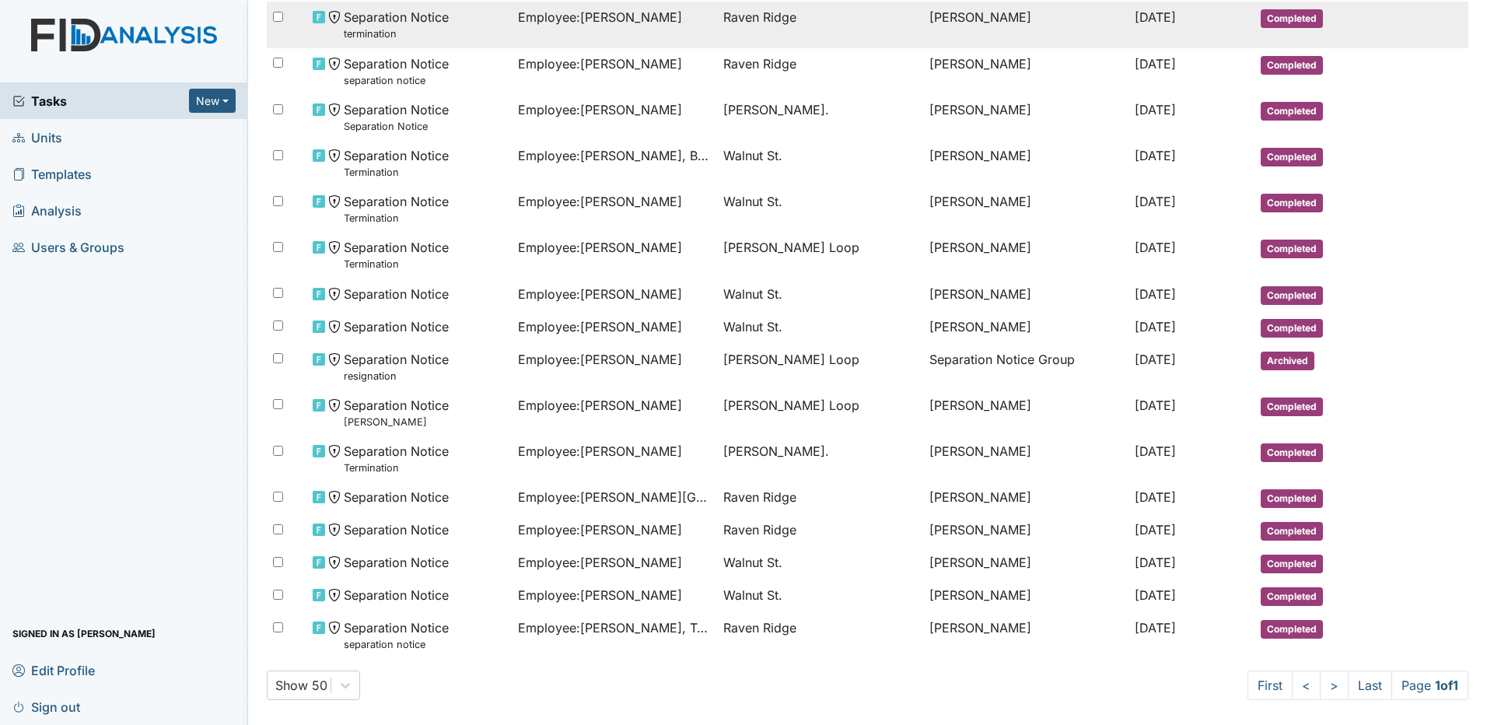
click at [743, 19] on span "Raven Ridge" at bounding box center [760, 17] width 73 height 19
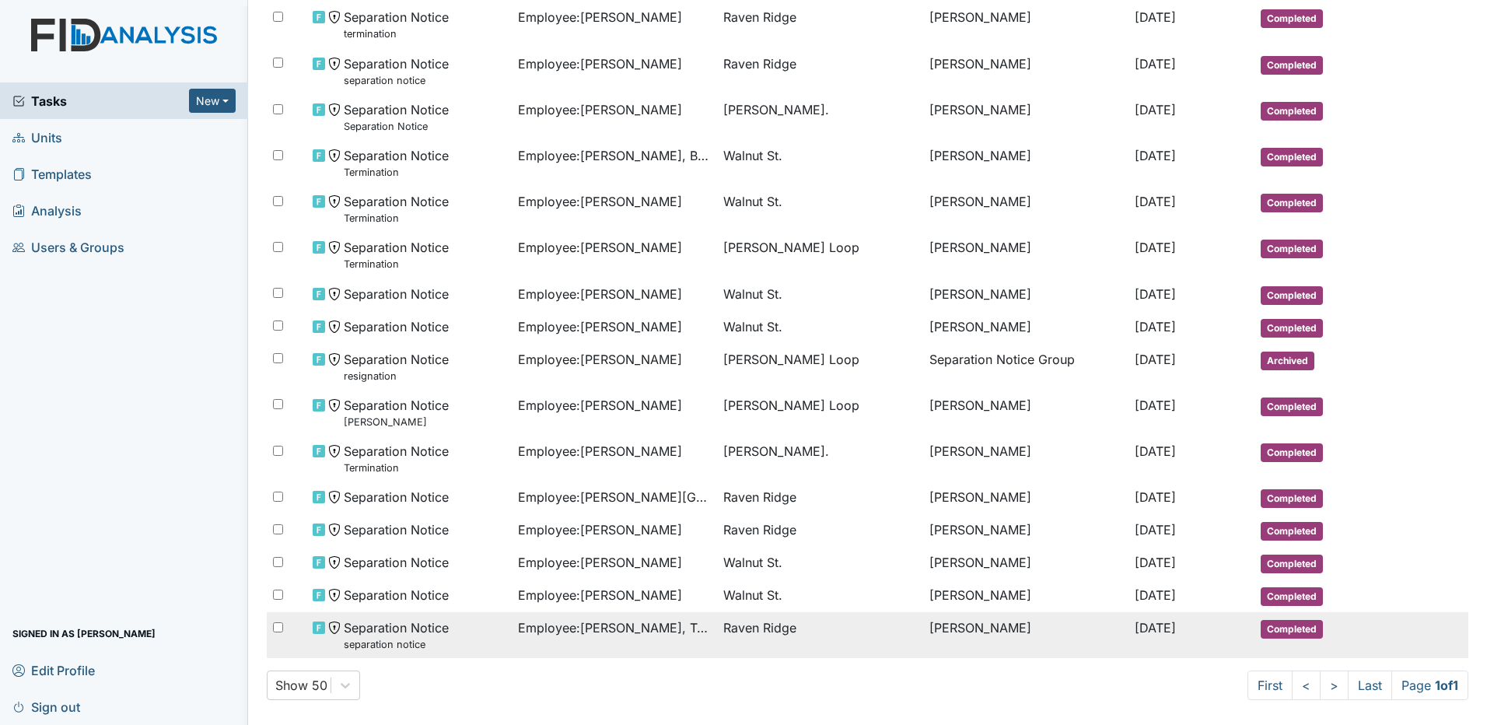
click at [780, 630] on span "Raven Ridge" at bounding box center [760, 627] width 73 height 19
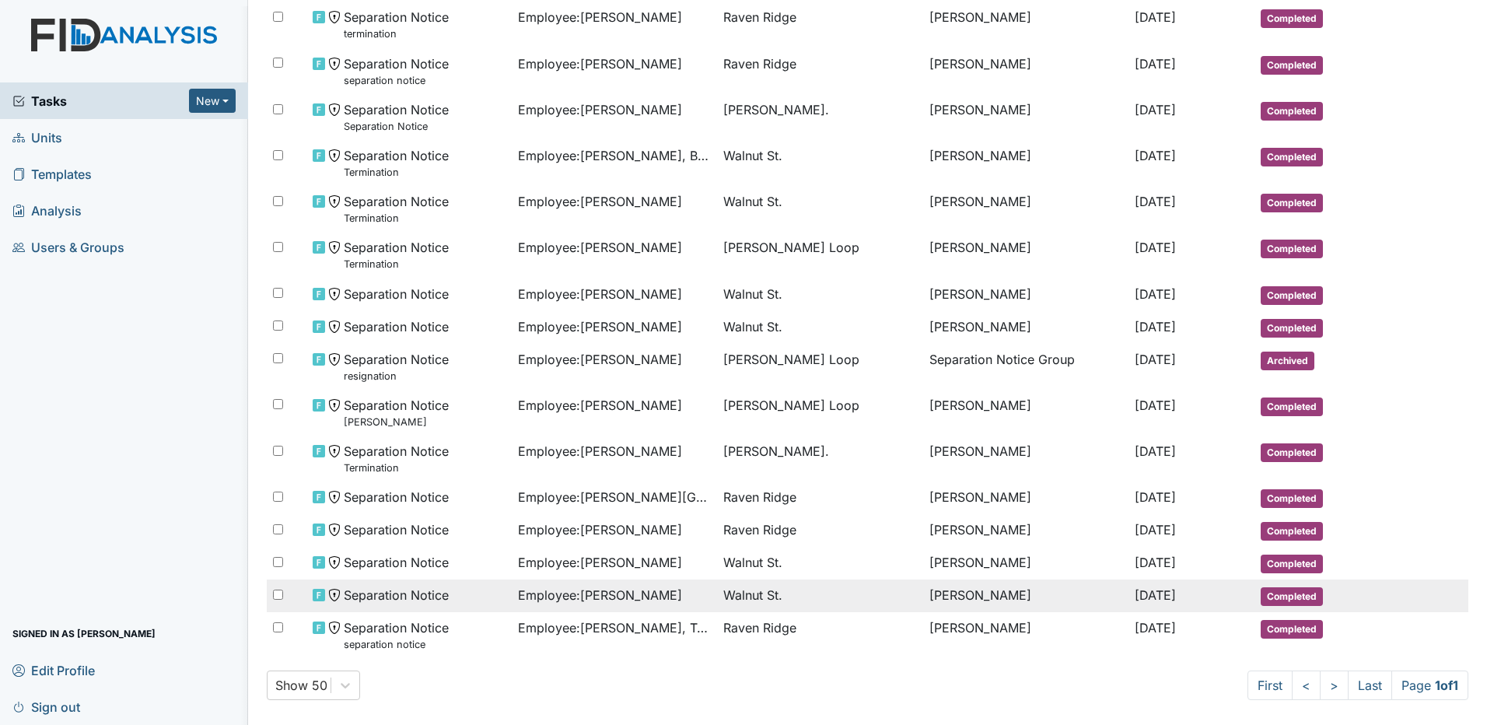
click at [682, 596] on span "Employee : Kornegay, Marrissa" at bounding box center [600, 595] width 164 height 19
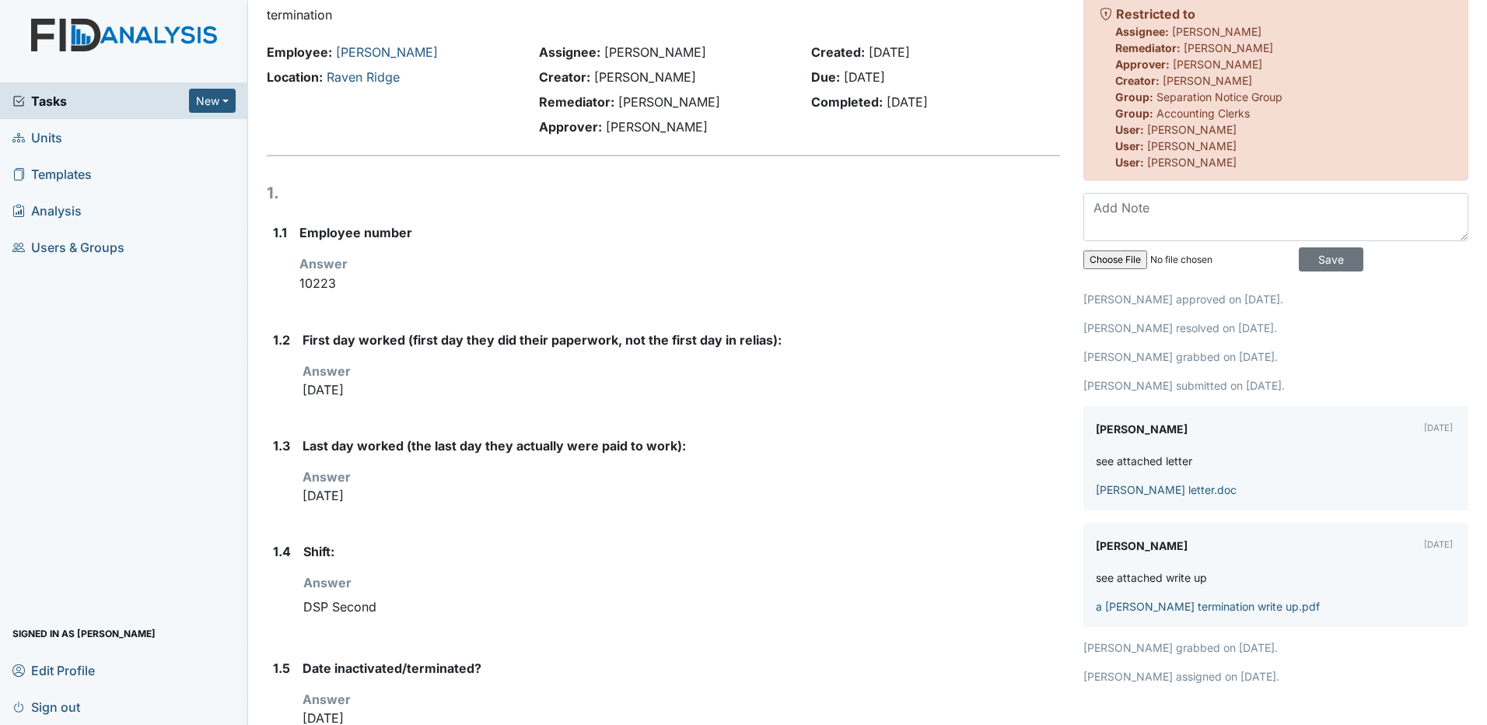
scroll to position [156, 0]
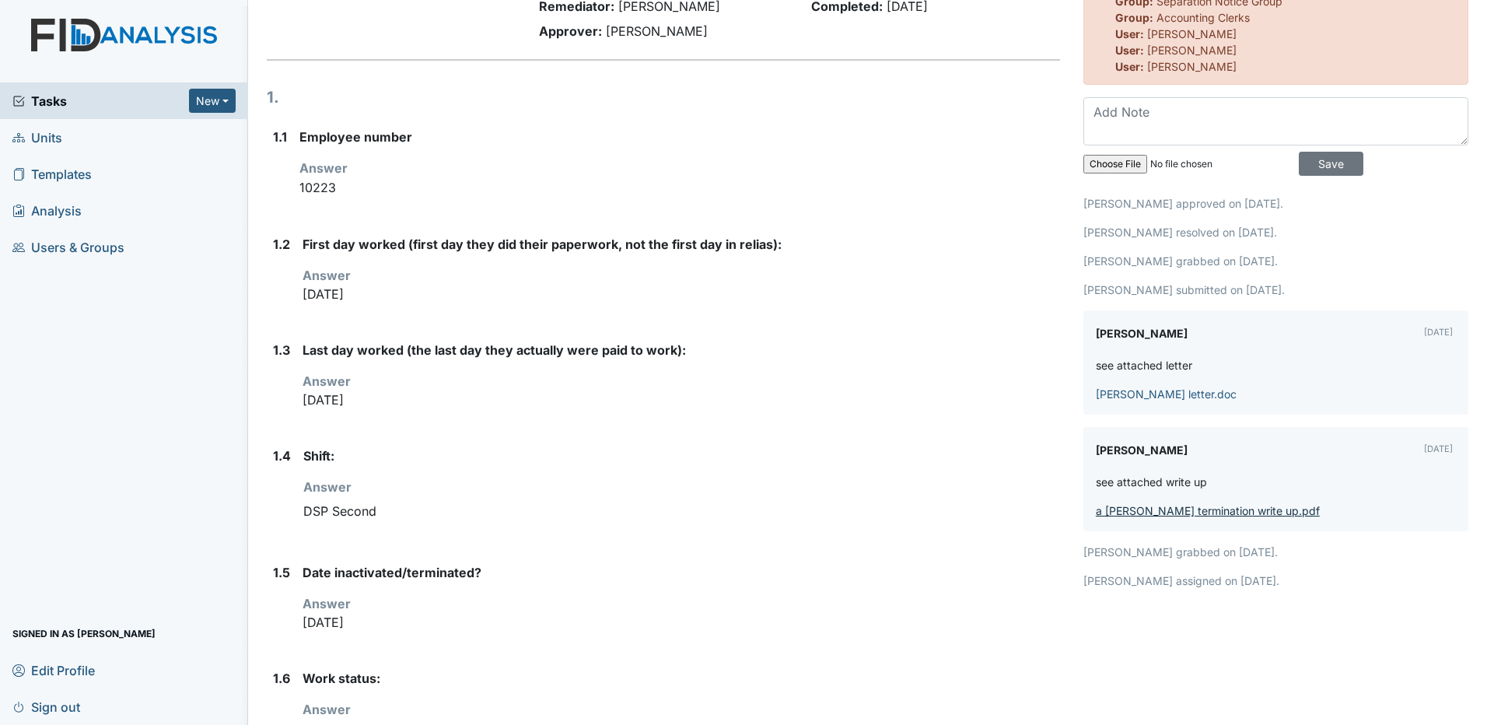
click at [1208, 513] on link "a tucker termination write up.pdf" at bounding box center [1208, 510] width 224 height 13
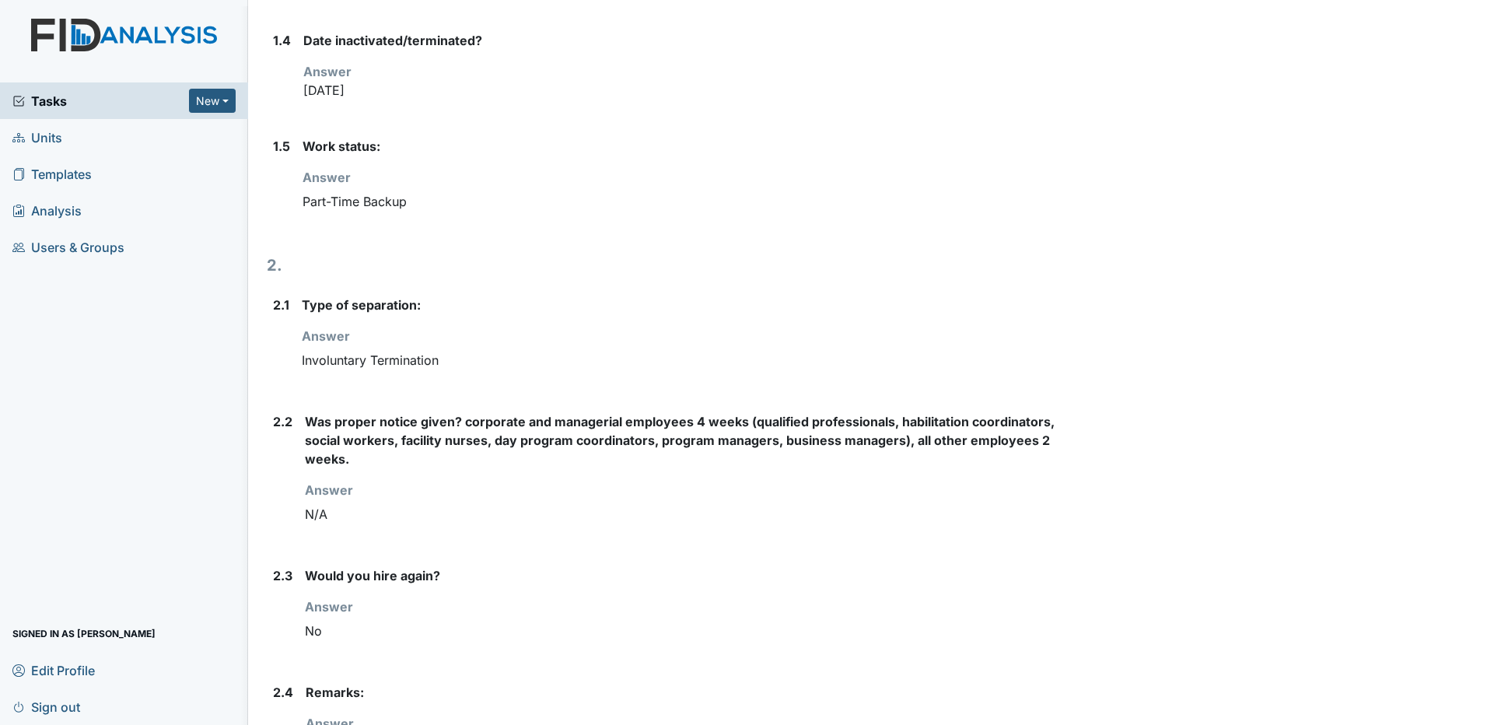
scroll to position [345, 0]
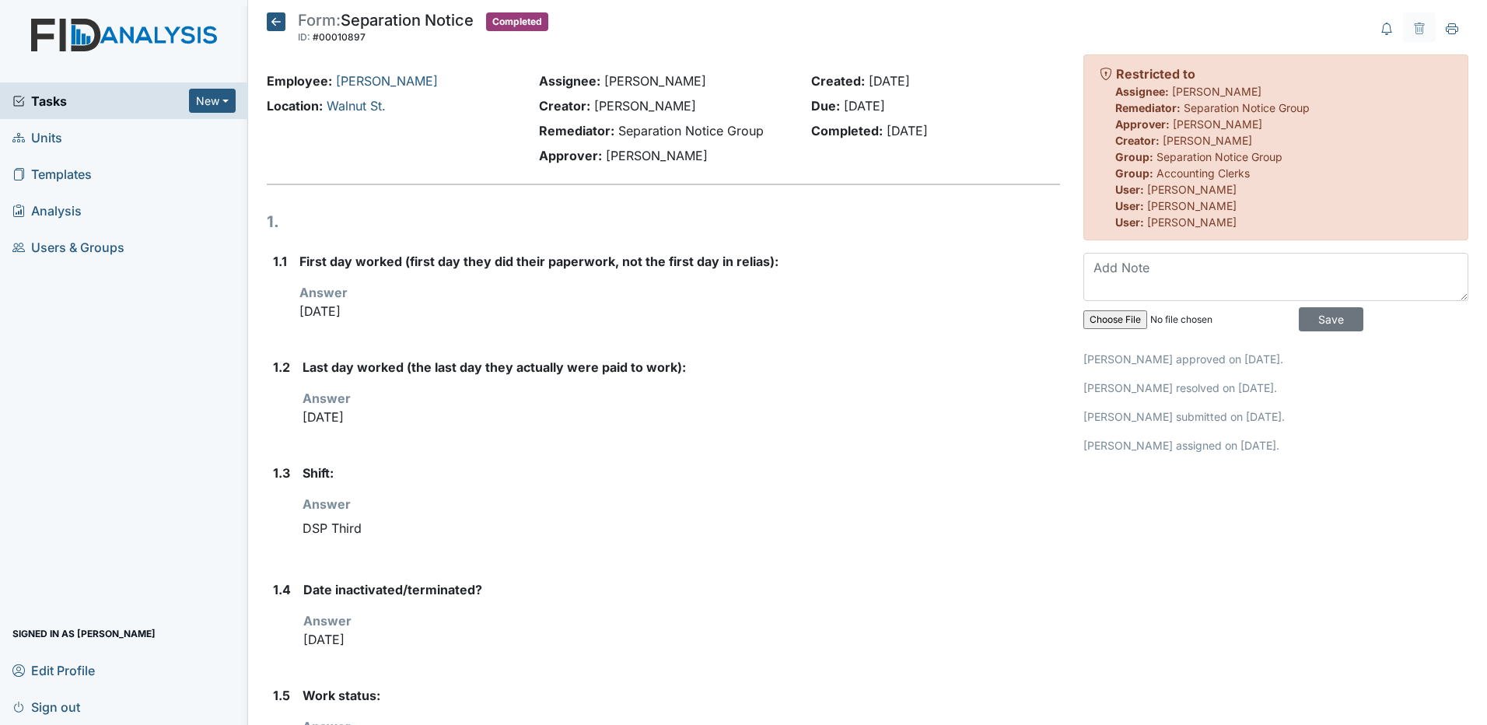
click at [37, 101] on span "Tasks" at bounding box center [100, 101] width 177 height 19
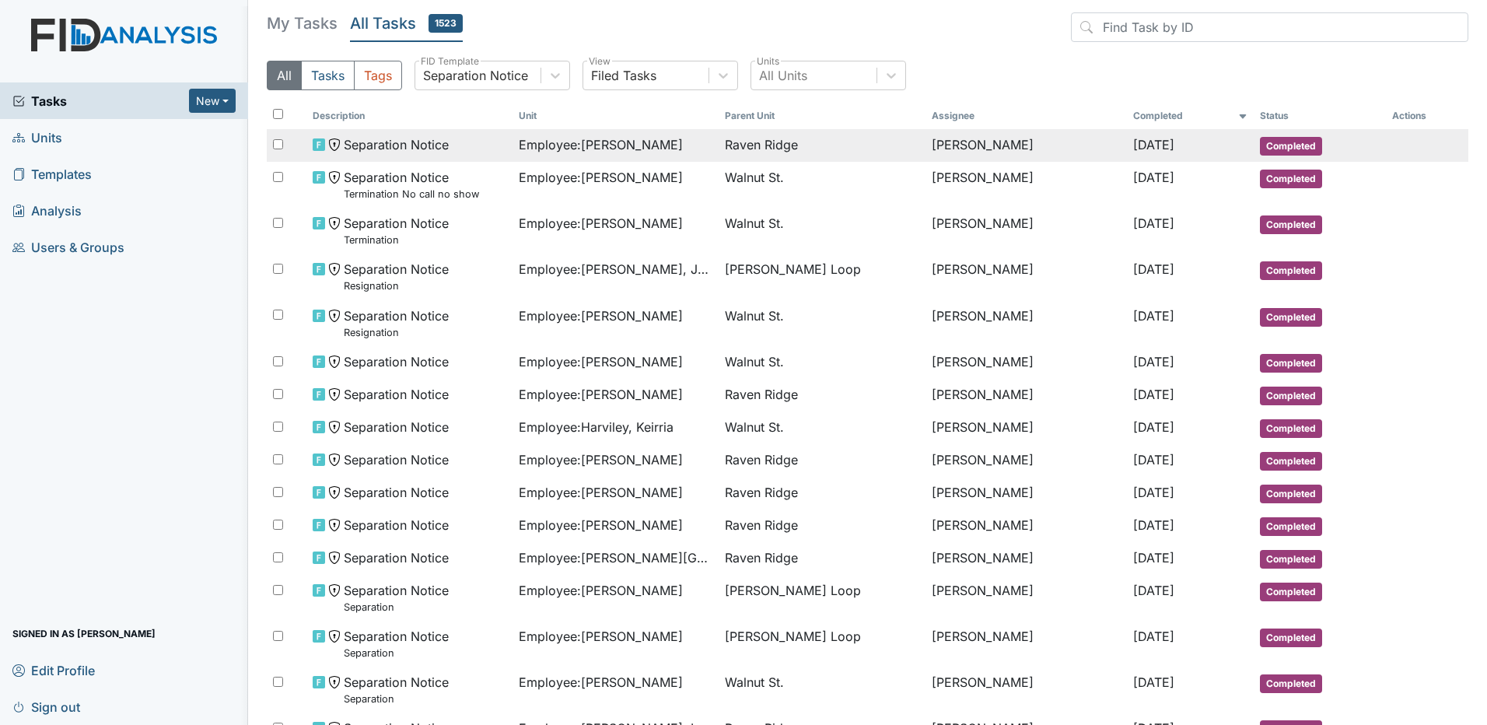
click at [786, 144] on span "Raven Ridge" at bounding box center [761, 144] width 73 height 19
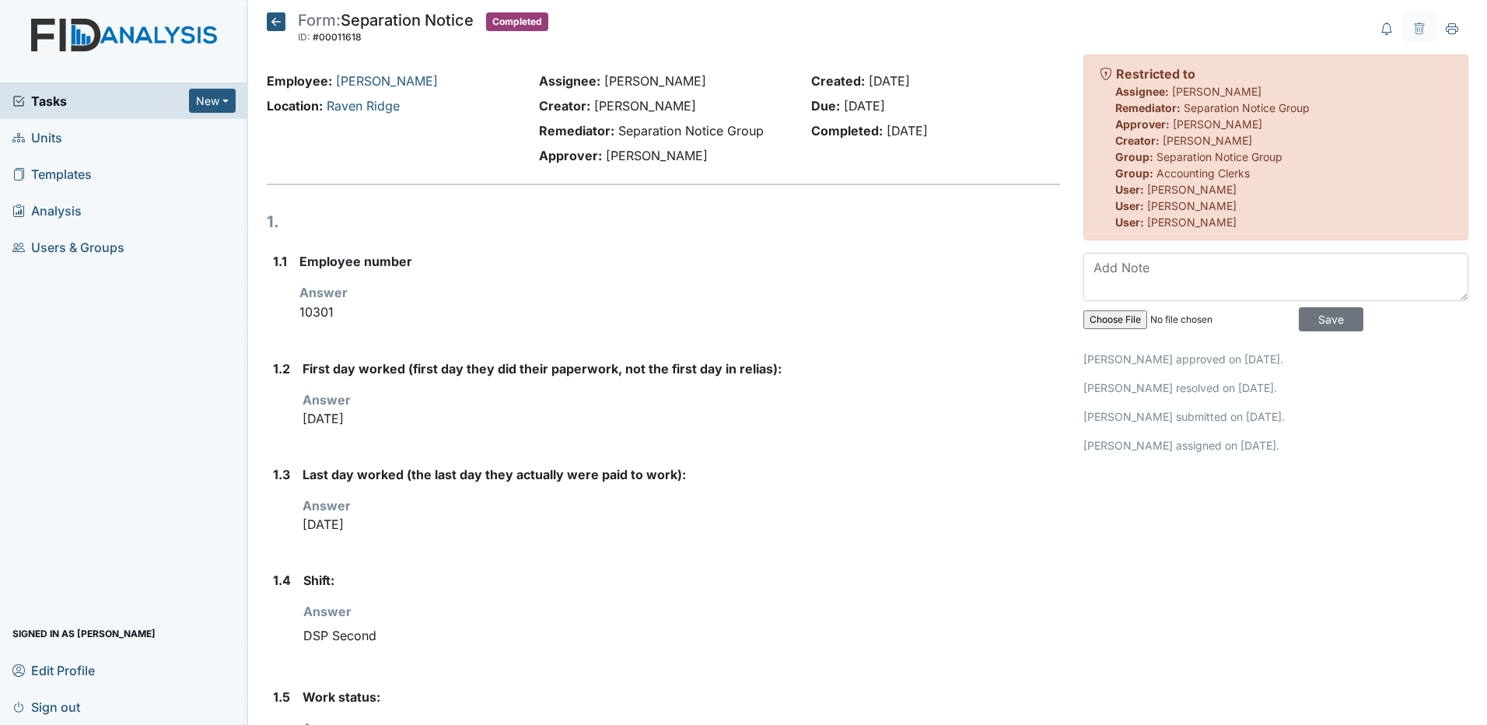
click at [279, 19] on icon at bounding box center [276, 21] width 19 height 19
